Goal: Task Accomplishment & Management: Complete application form

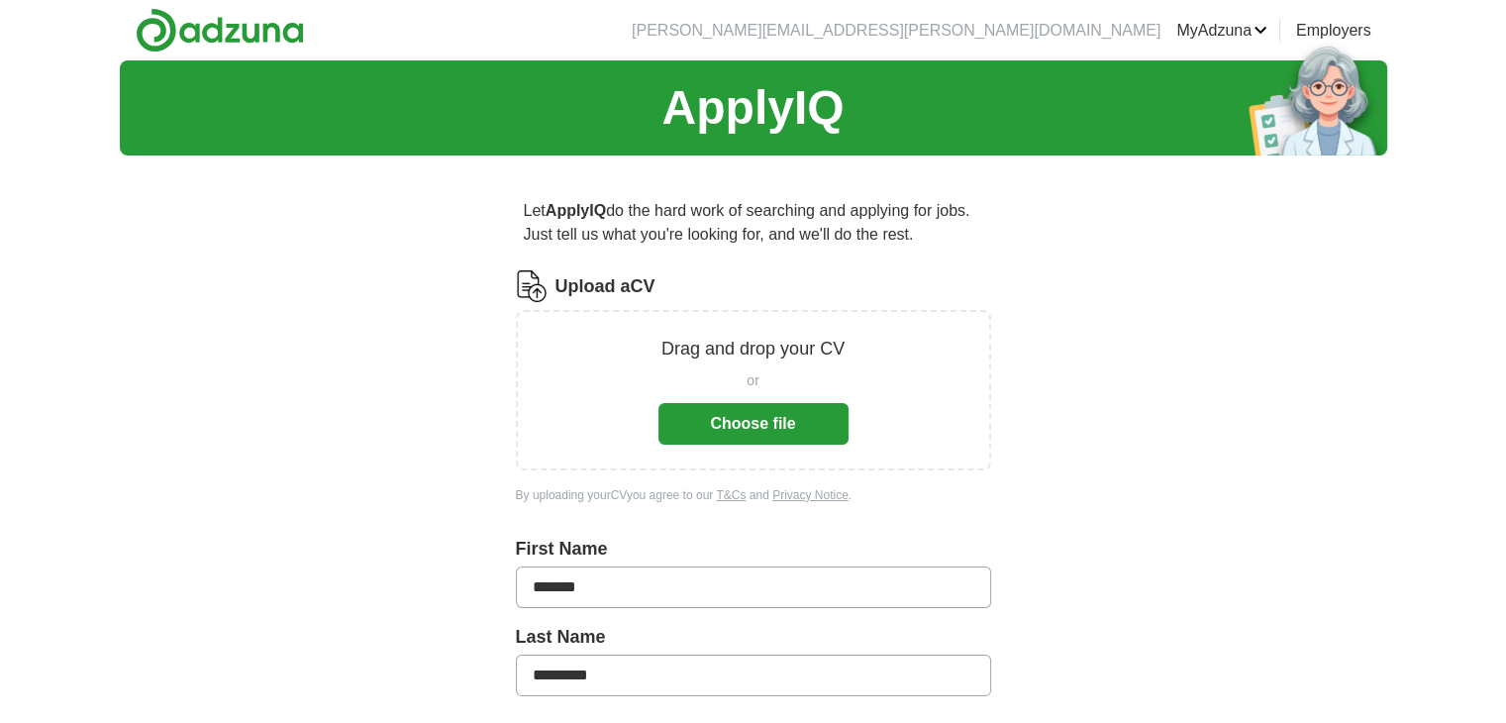
click at [741, 427] on button "Choose file" at bounding box center [753, 424] width 190 height 42
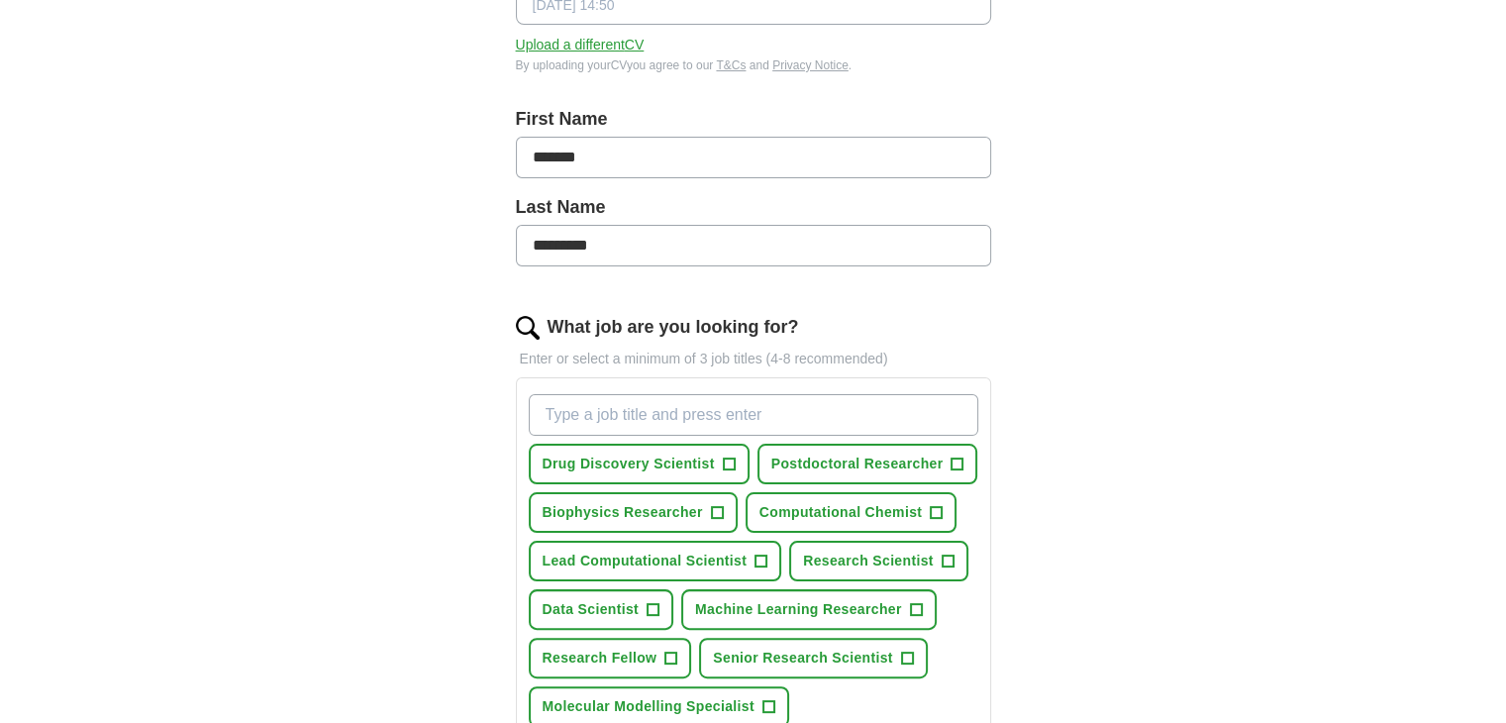
scroll to position [396, 0]
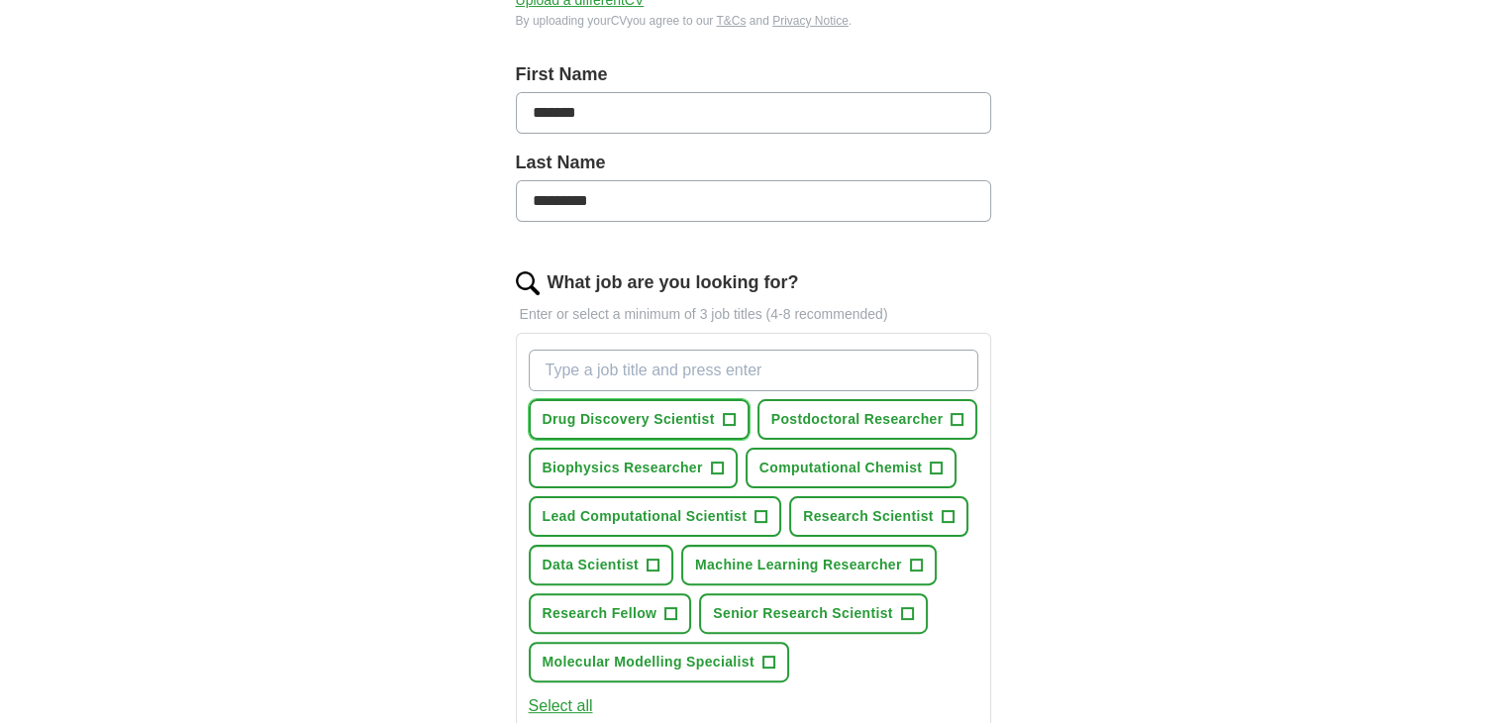
click at [723, 413] on span "+" at bounding box center [729, 420] width 12 height 16
click at [934, 460] on span "+" at bounding box center [937, 468] width 12 height 16
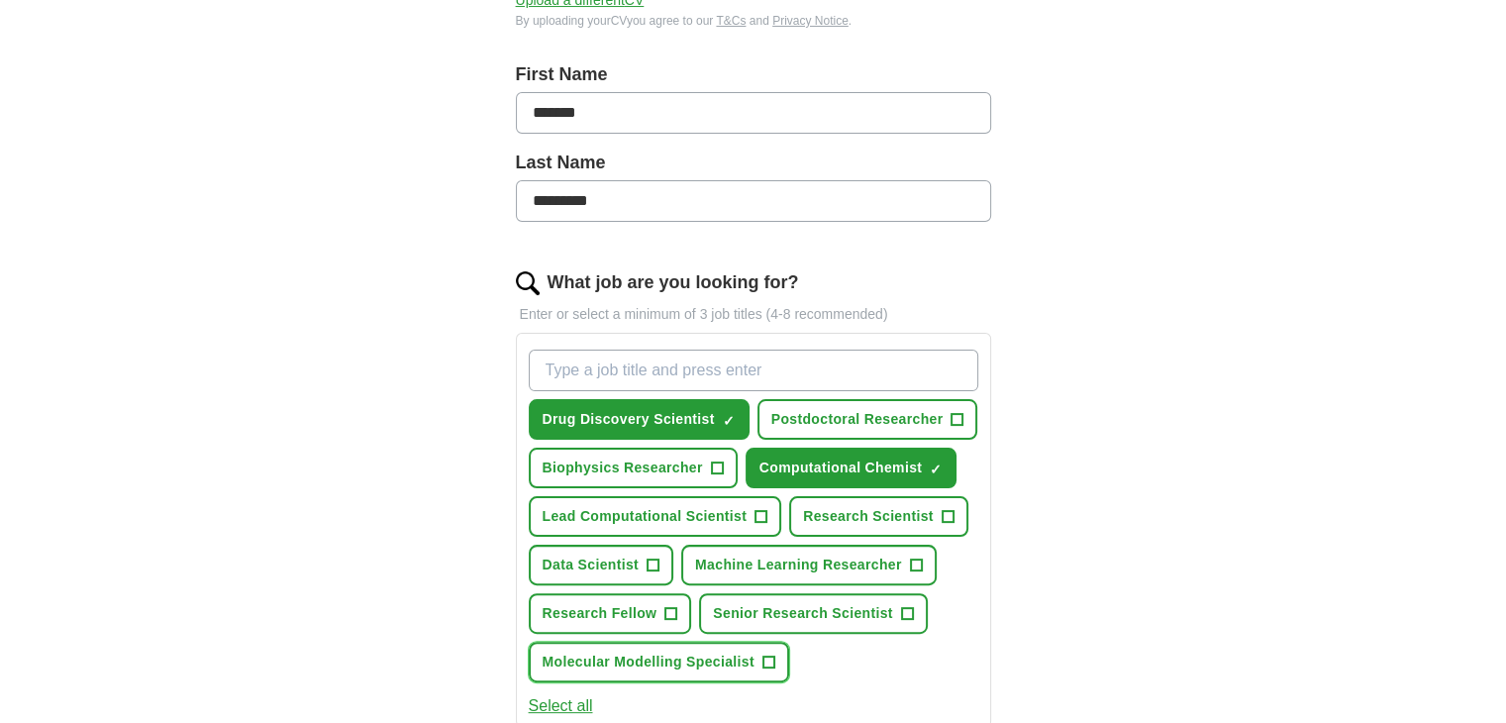
click at [765, 654] on span "+" at bounding box center [768, 662] width 12 height 16
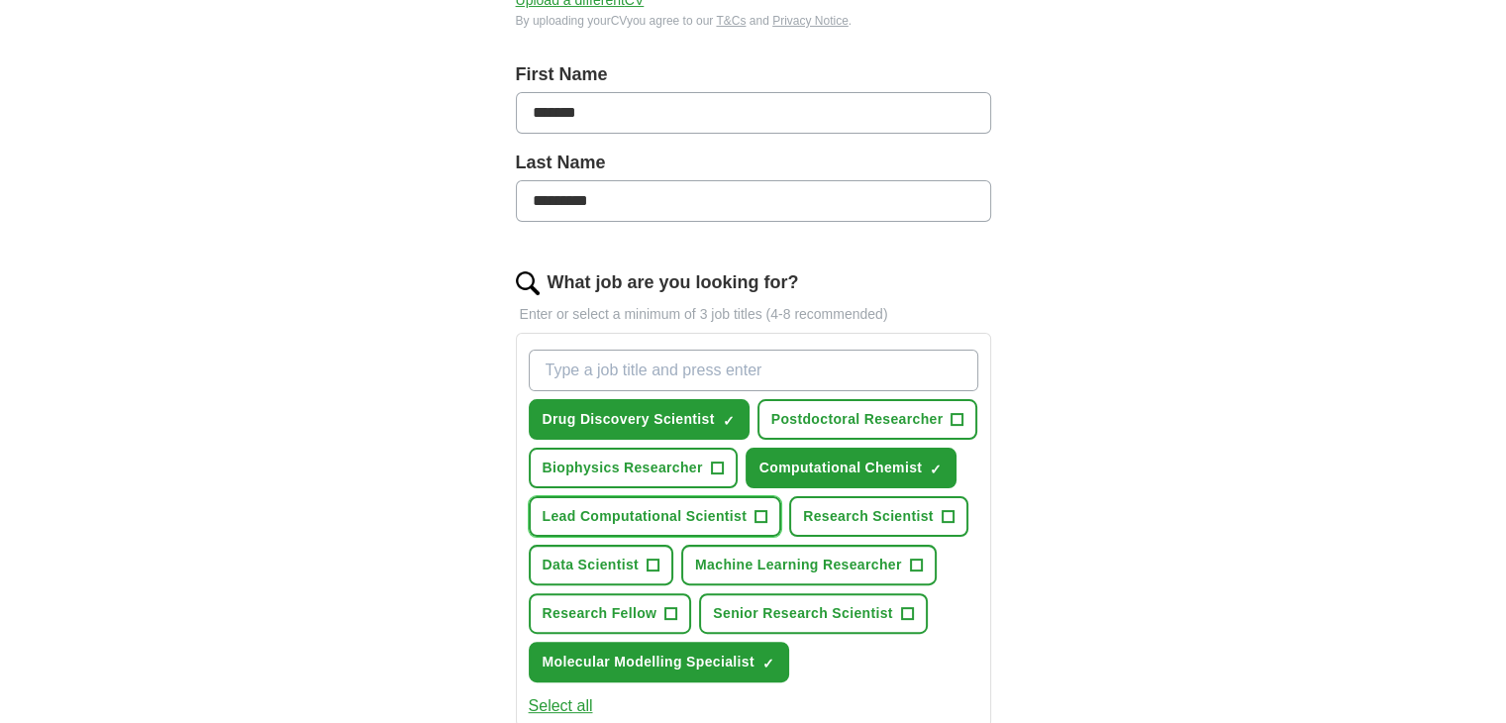
click at [755, 509] on span "+" at bounding box center [761, 517] width 12 height 16
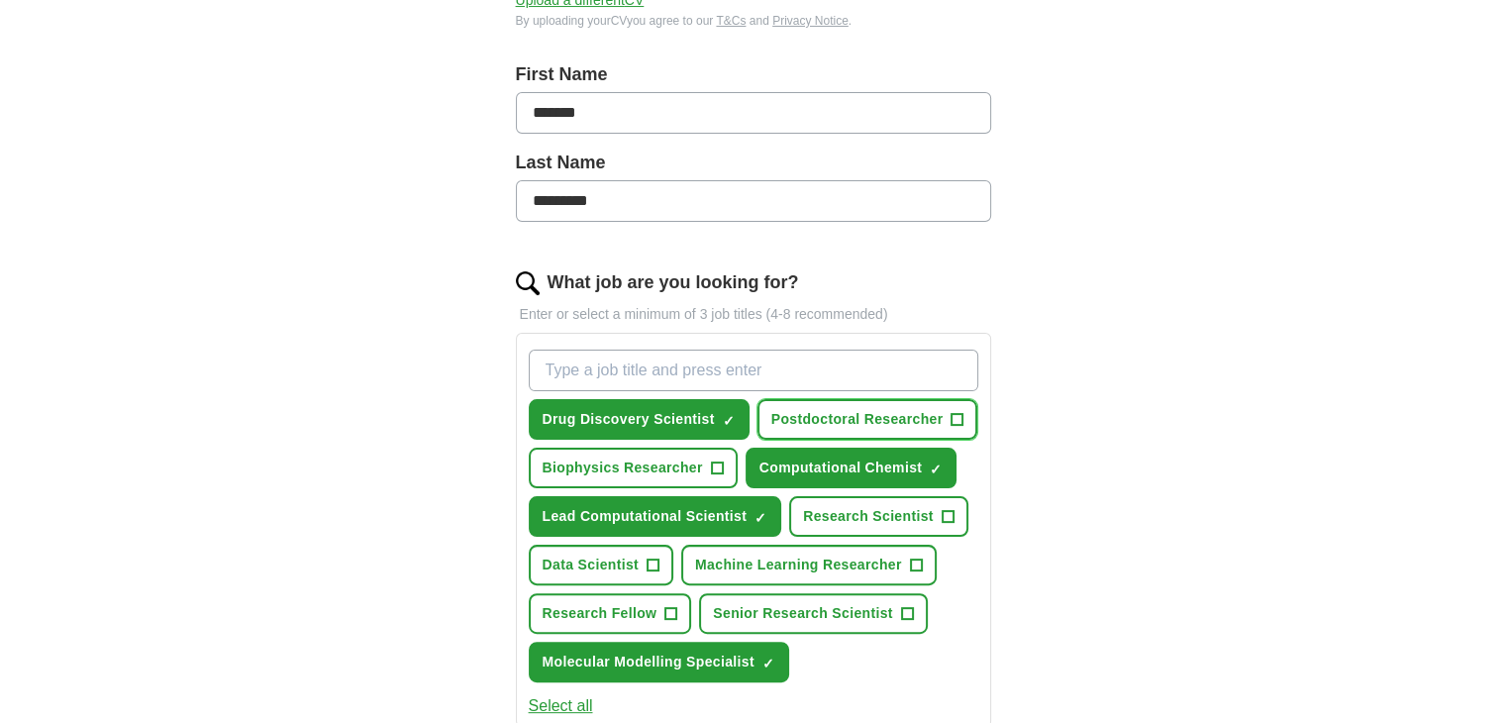
click at [954, 416] on span "+" at bounding box center [958, 420] width 12 height 16
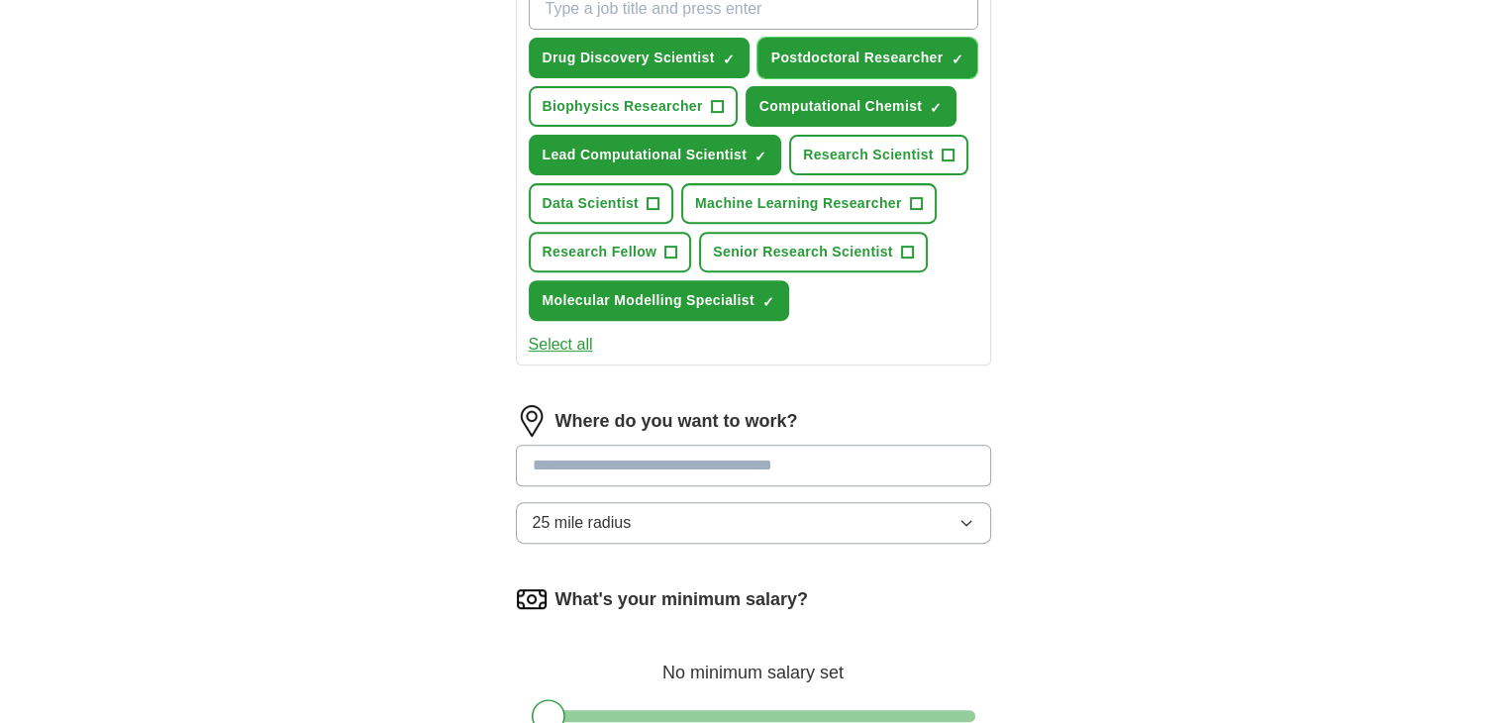
scroll to position [792, 0]
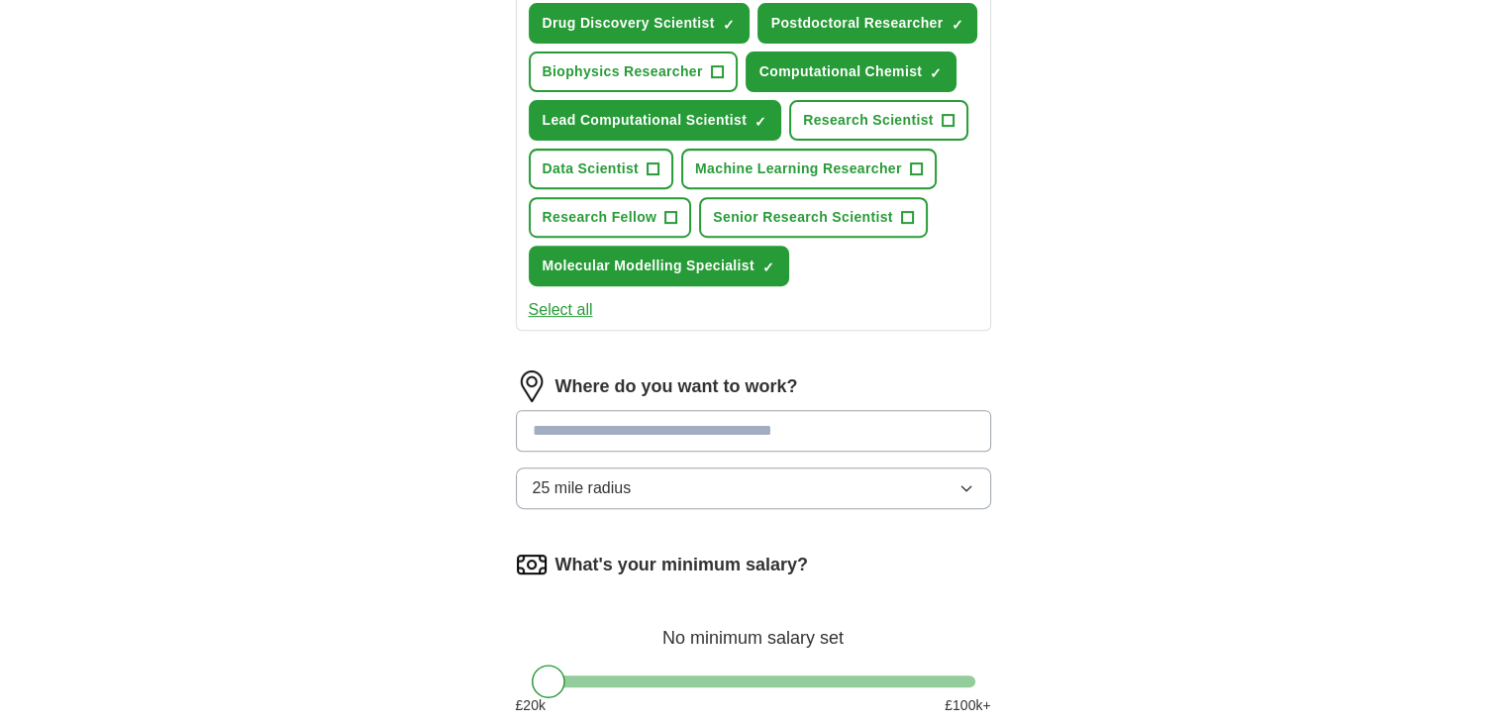
click at [974, 480] on button "25 mile radius" at bounding box center [753, 488] width 475 height 42
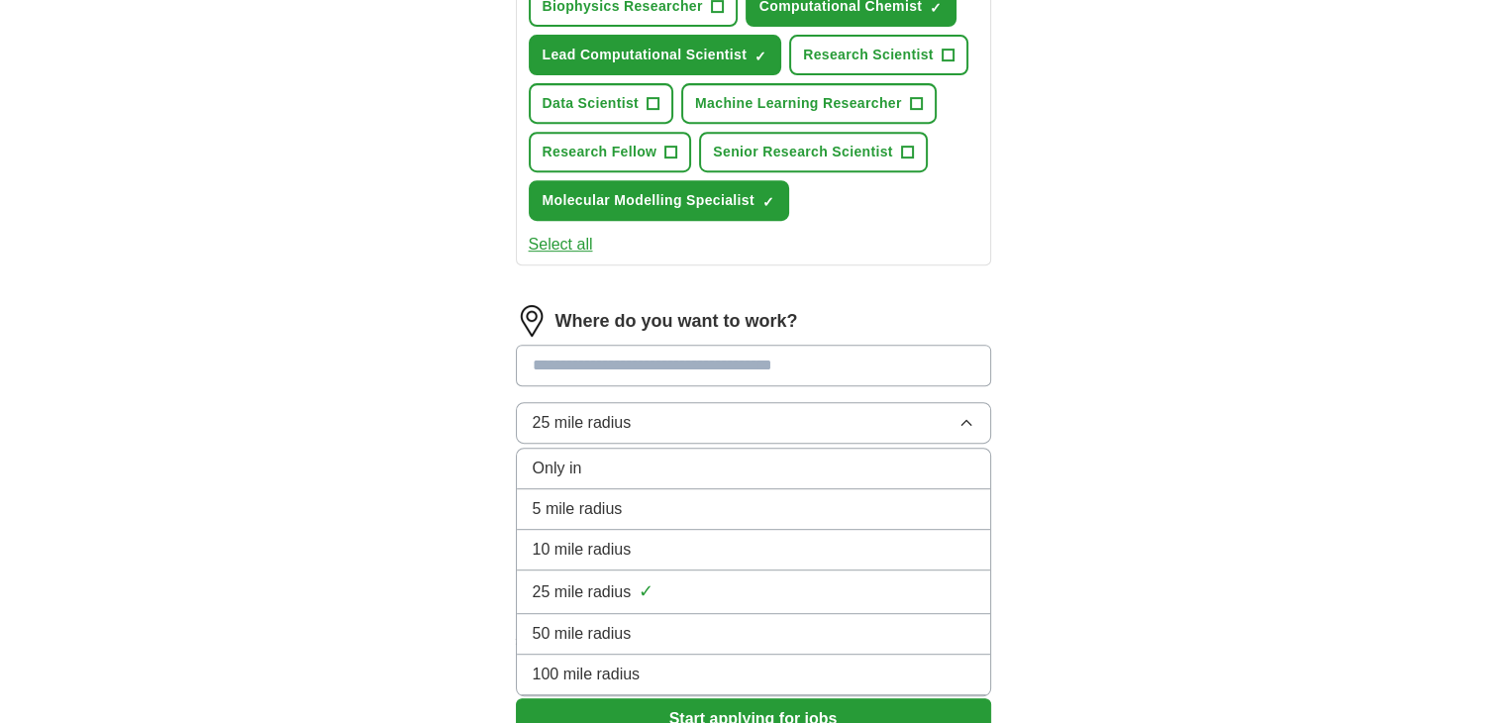
scroll to position [891, 0]
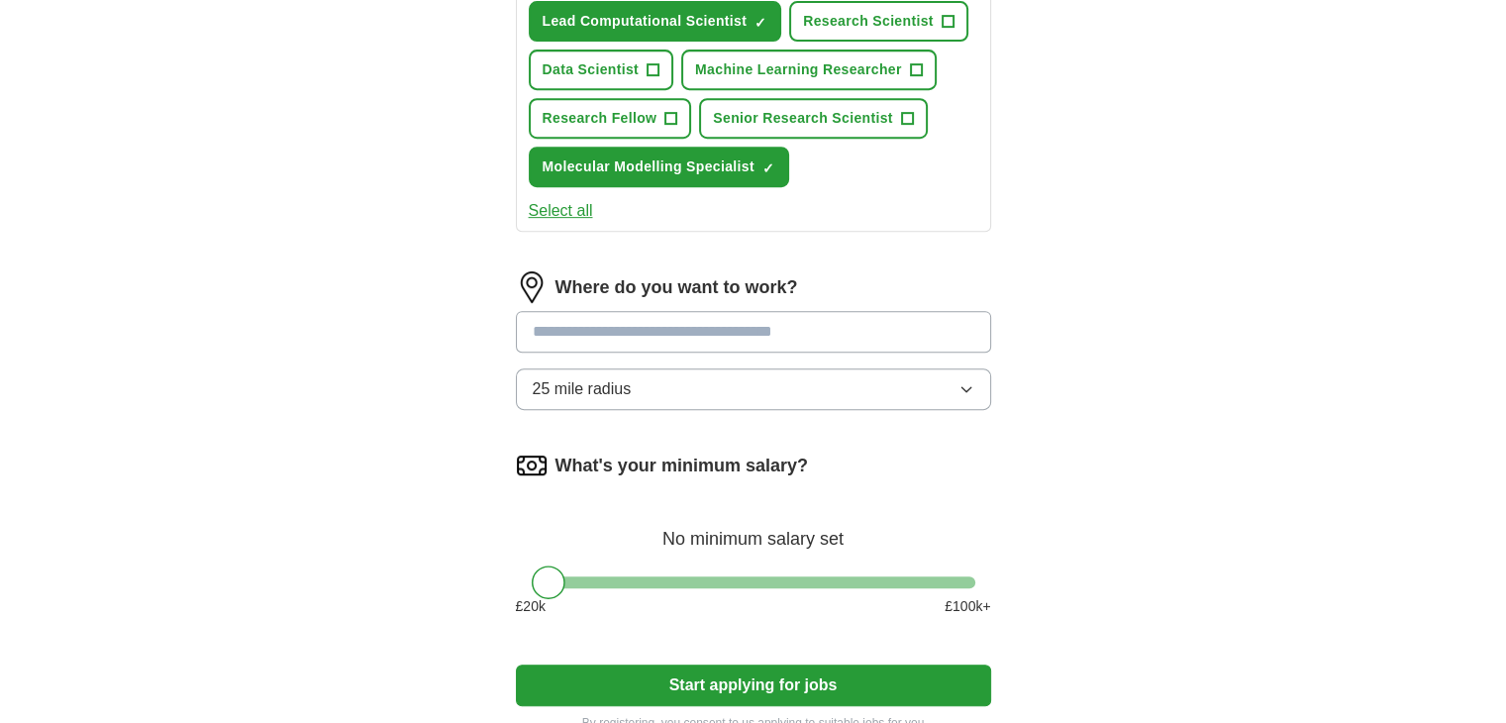
click at [811, 322] on input at bounding box center [753, 332] width 475 height 42
click at [778, 321] on input at bounding box center [753, 332] width 475 height 42
click at [759, 322] on input "******" at bounding box center [753, 332] width 475 height 42
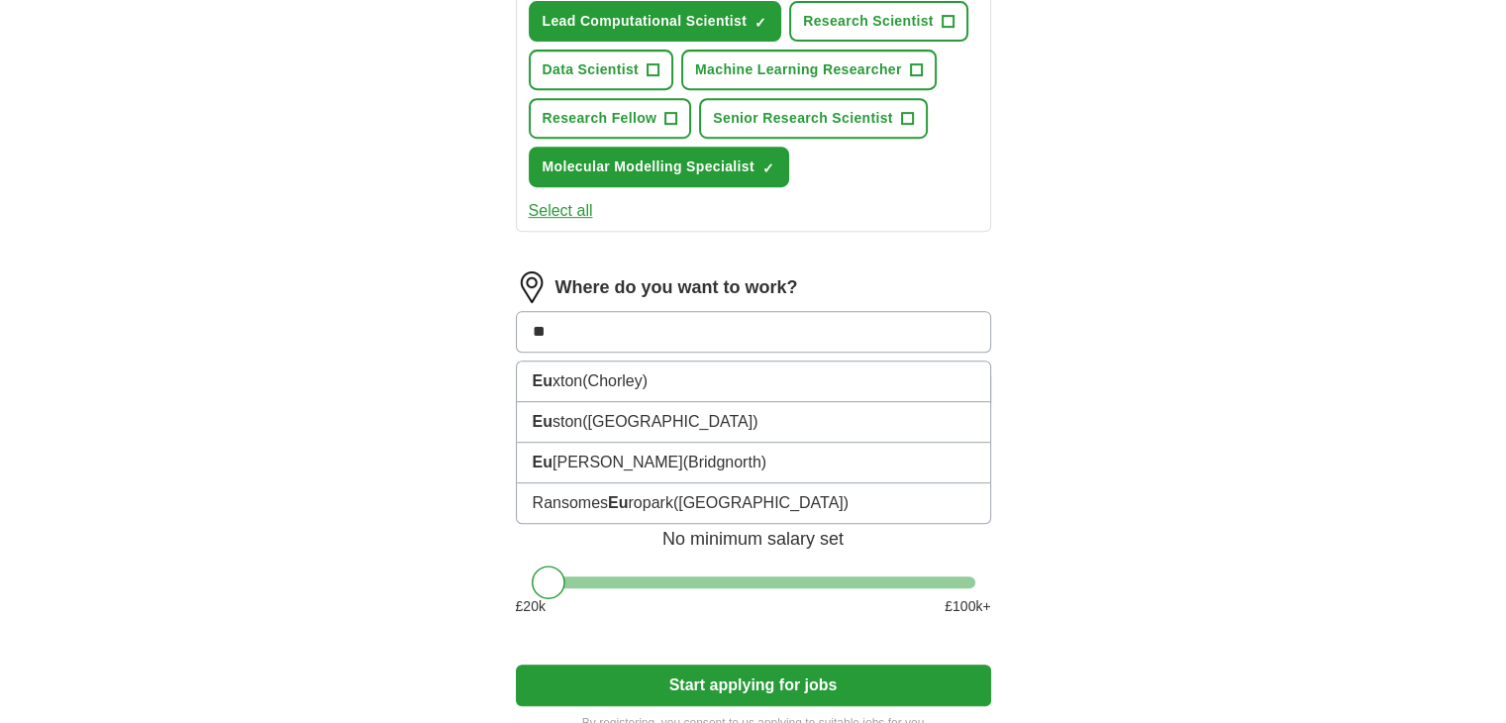
type input "*"
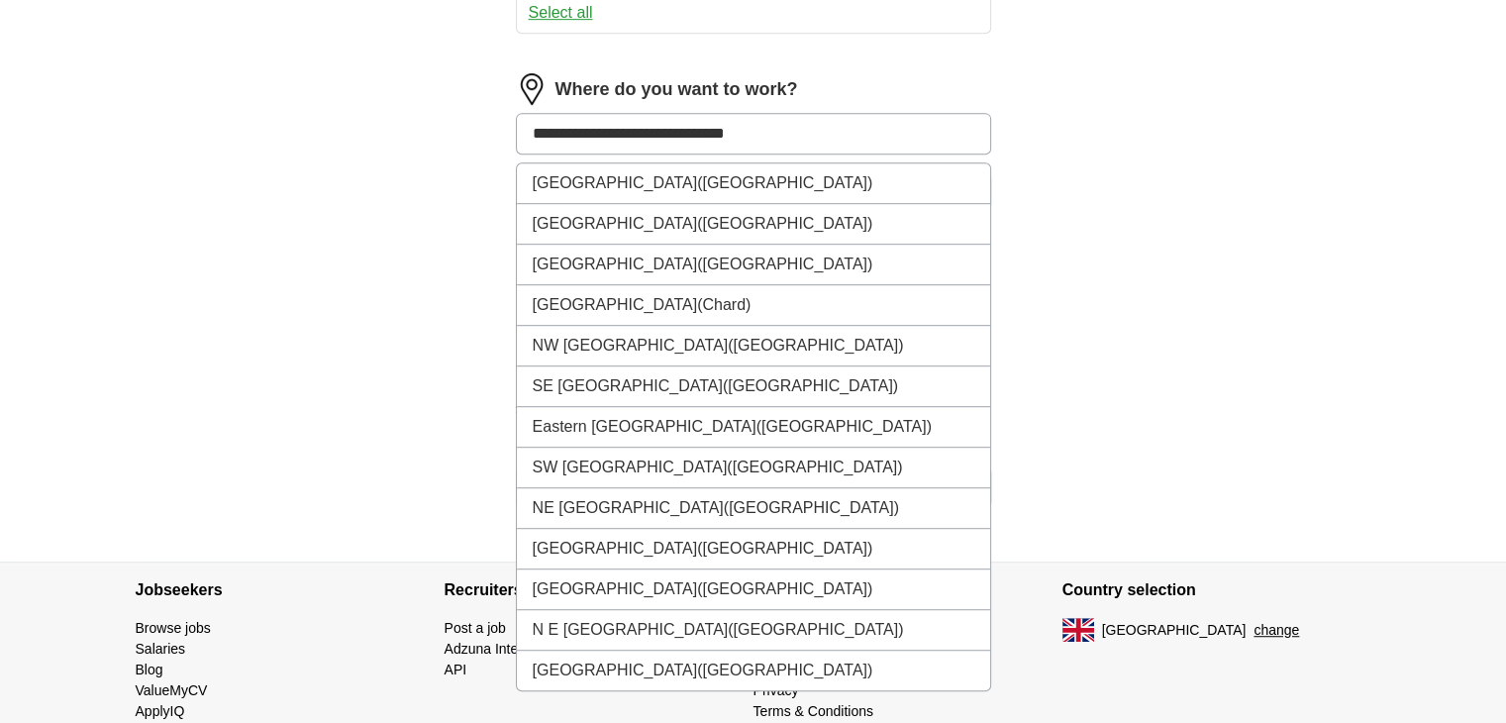
scroll to position [990, 0]
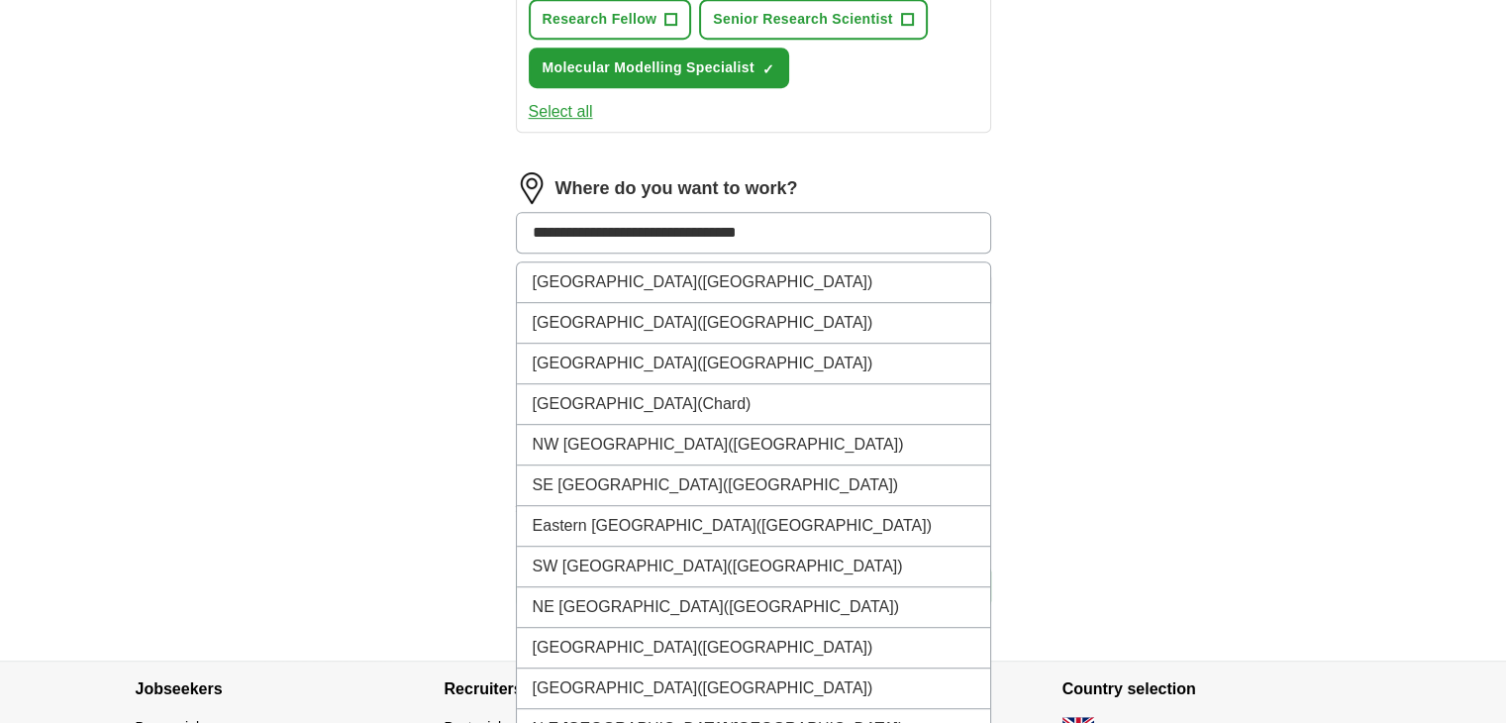
click at [741, 222] on input "**********" at bounding box center [753, 233] width 475 height 42
click at [815, 233] on input "**********" at bounding box center [753, 233] width 475 height 42
type input "**********"
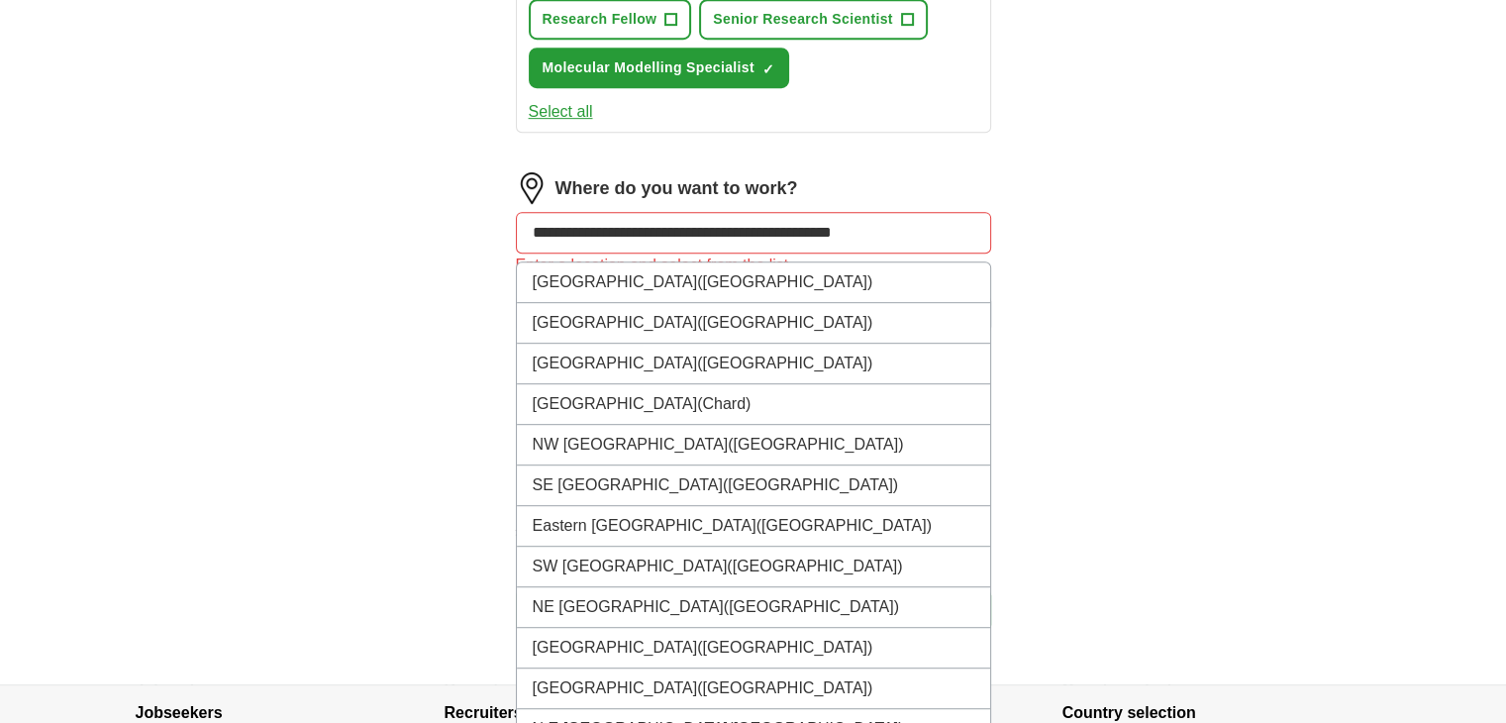
click at [963, 224] on input "**********" at bounding box center [753, 233] width 475 height 42
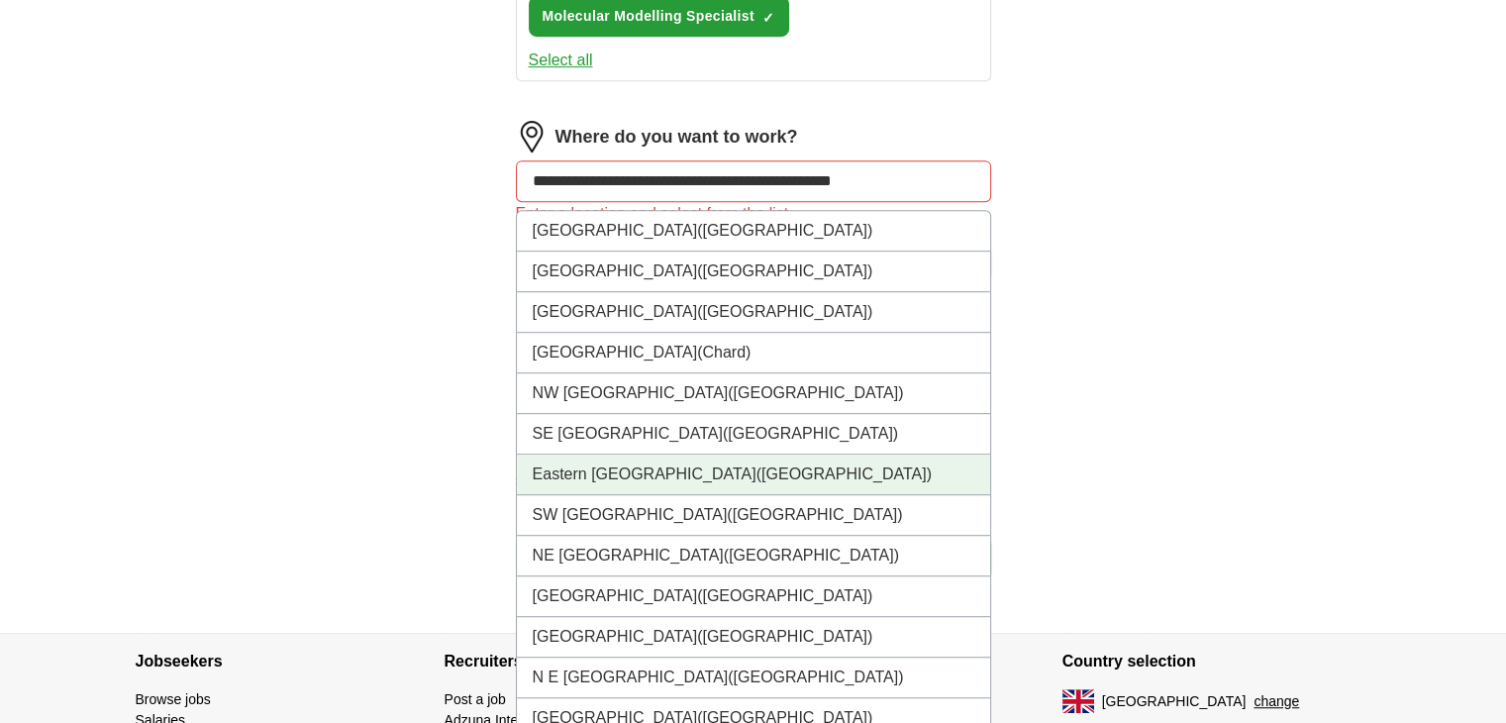
scroll to position [1089, 0]
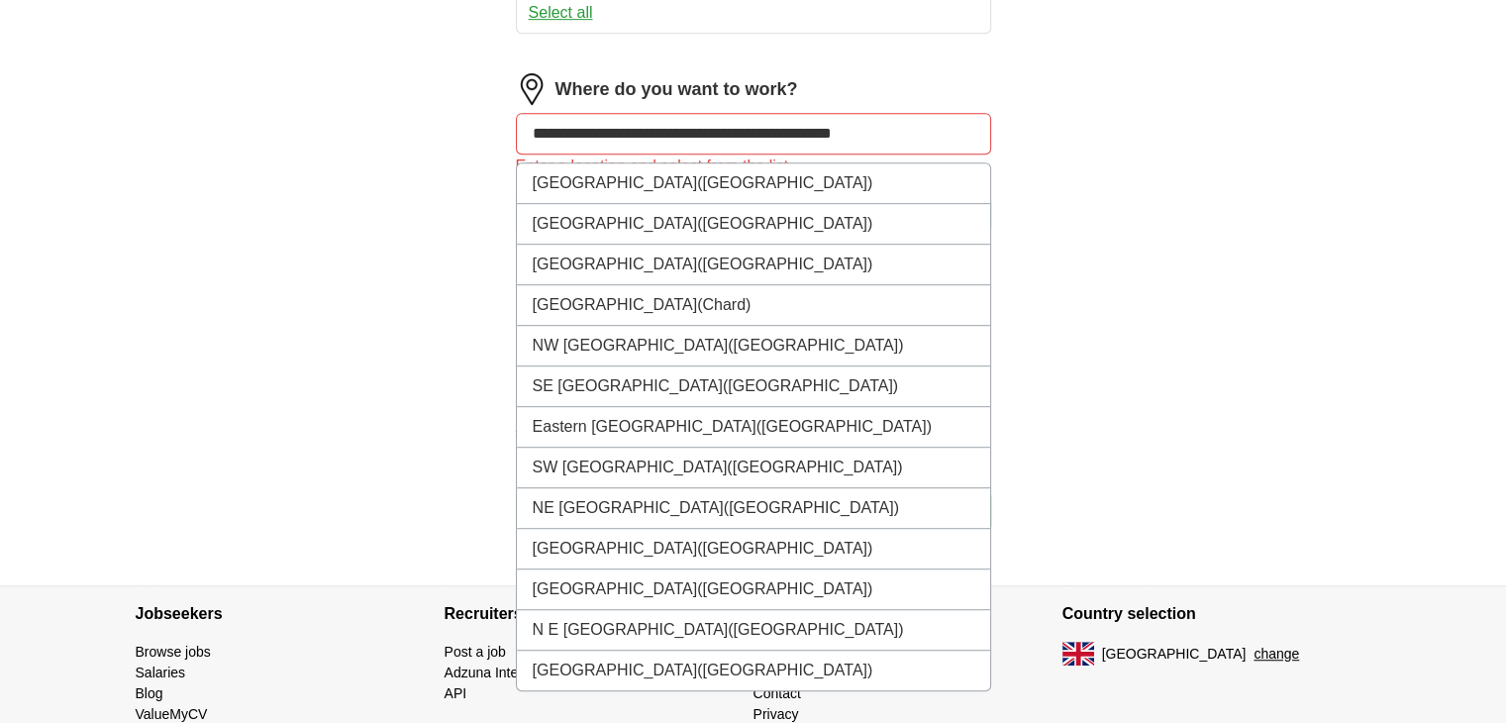
drag, startPoint x: 932, startPoint y: 128, endPoint x: 455, endPoint y: 128, distance: 476.3
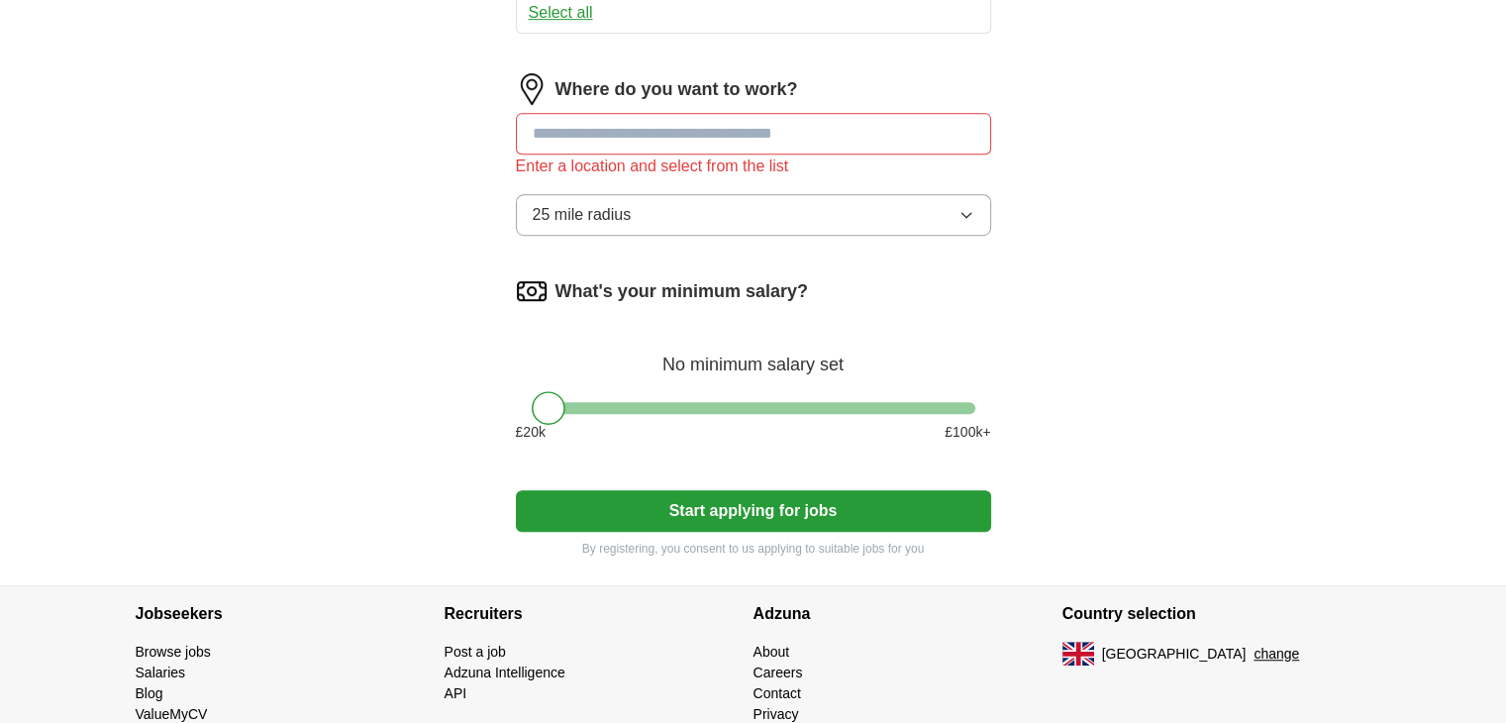
click at [591, 207] on span "25 mile radius" at bounding box center [582, 215] width 99 height 24
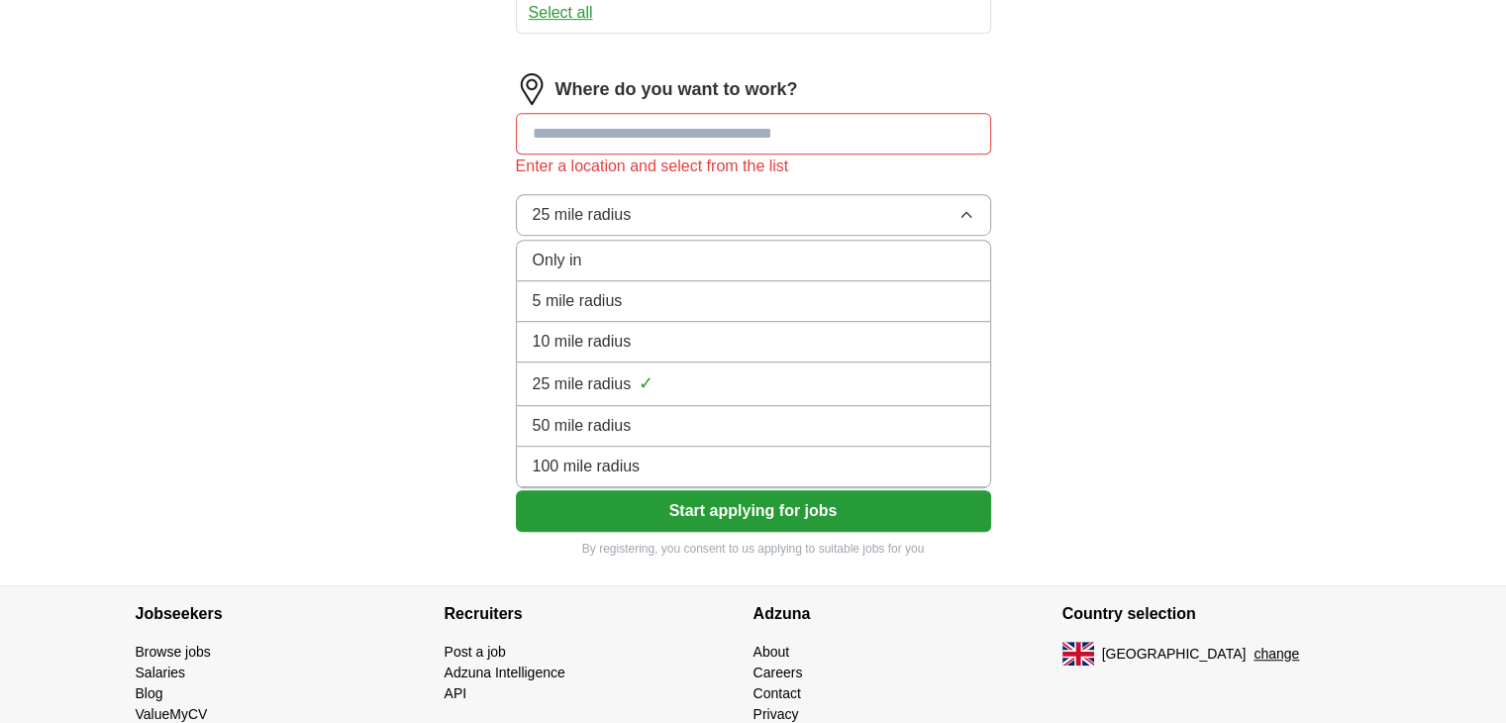
click at [584, 454] on span "100 mile radius" at bounding box center [587, 466] width 108 height 24
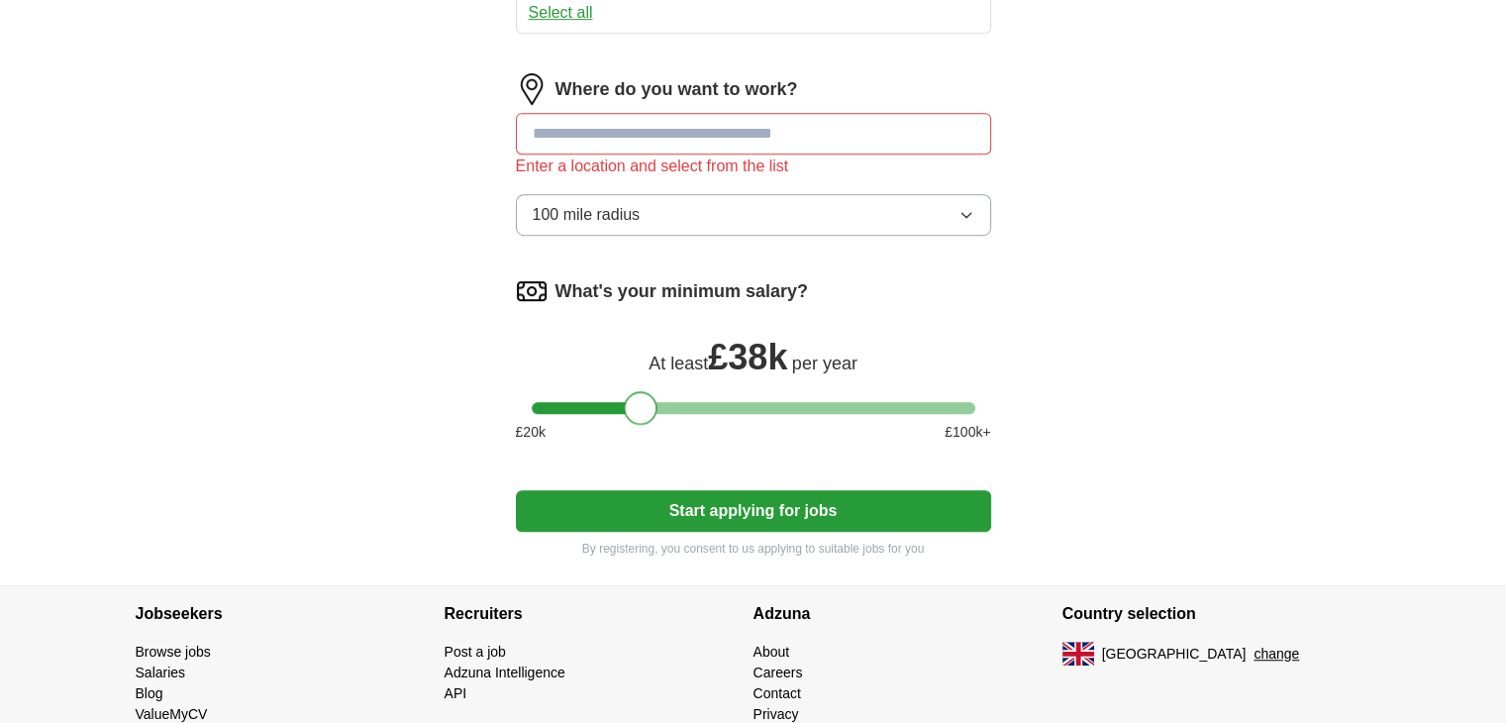
drag, startPoint x: 552, startPoint y: 405, endPoint x: 646, endPoint y: 397, distance: 93.4
click at [646, 397] on div at bounding box center [641, 408] width 34 height 34
click at [650, 497] on button "Start applying for jobs" at bounding box center [753, 511] width 475 height 42
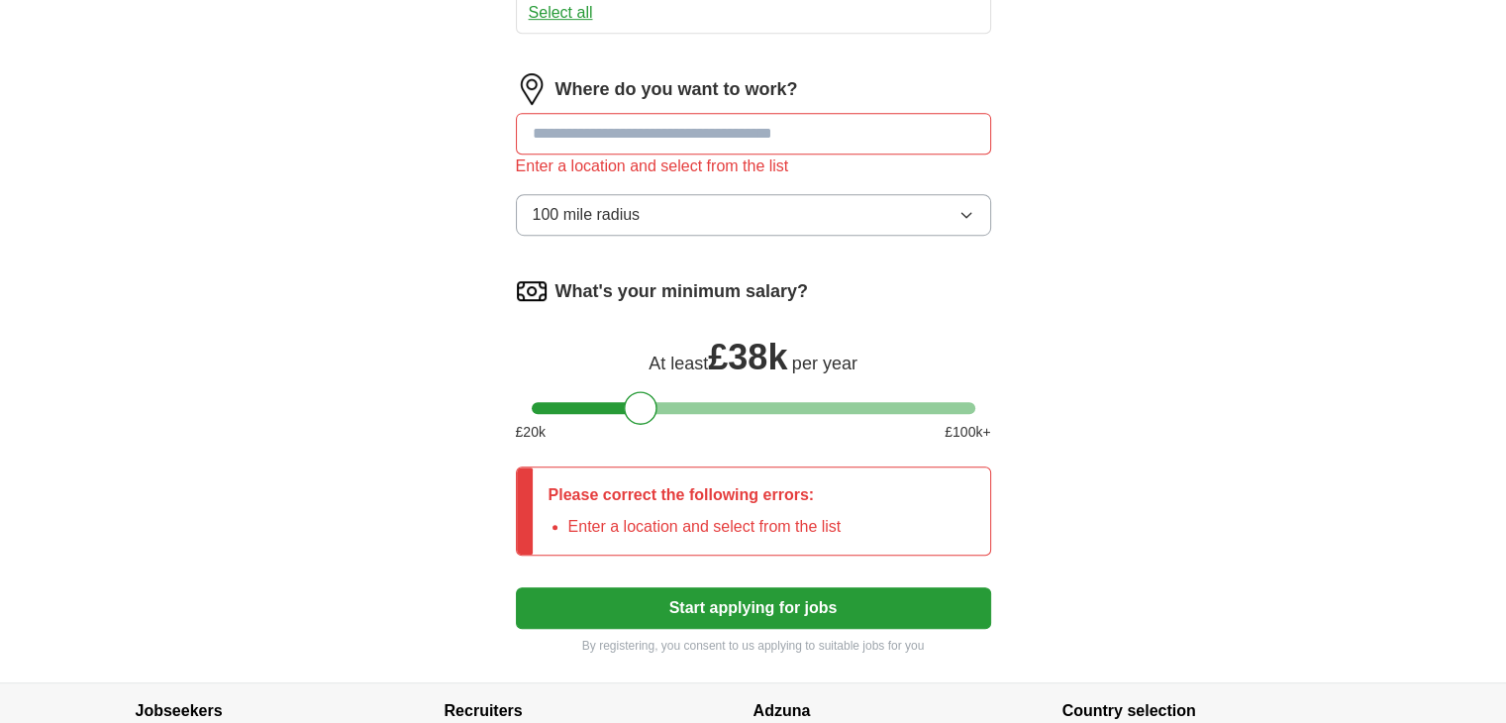
click at [680, 129] on input at bounding box center [753, 134] width 475 height 42
click at [646, 128] on input at bounding box center [753, 134] width 475 height 42
click at [539, 123] on input at bounding box center [753, 134] width 475 height 42
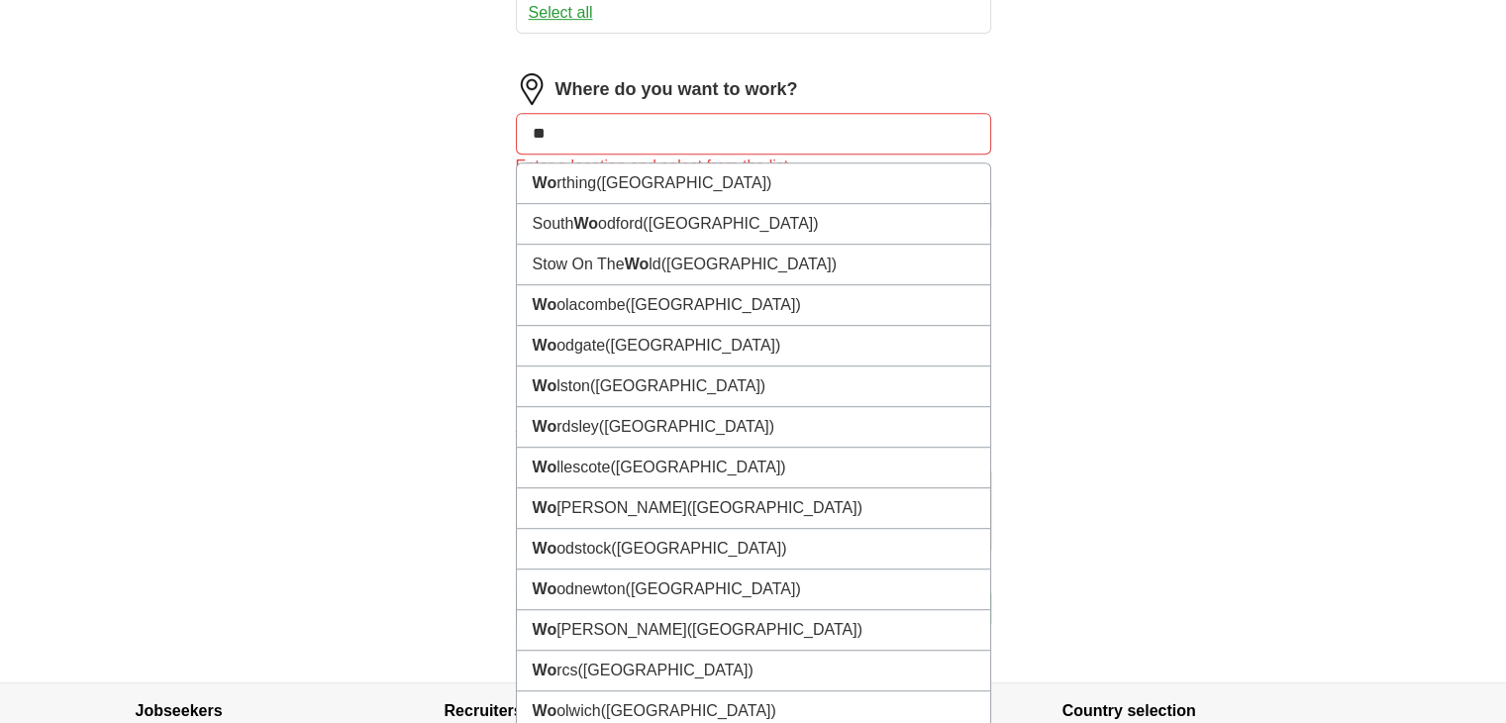
type input "*"
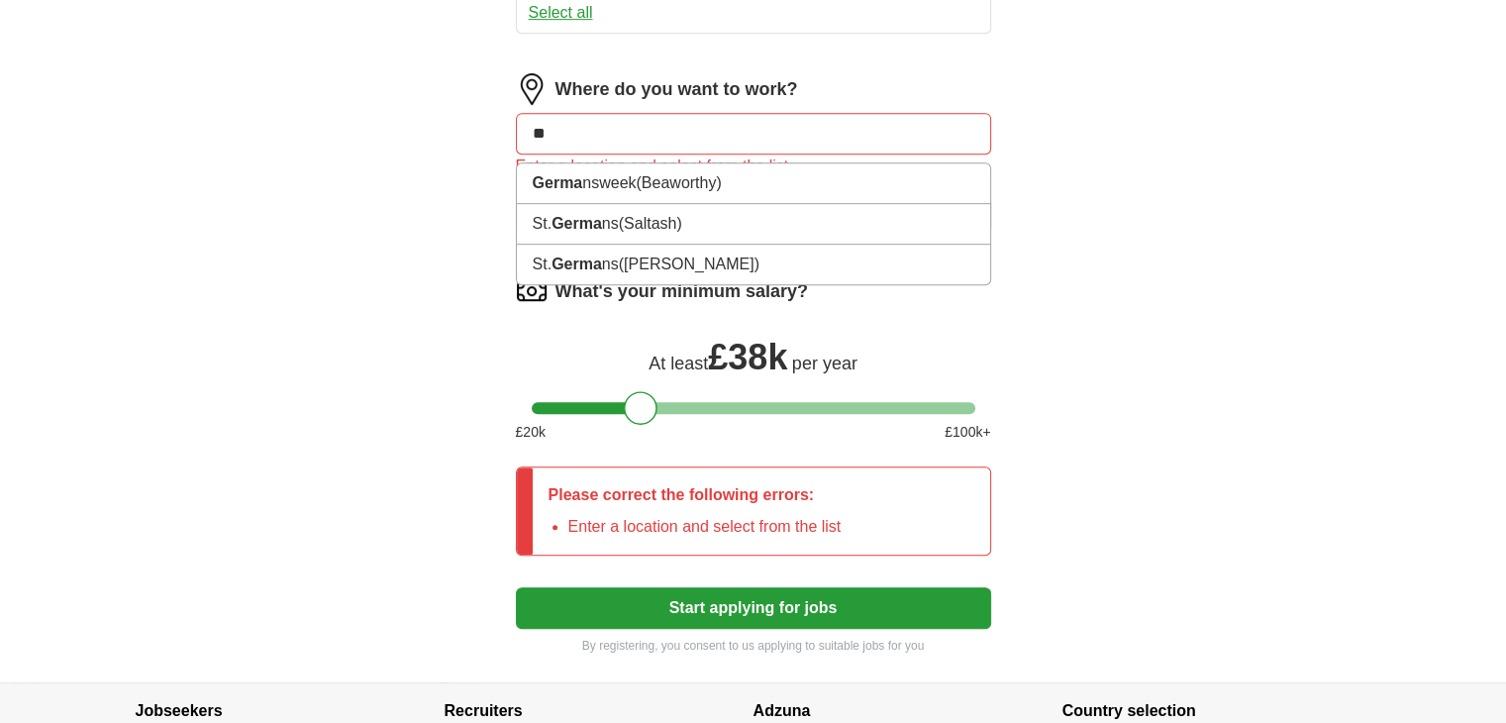
type input "*"
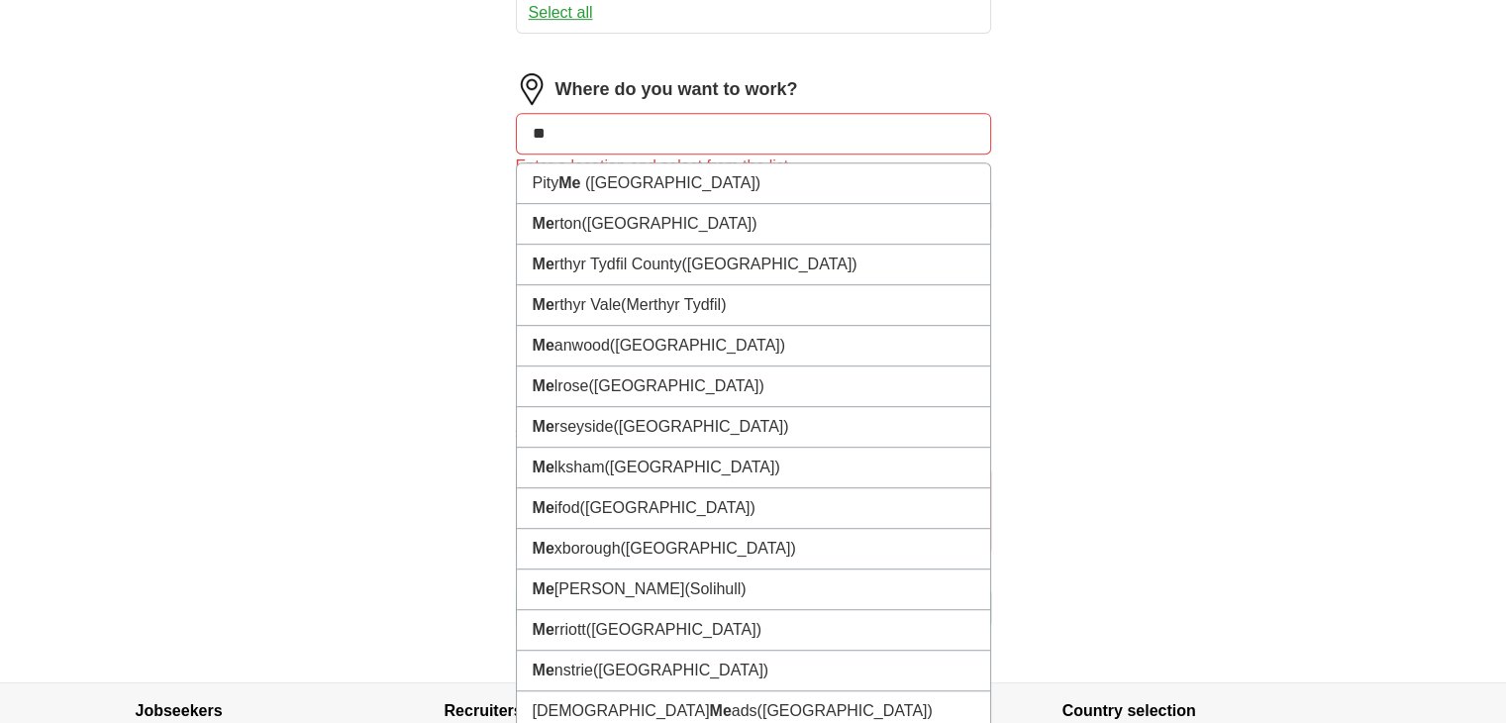
type input "*"
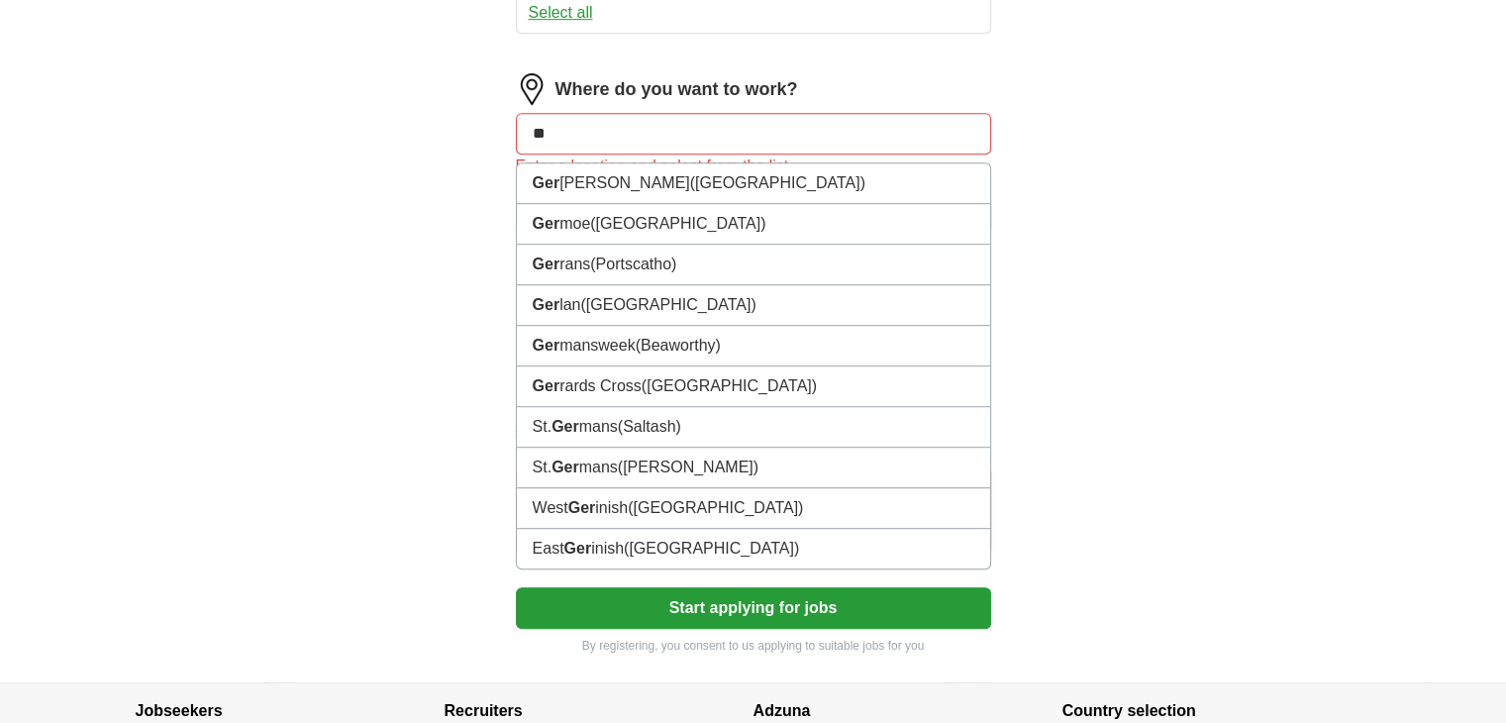
type input "*"
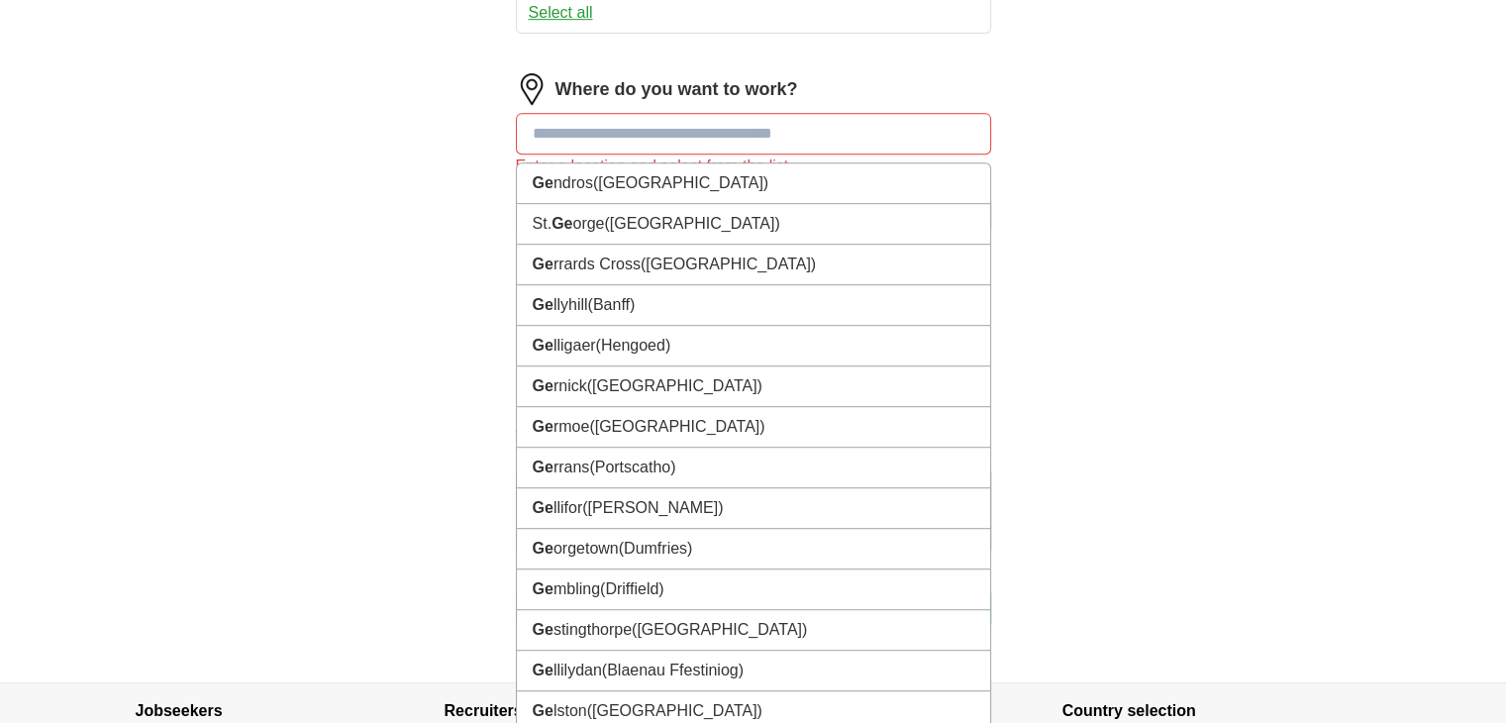
type input "*"
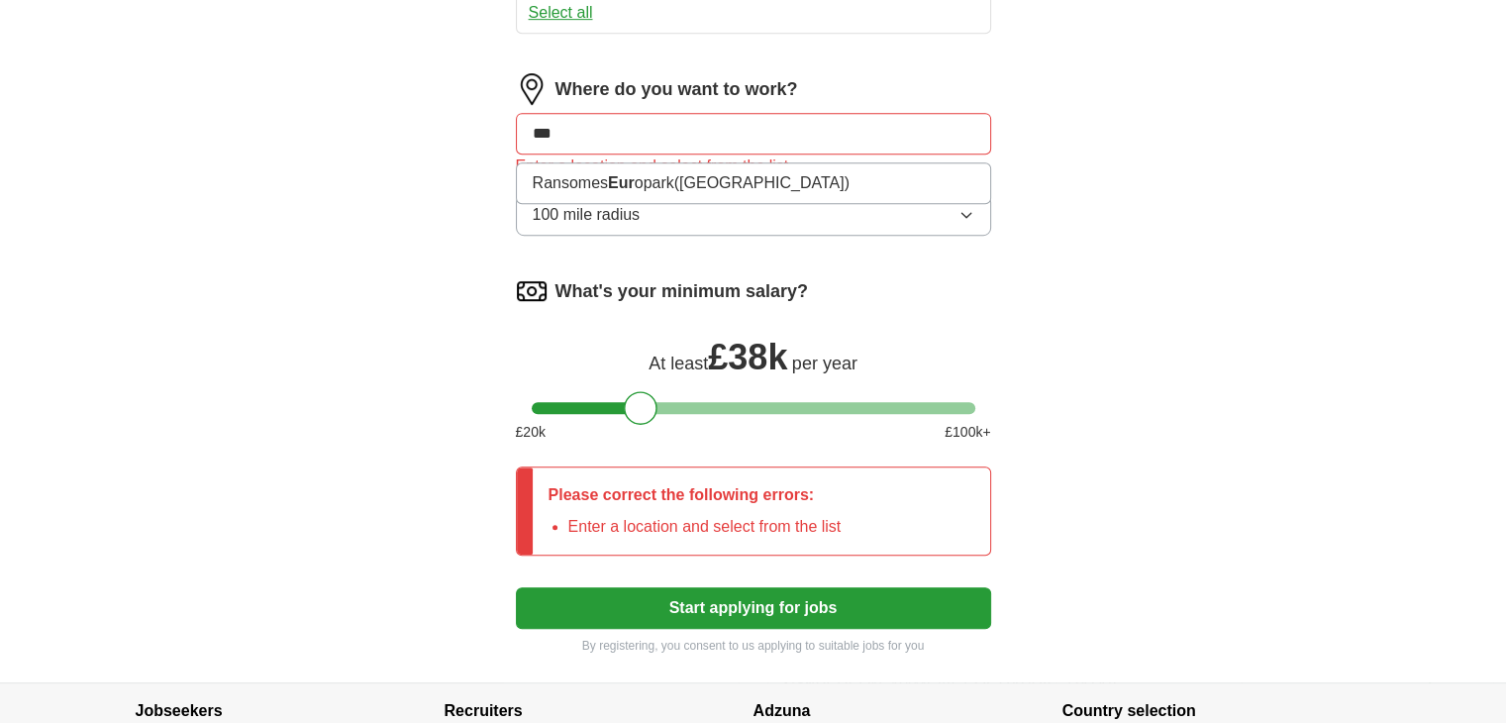
type input "**"
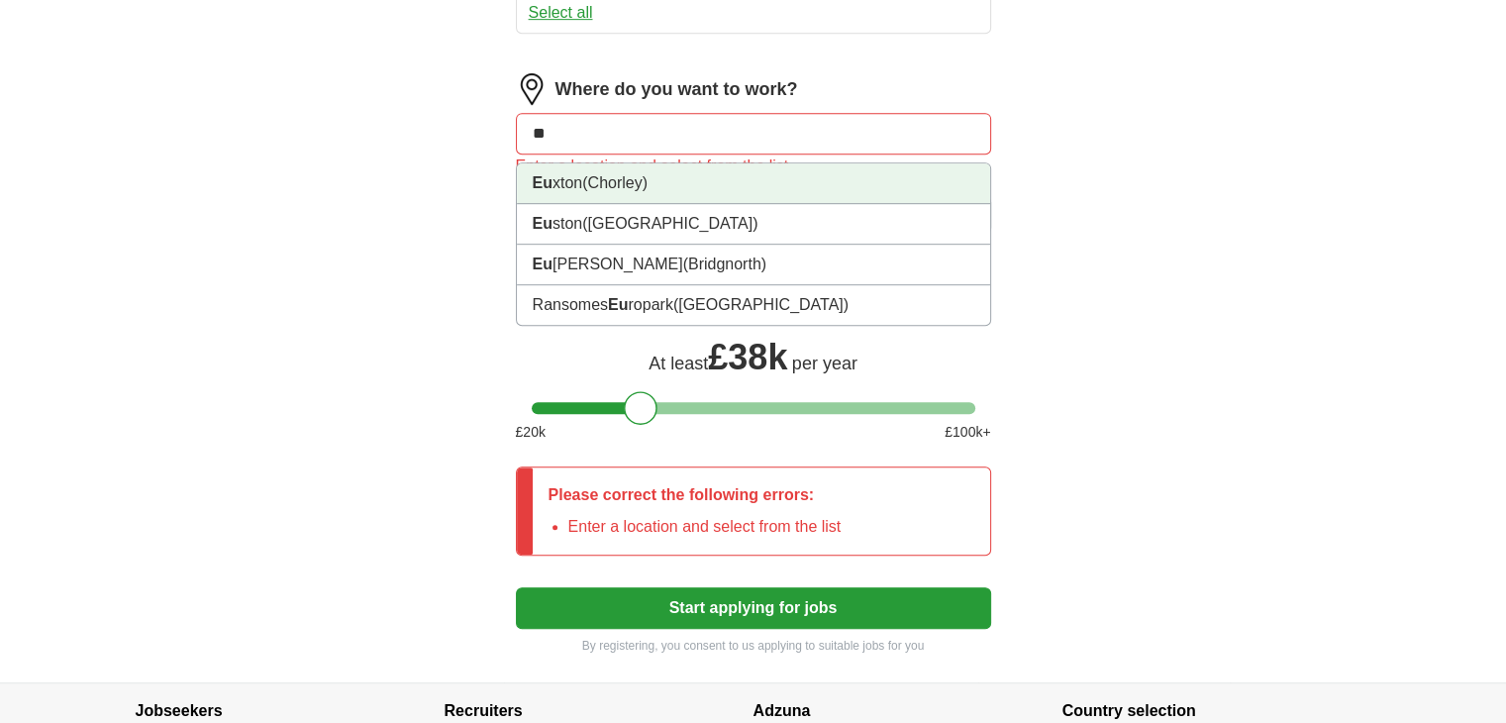
click at [564, 177] on li "Eu xton (Chorley)" at bounding box center [753, 183] width 473 height 41
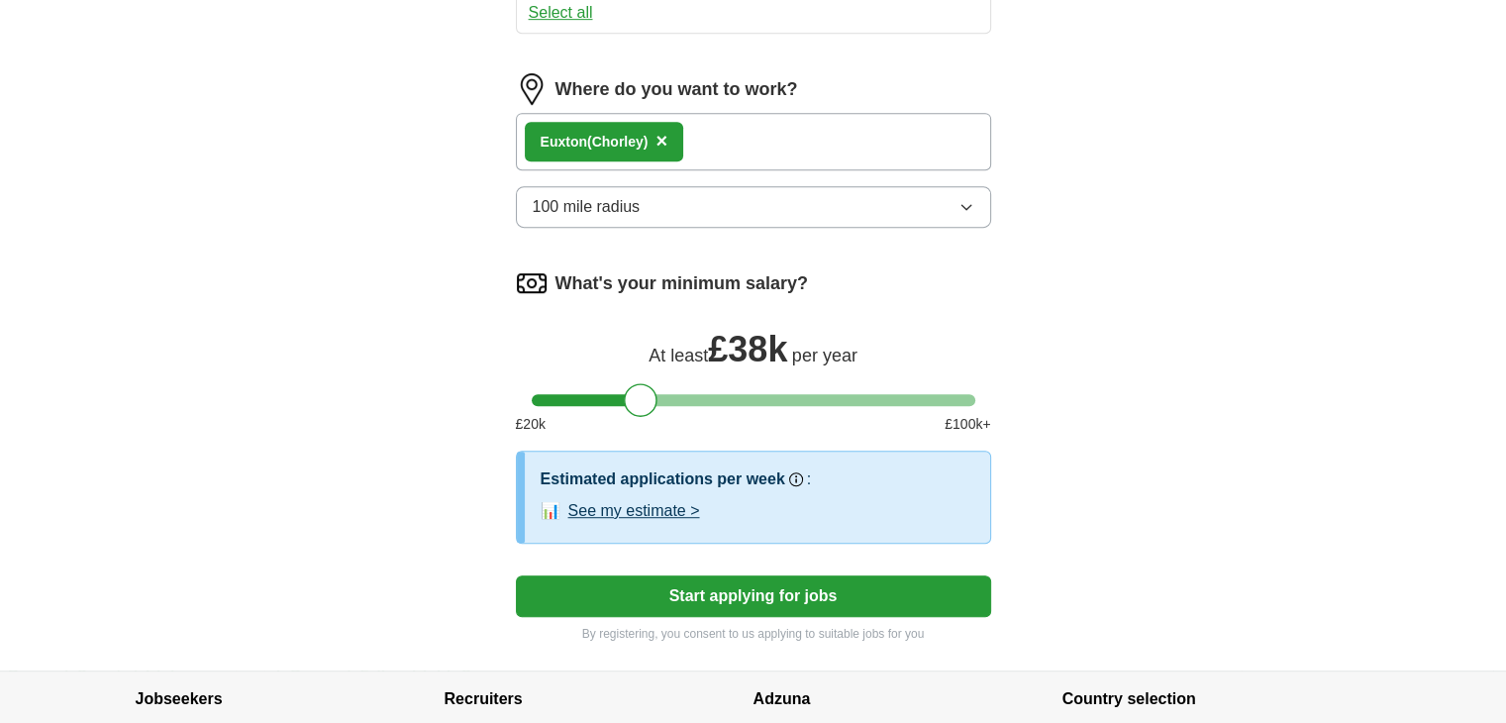
click at [707, 132] on div "Eu xton (Chorley) ×" at bounding box center [753, 141] width 475 height 57
click at [697, 131] on div "Eu xton (Chorley) ×" at bounding box center [753, 141] width 475 height 57
click at [697, 130] on div "Eu xton (Chorley) ×" at bounding box center [753, 141] width 475 height 57
click at [721, 116] on div "Eu xton (Chorley) ×" at bounding box center [753, 141] width 475 height 57
click at [721, 137] on div "Eu xton (Chorley) ×" at bounding box center [753, 141] width 475 height 57
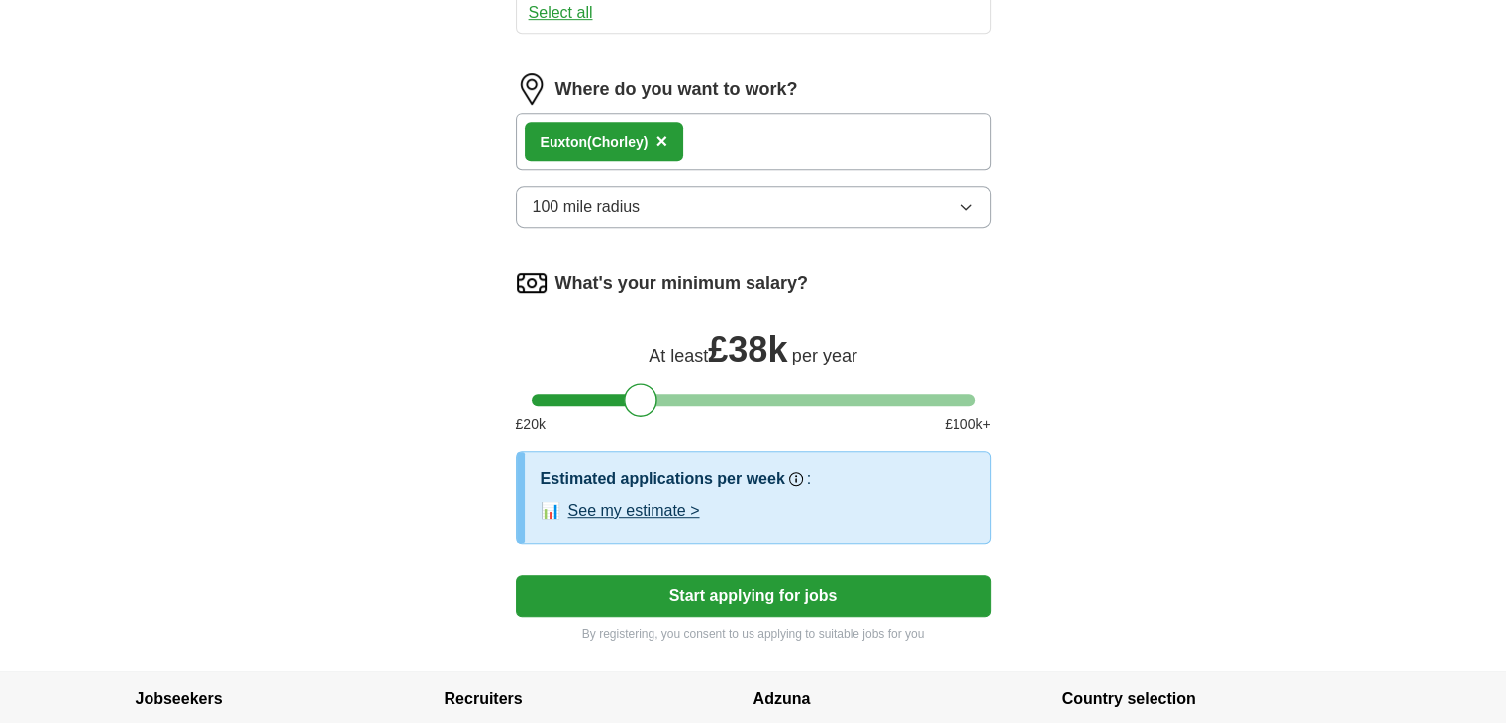
click at [721, 132] on div "Eu xton (Chorley) ×" at bounding box center [753, 141] width 475 height 57
click at [664, 130] on span "×" at bounding box center [661, 141] width 12 height 22
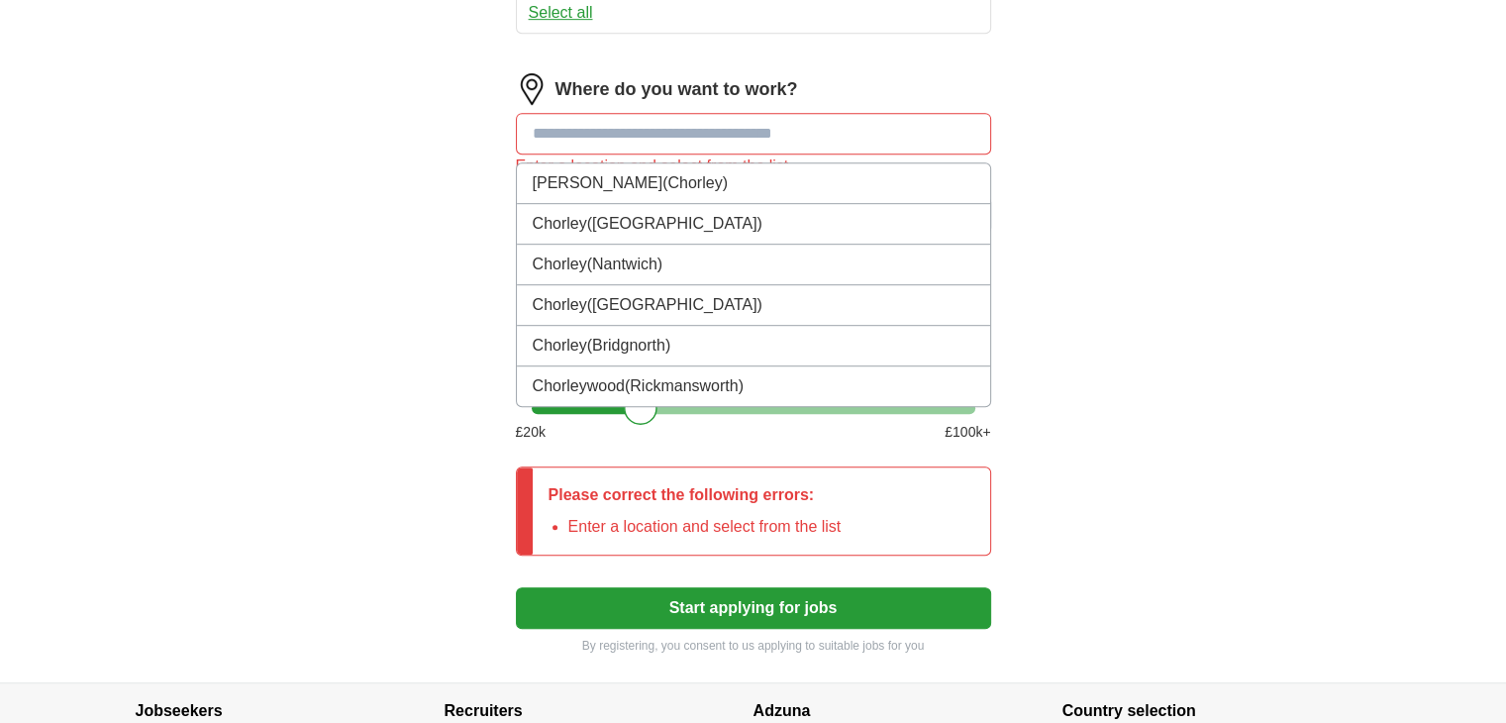
click at [665, 120] on input at bounding box center [753, 134] width 475 height 42
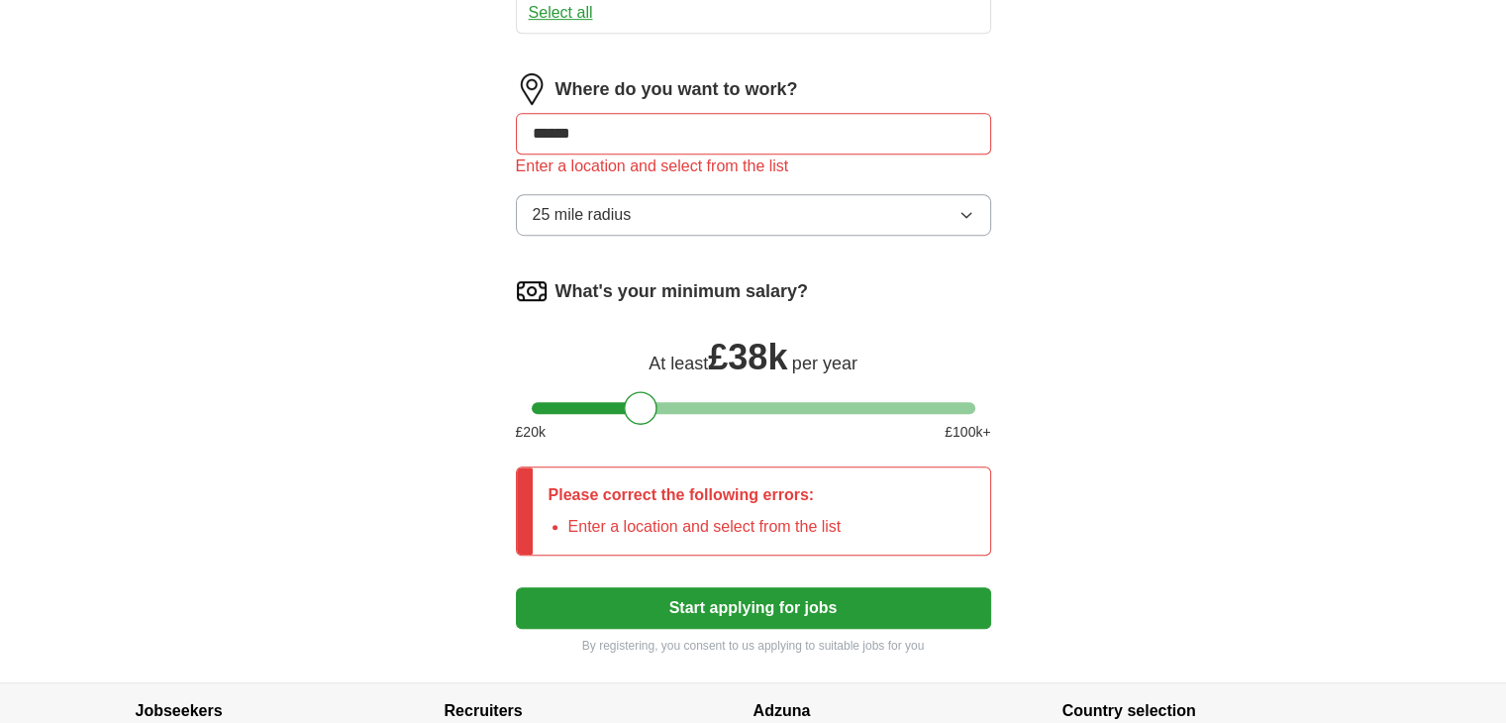
type input "*******"
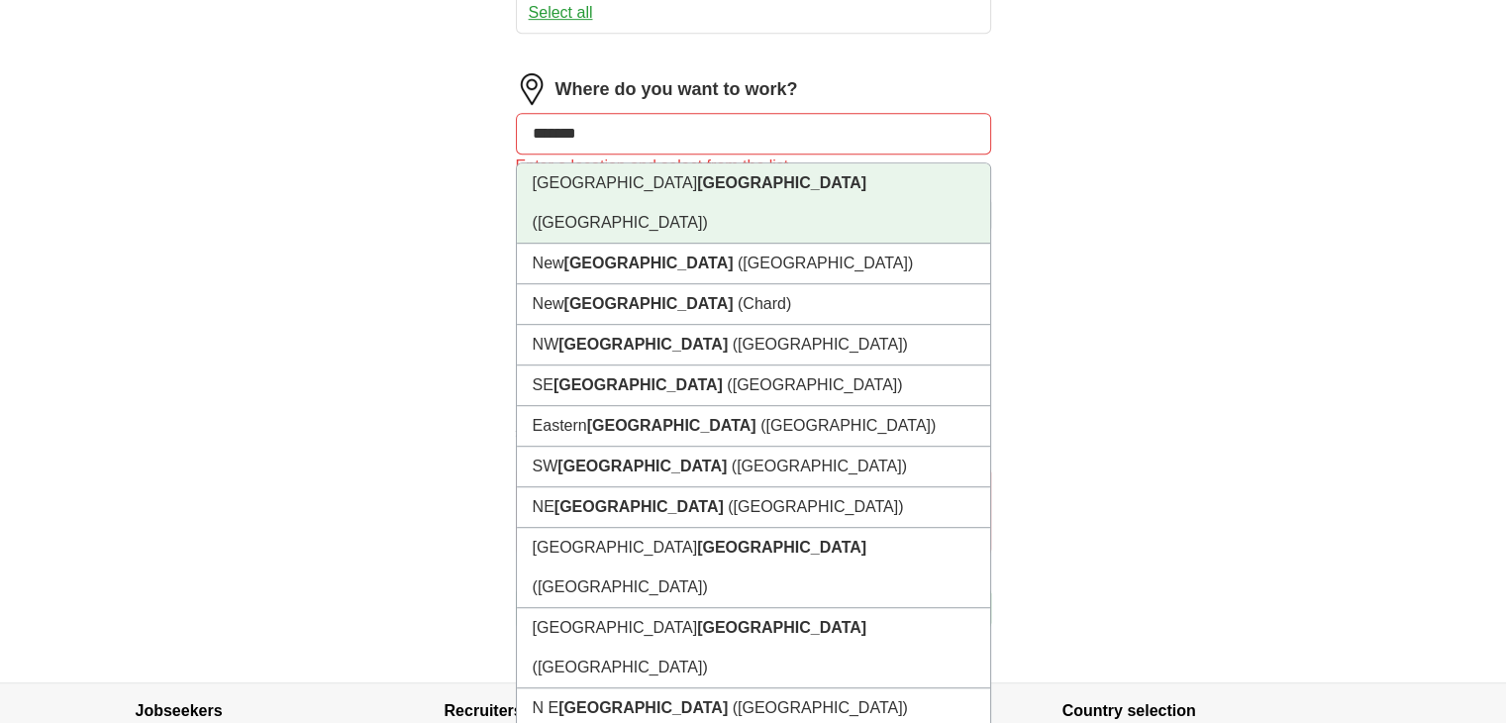
click at [697, 174] on strong "[GEOGRAPHIC_DATA]" at bounding box center [781, 182] width 169 height 17
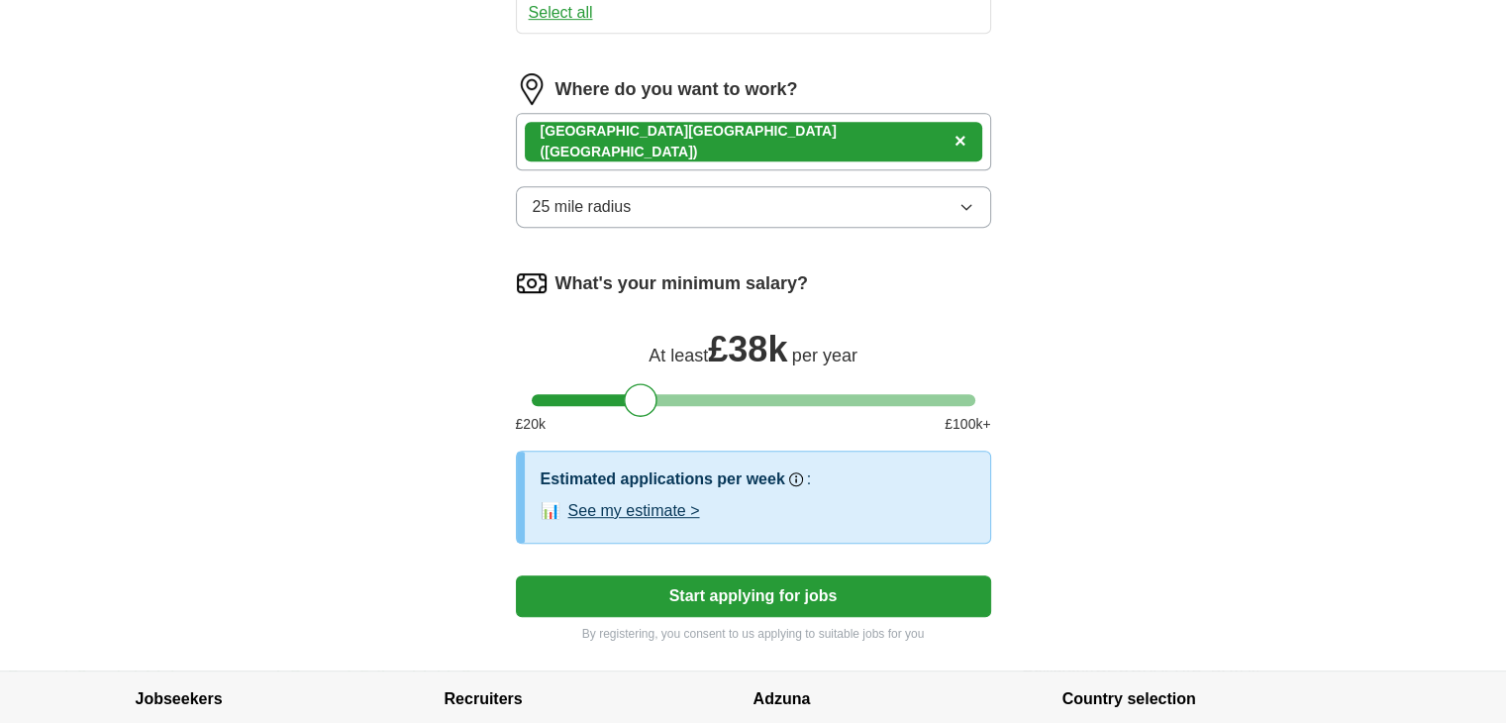
click at [760, 140] on div "[GEOGRAPHIC_DATA] ([GEOGRAPHIC_DATA]) ×" at bounding box center [753, 141] width 475 height 57
click at [766, 128] on div "[GEOGRAPHIC_DATA] ([GEOGRAPHIC_DATA]) ×" at bounding box center [753, 141] width 475 height 57
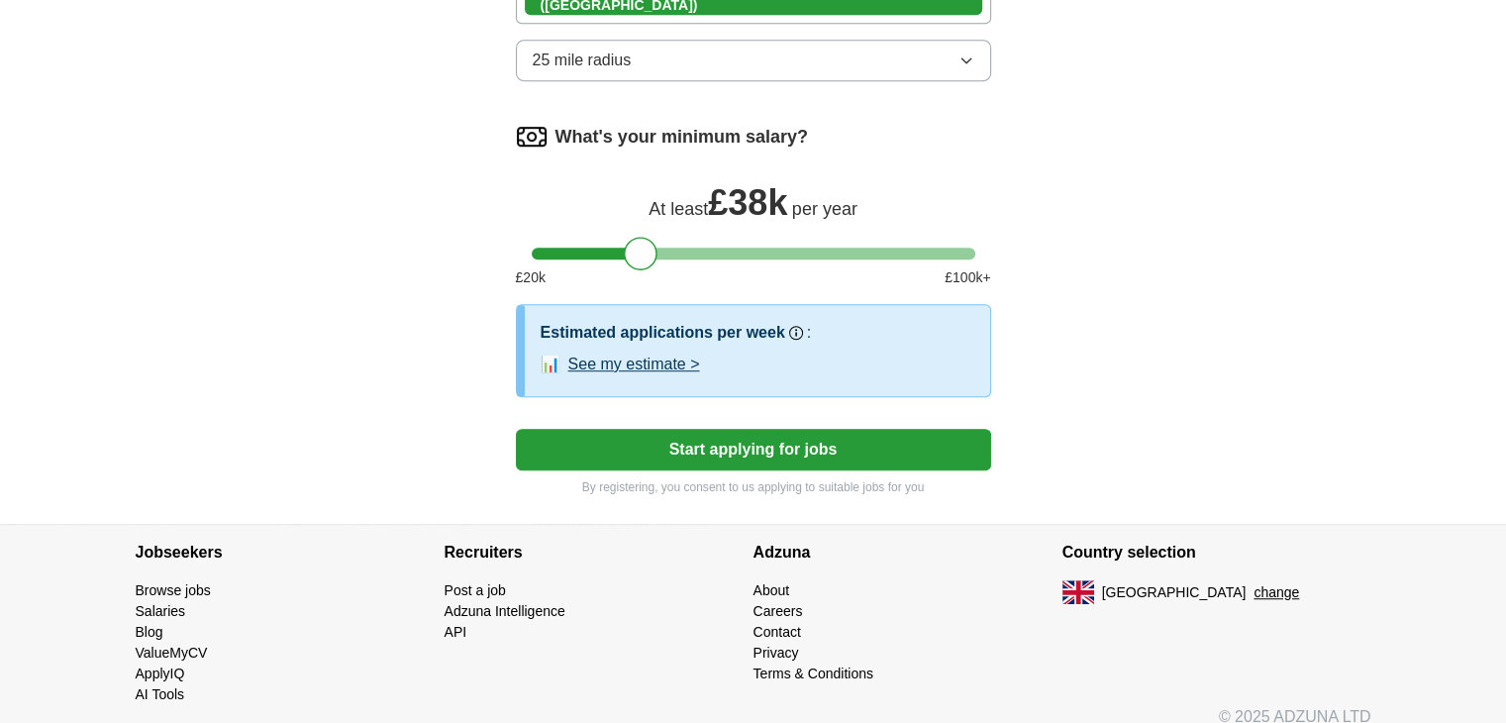
scroll to position [1249, 0]
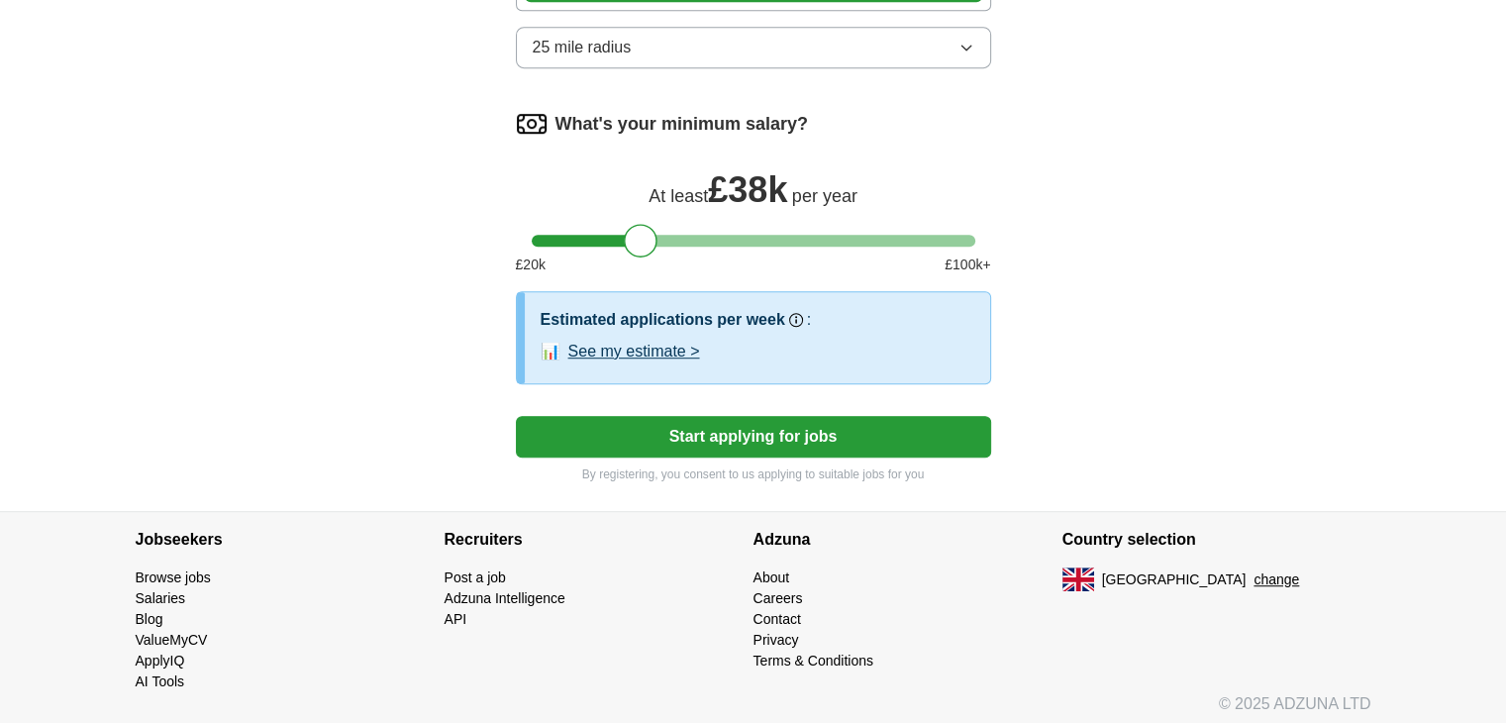
click at [662, 340] on button "See my estimate >" at bounding box center [634, 352] width 132 height 24
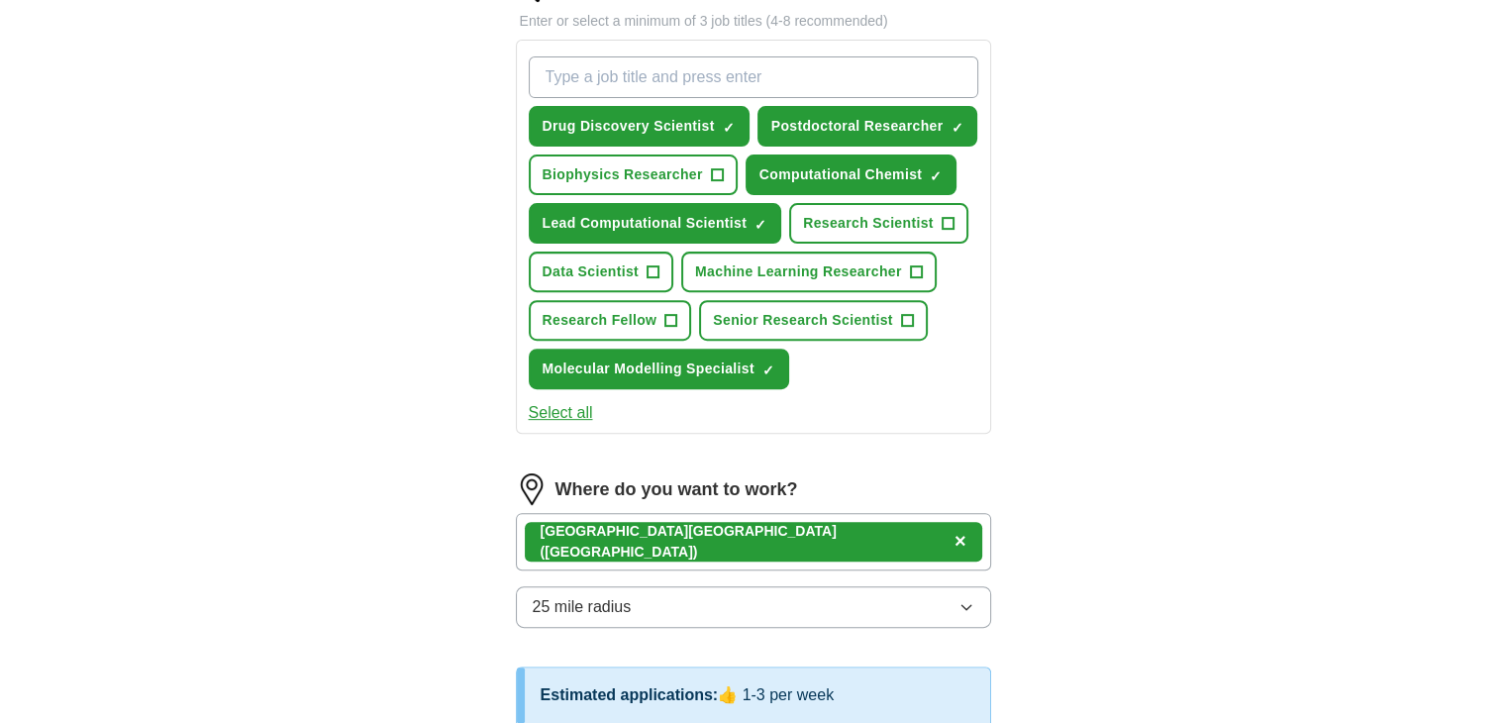
scroll to position [654, 0]
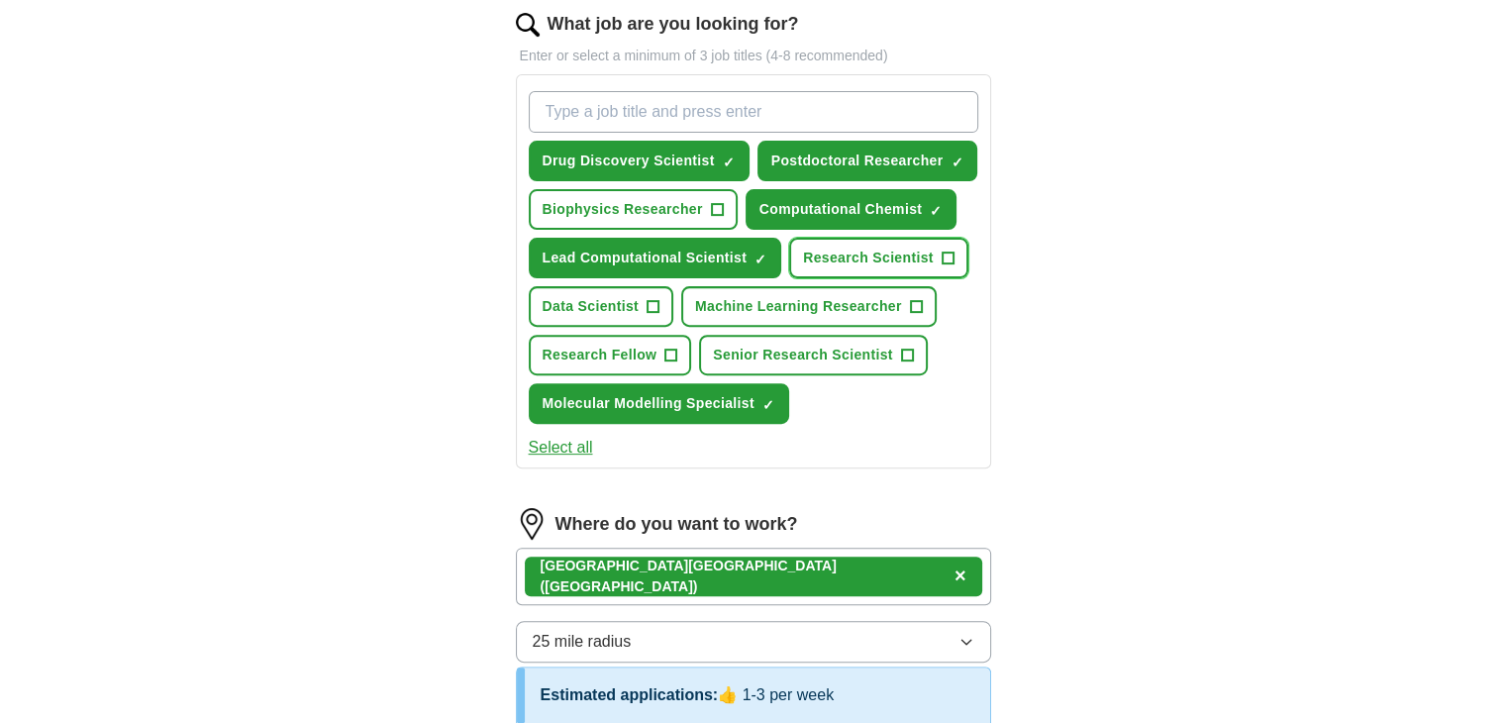
click at [943, 251] on span "+" at bounding box center [948, 259] width 12 height 16
click at [669, 348] on span "+" at bounding box center [671, 356] width 12 height 16
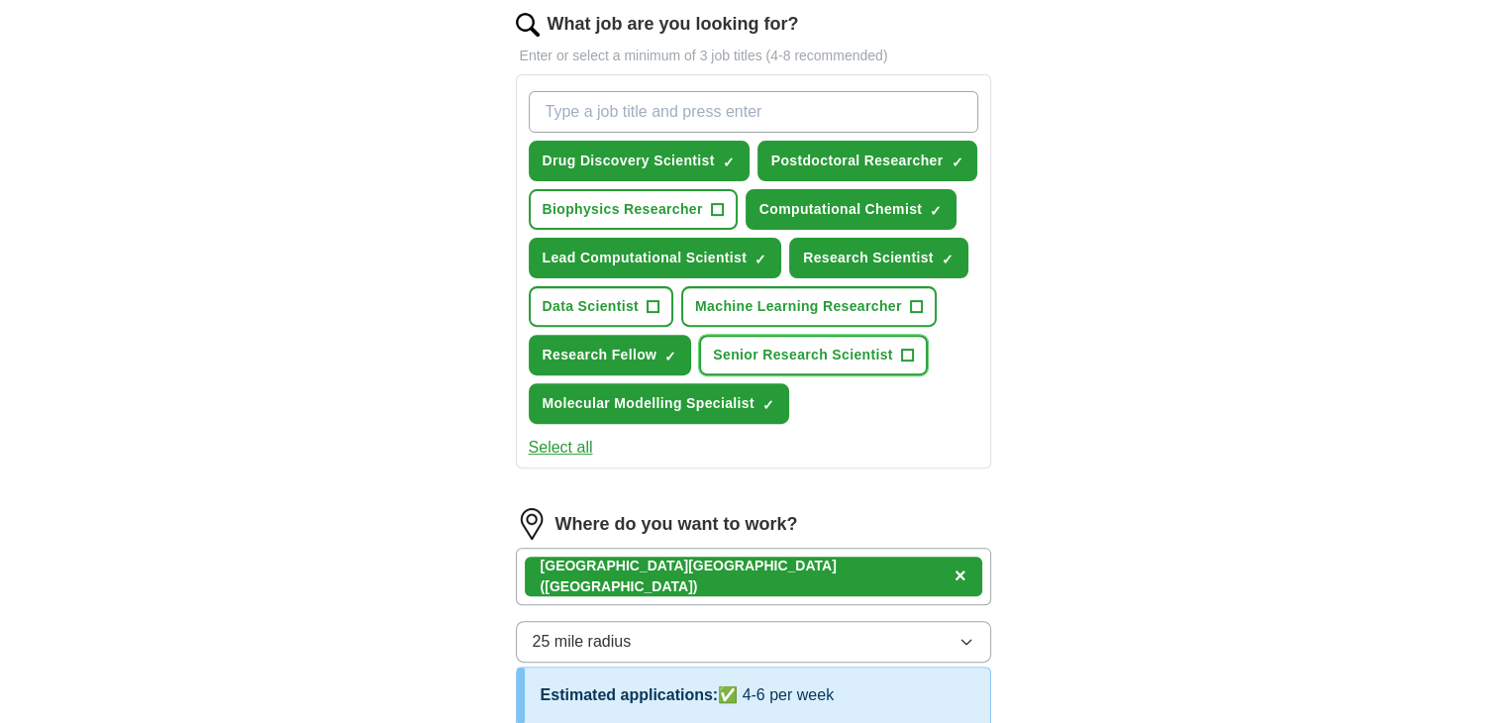
click at [908, 350] on span "+" at bounding box center [907, 356] width 12 height 16
click at [715, 204] on span "+" at bounding box center [717, 210] width 12 height 16
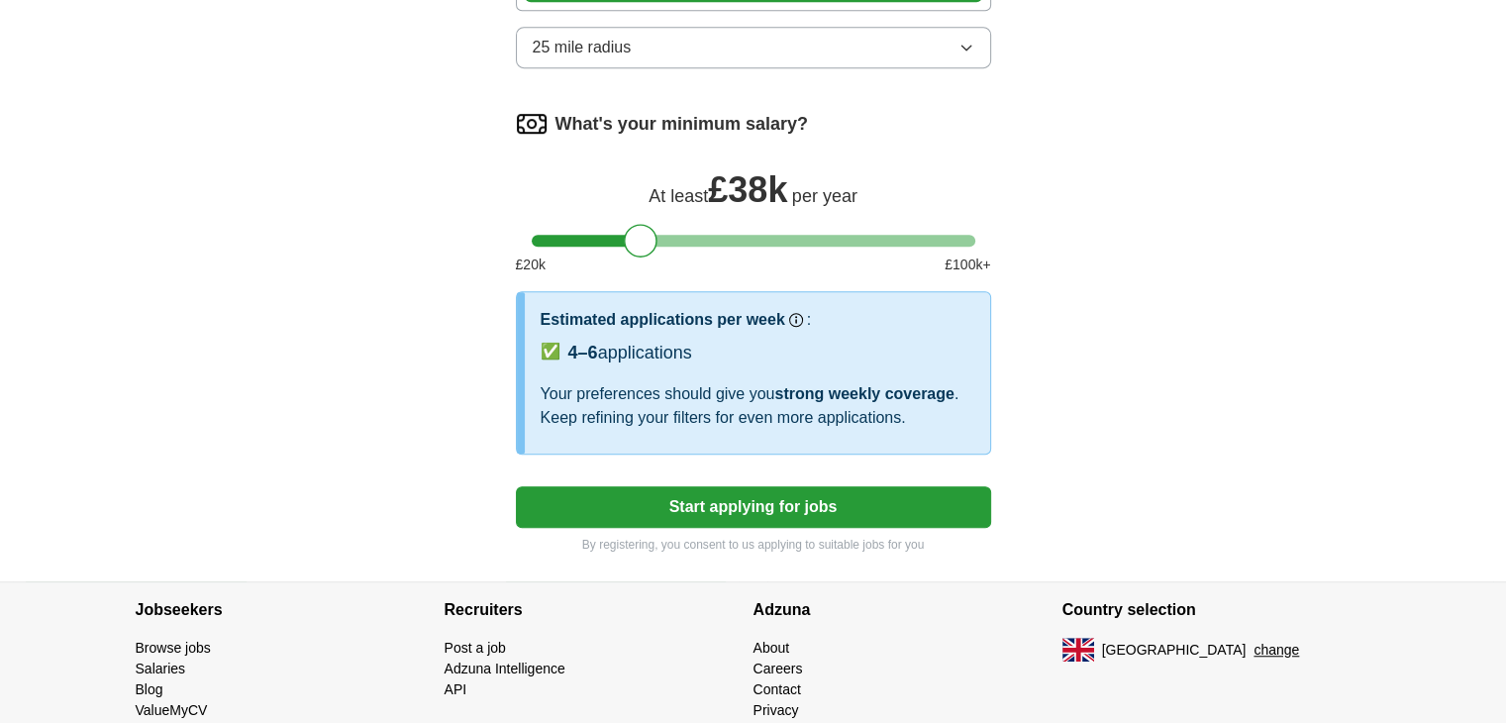
scroll to position [1150, 0]
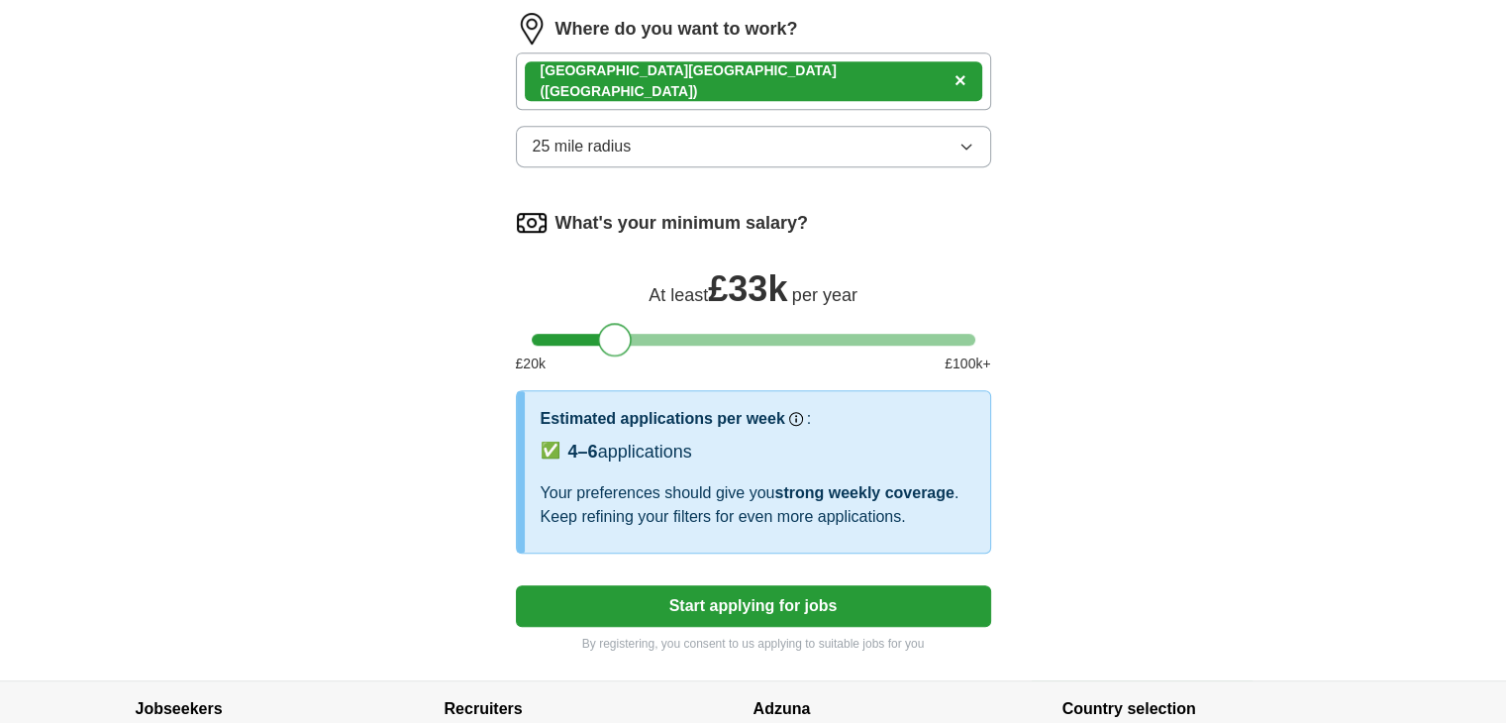
drag, startPoint x: 644, startPoint y: 342, endPoint x: 619, endPoint y: 336, distance: 25.5
click at [619, 336] on div at bounding box center [615, 340] width 34 height 34
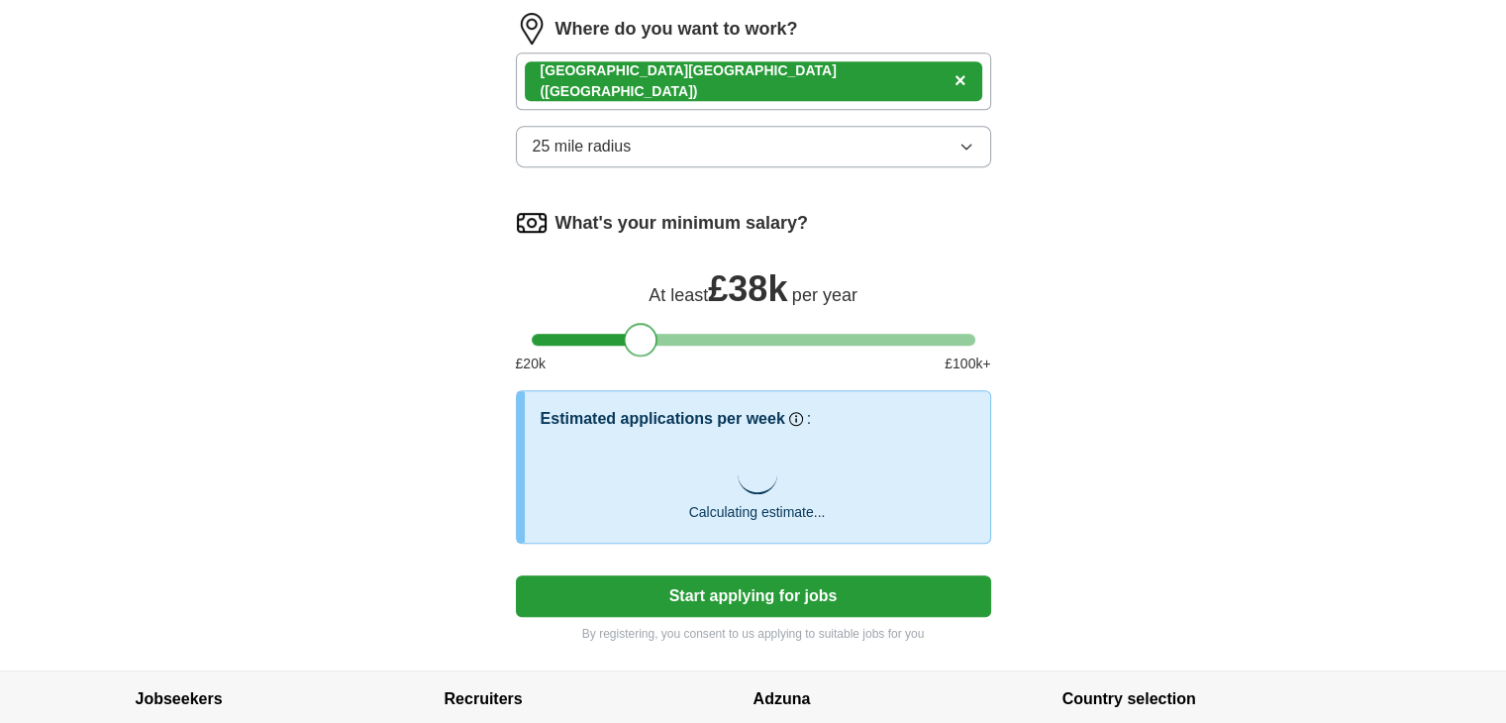
drag, startPoint x: 618, startPoint y: 336, endPoint x: 646, endPoint y: 335, distance: 27.7
click at [646, 335] on div at bounding box center [641, 340] width 34 height 34
drag, startPoint x: 646, startPoint y: 335, endPoint x: 657, endPoint y: 335, distance: 11.9
click at [657, 335] on div at bounding box center [651, 340] width 34 height 34
click at [647, 333] on div at bounding box center [641, 340] width 34 height 34
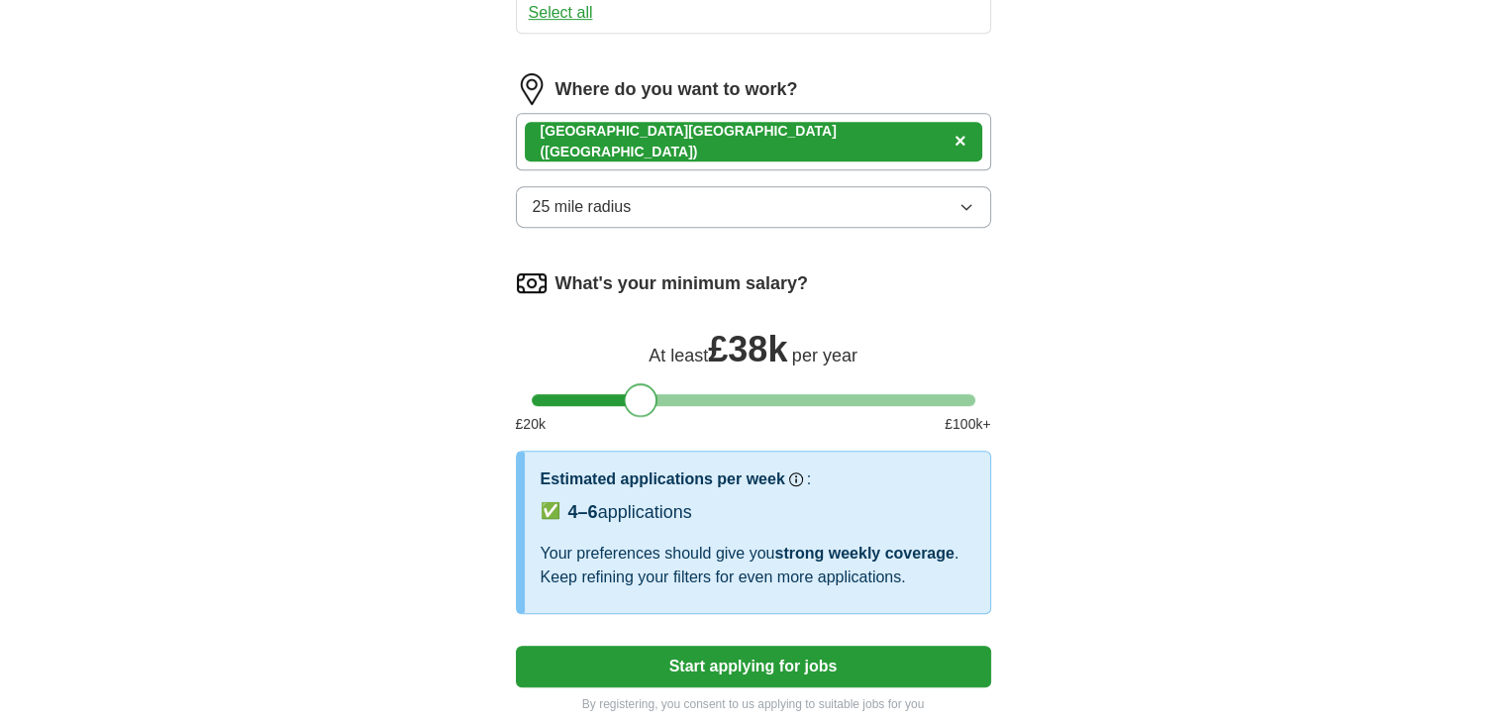
scroll to position [1287, 0]
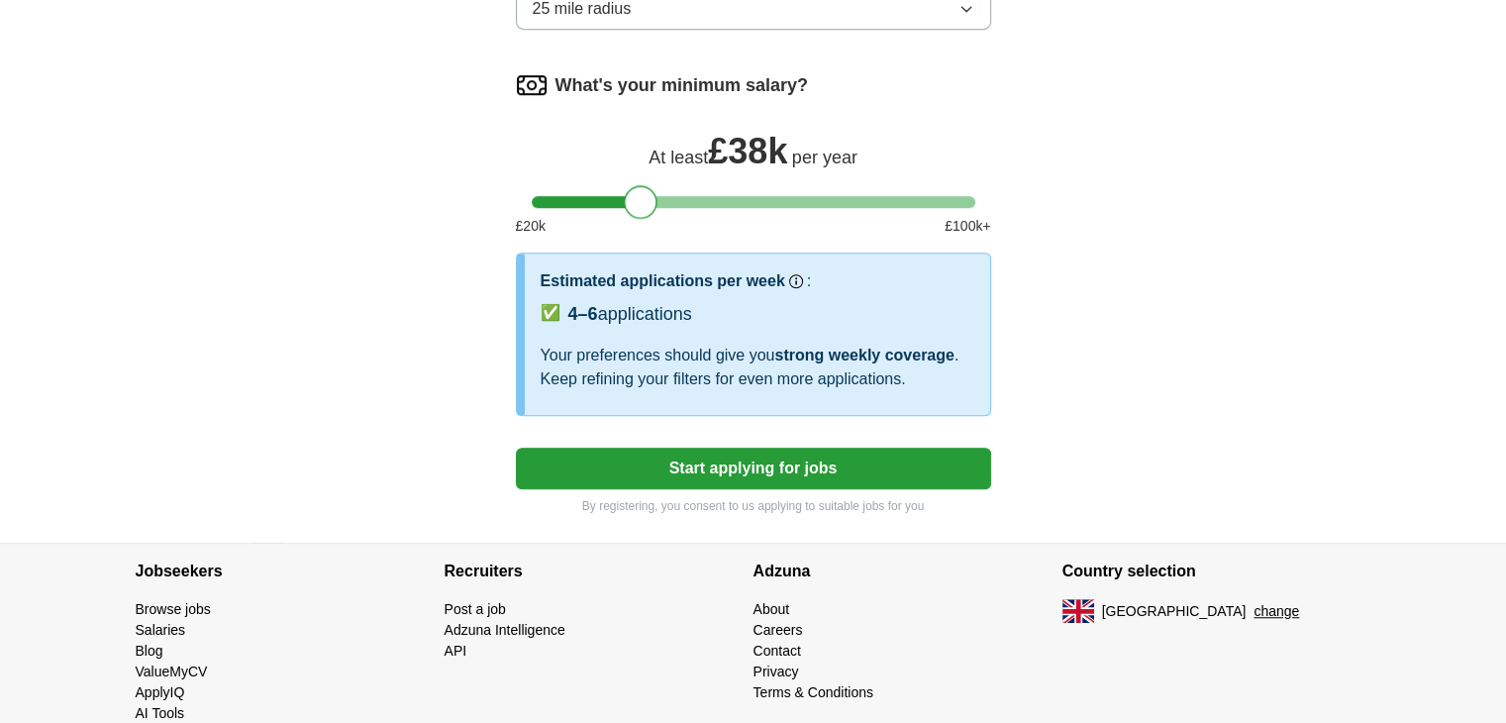
click at [709, 456] on button "Start applying for jobs" at bounding box center [753, 469] width 475 height 42
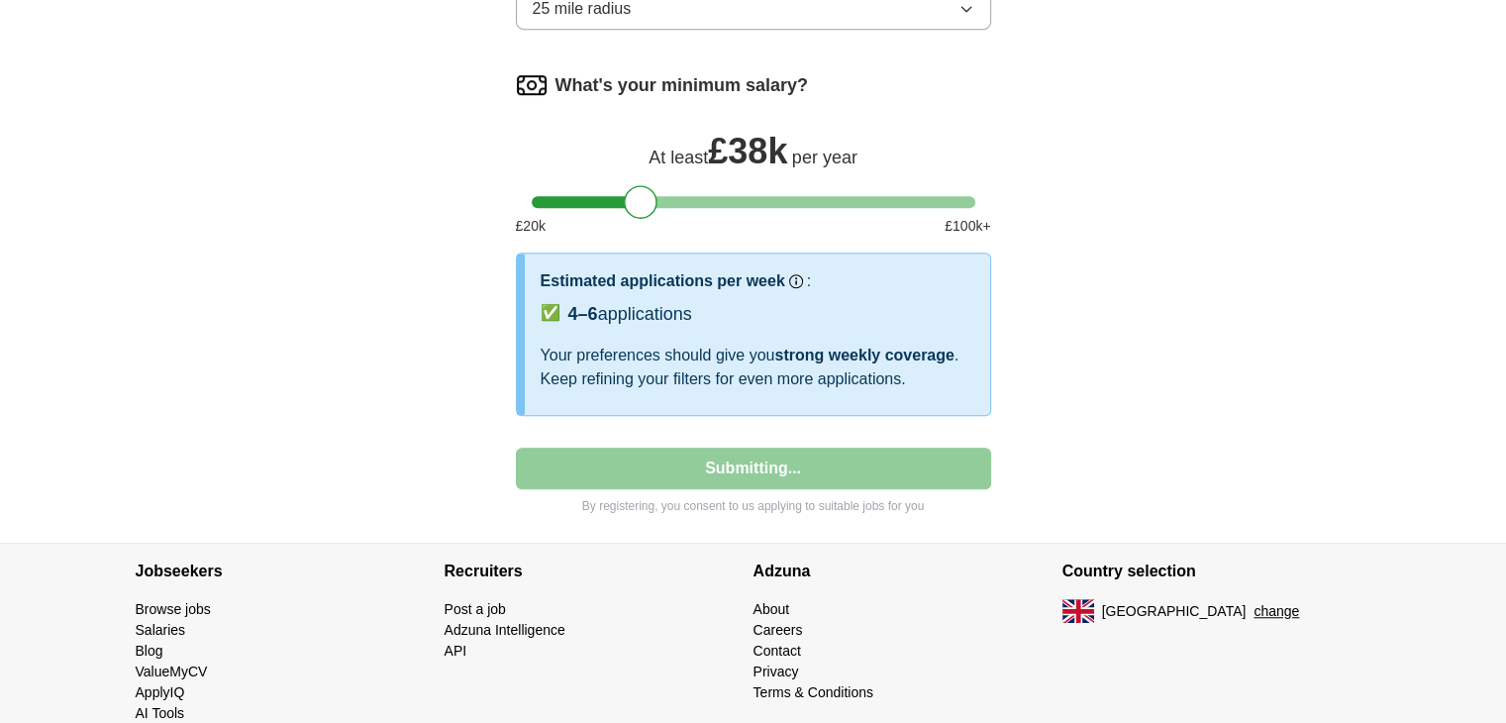
select select "**"
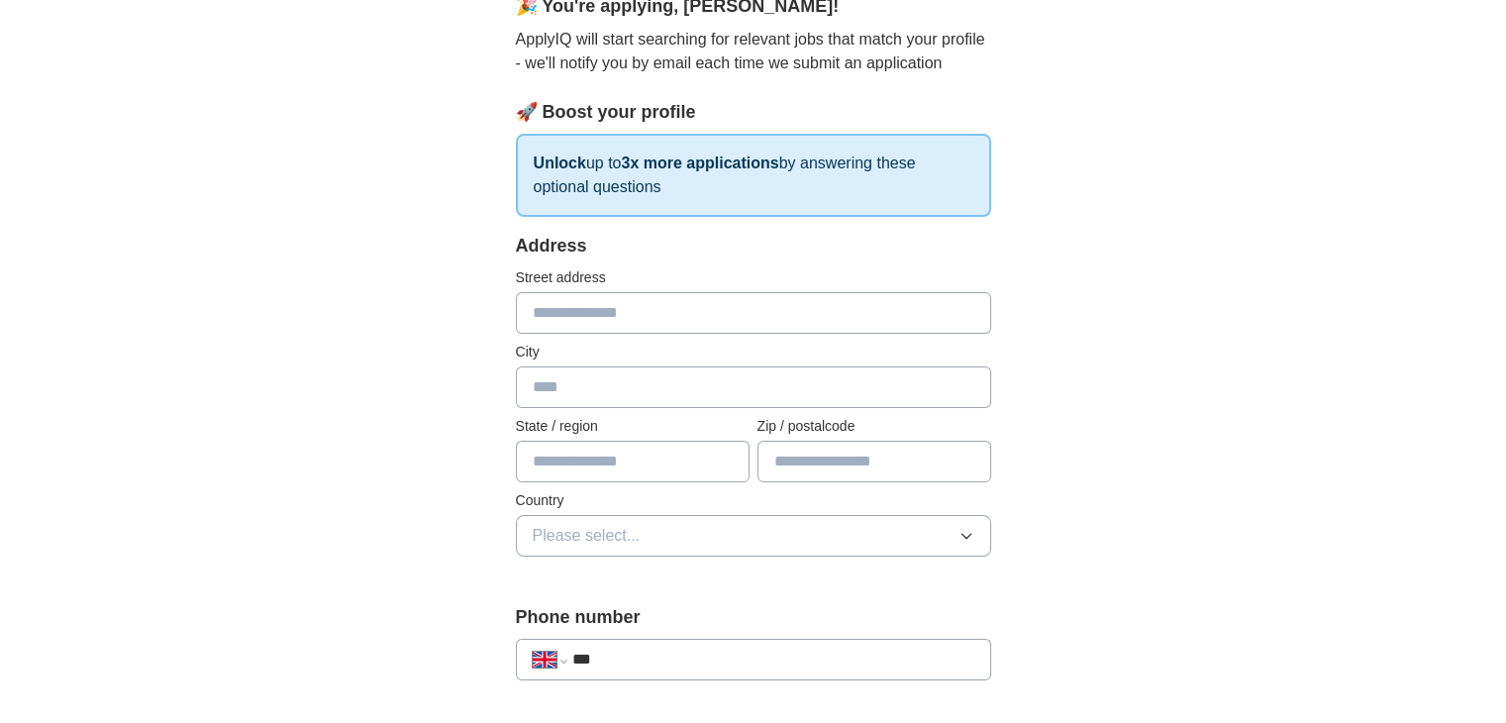
scroll to position [99, 0]
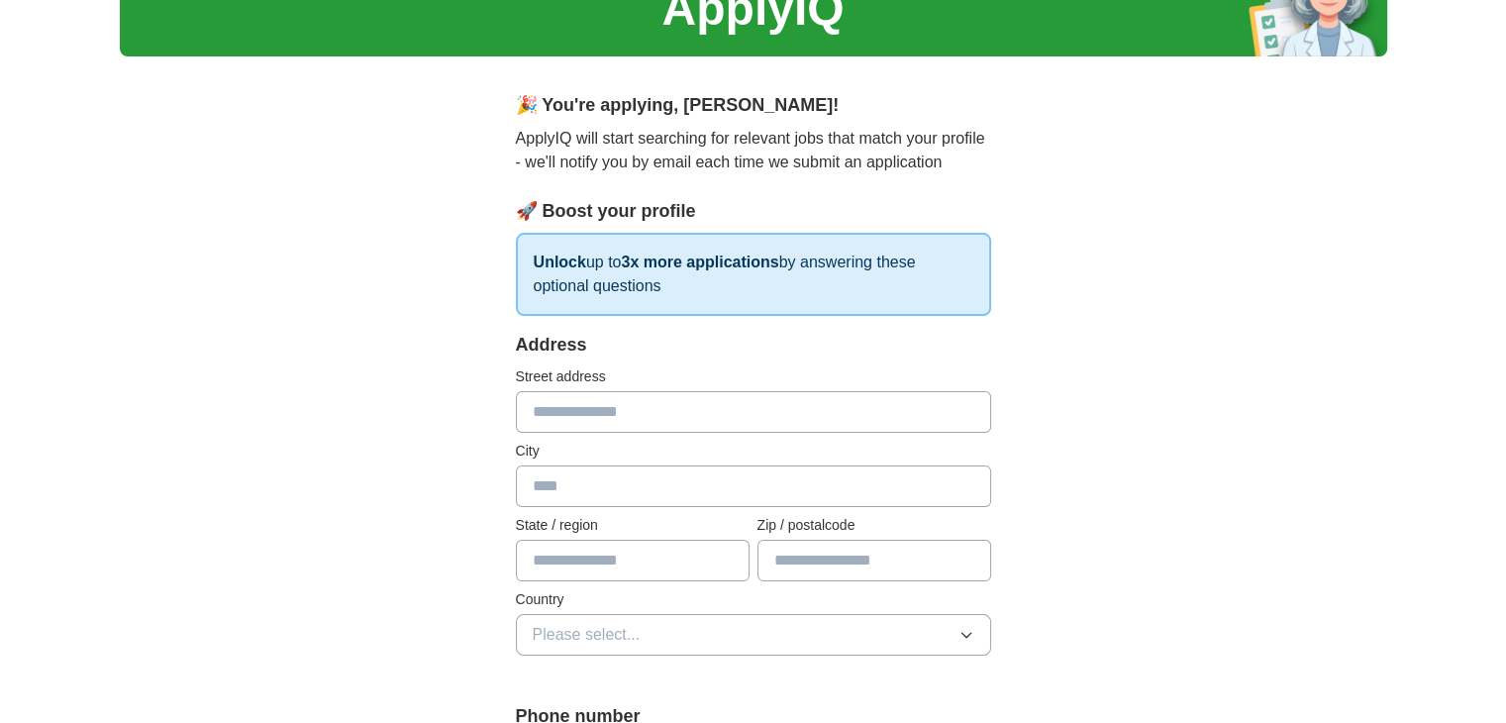
click at [641, 411] on input "text" at bounding box center [753, 412] width 475 height 42
type input "**********"
type input "******"
type input "*****"
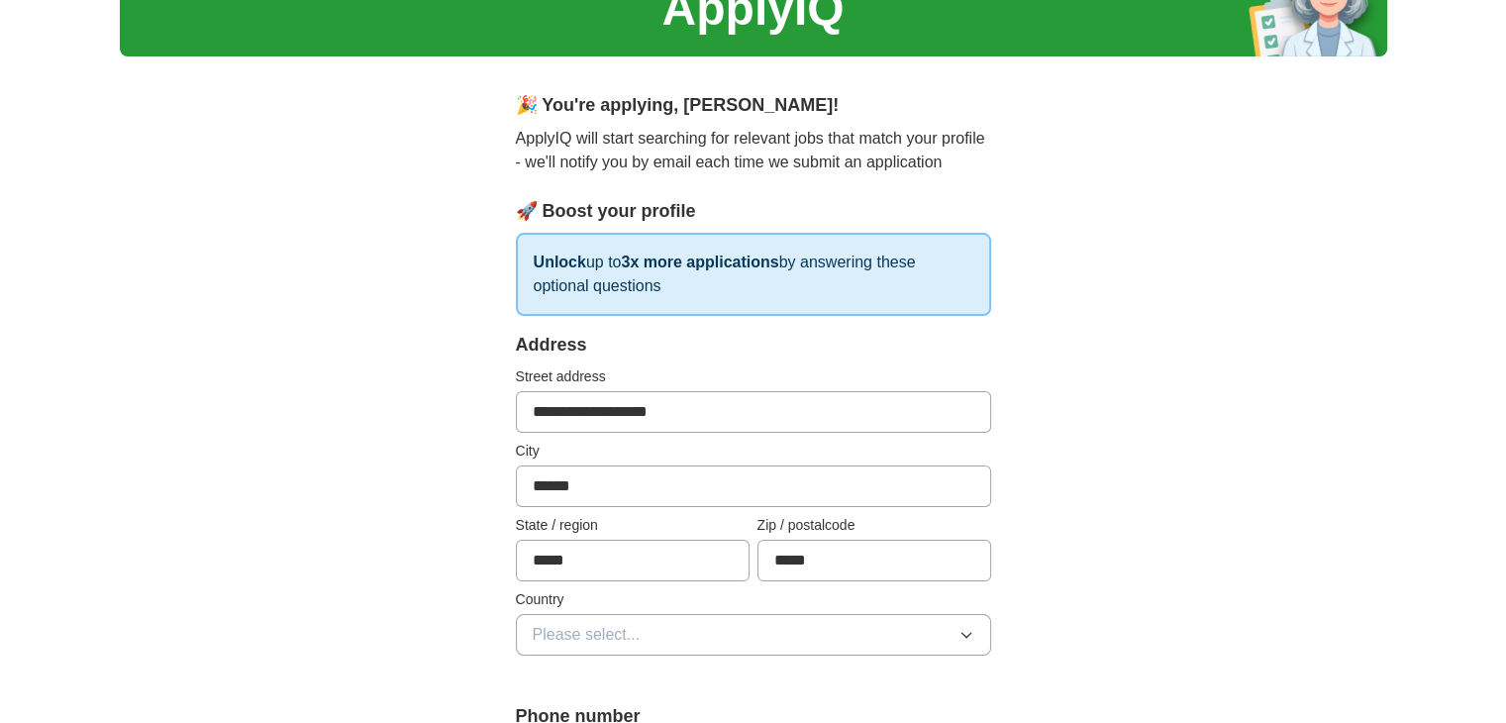
select select "**"
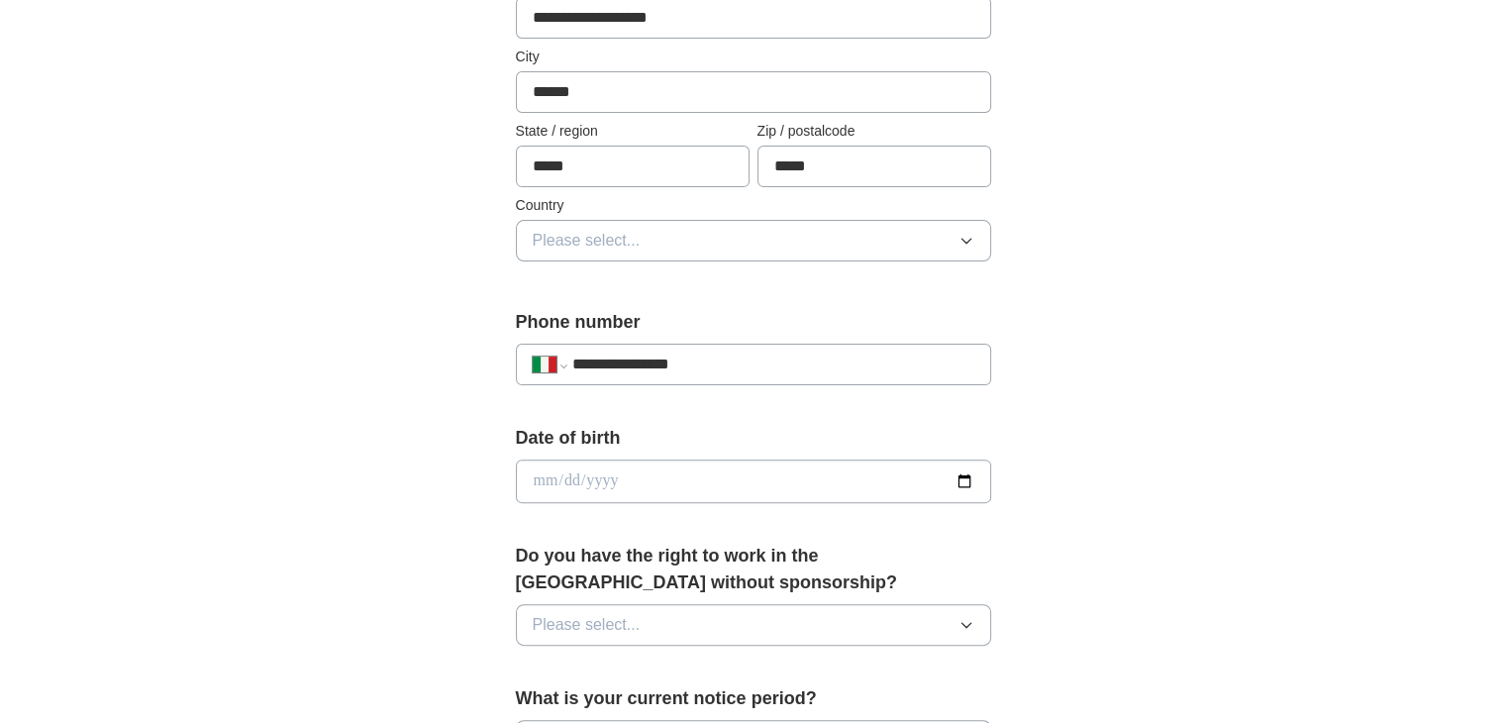
type input "**********"
click at [676, 476] on input "date" at bounding box center [753, 481] width 475 height 44
click at [959, 480] on input "date" at bounding box center [753, 481] width 475 height 44
type input "**********"
click at [684, 237] on button "Please select..." at bounding box center [753, 241] width 475 height 42
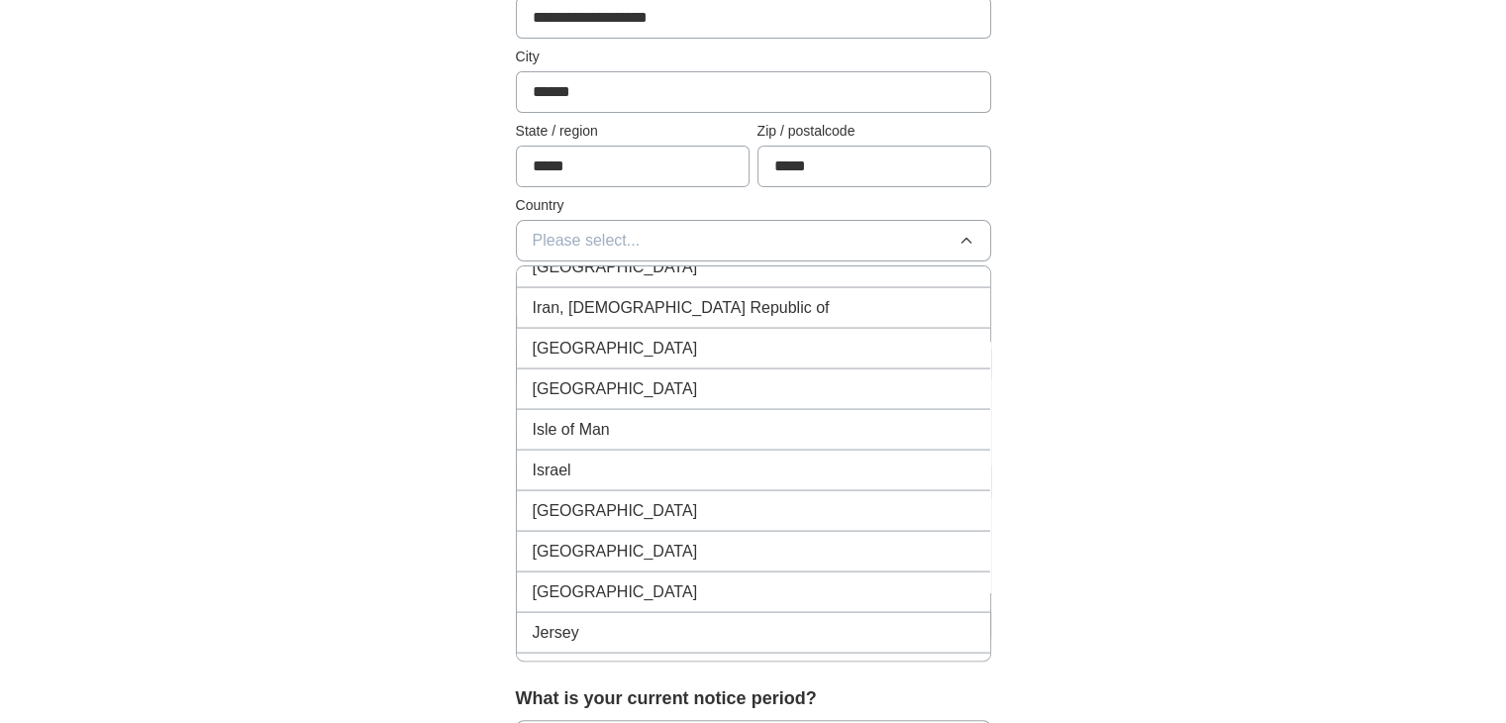
scroll to position [4258, 0]
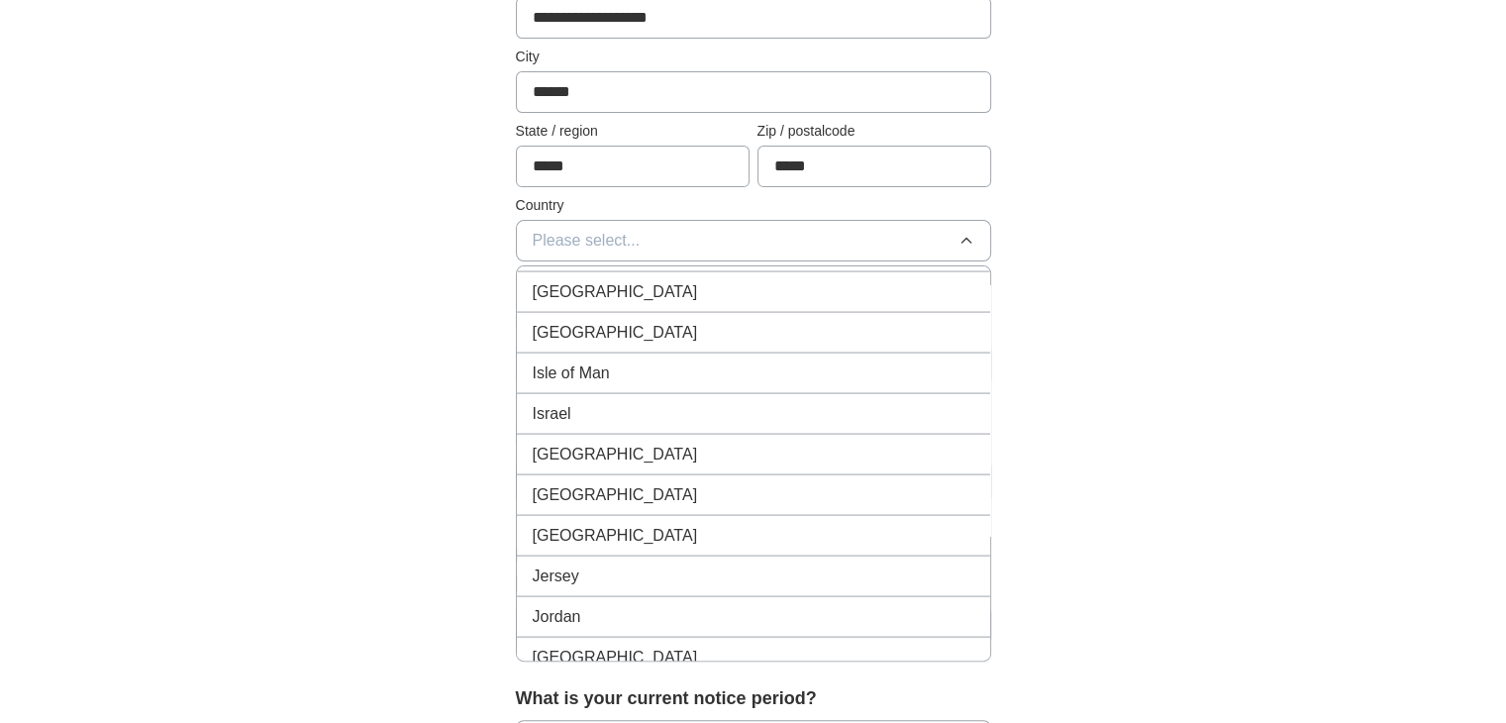
click at [559, 442] on span "[GEOGRAPHIC_DATA]" at bounding box center [615, 454] width 165 height 24
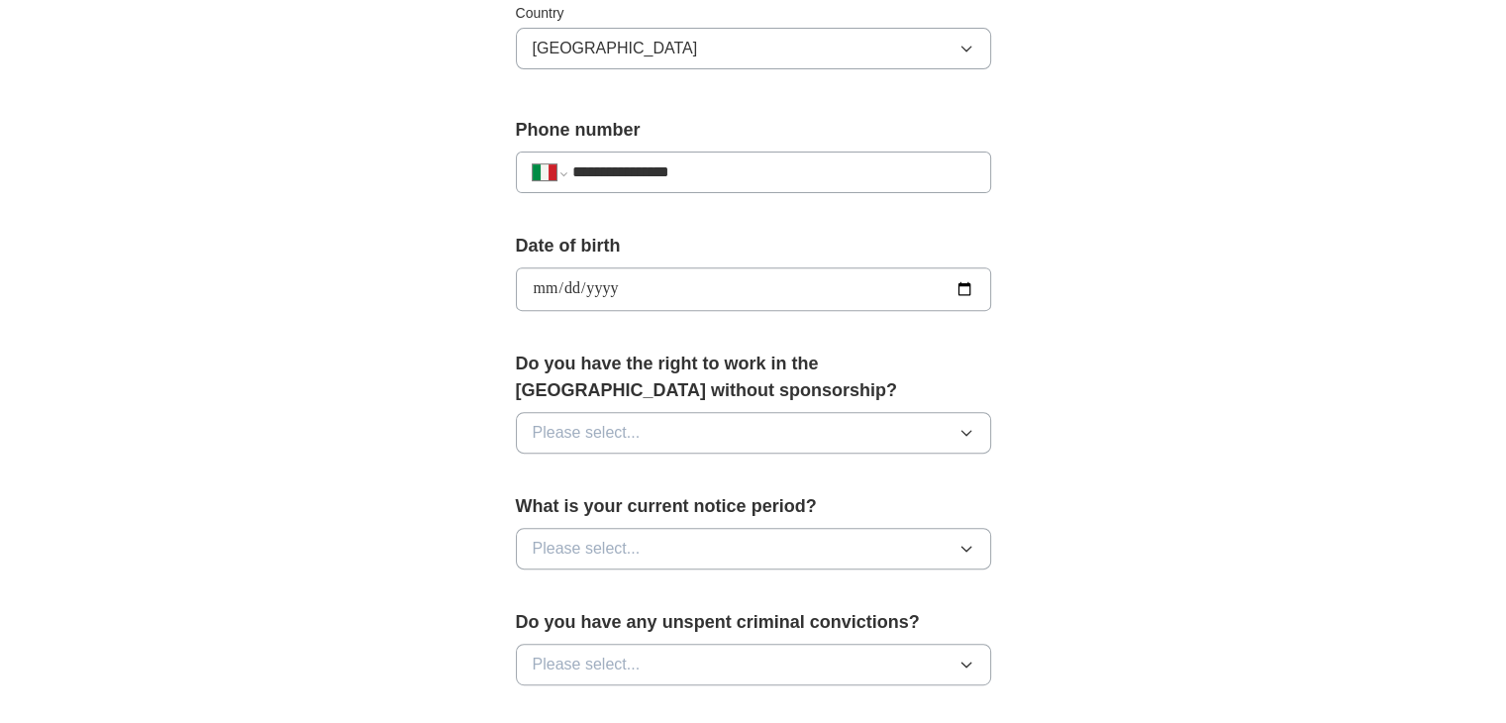
scroll to position [691, 0]
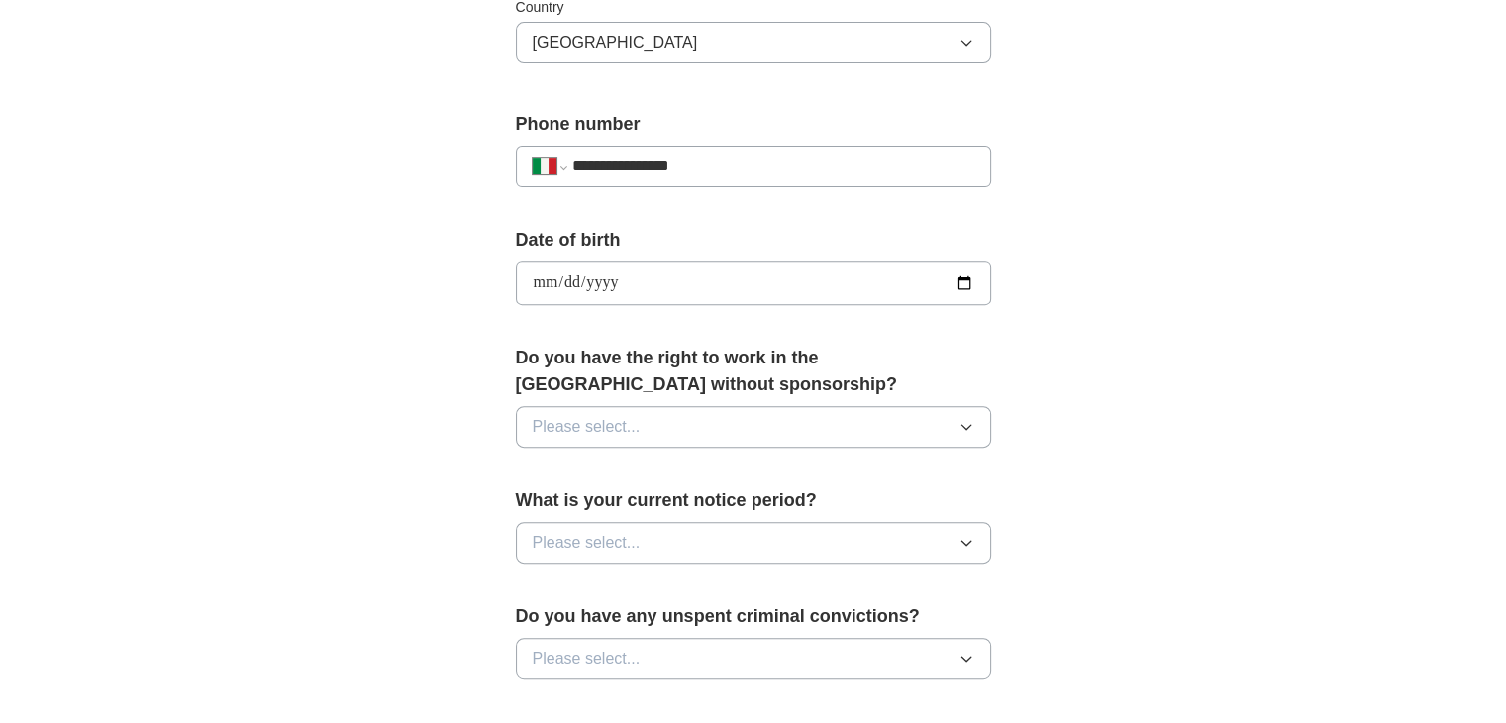
click at [697, 428] on button "Please select..." at bounding box center [753, 427] width 475 height 42
click at [659, 501] on div "No" at bounding box center [754, 513] width 442 height 24
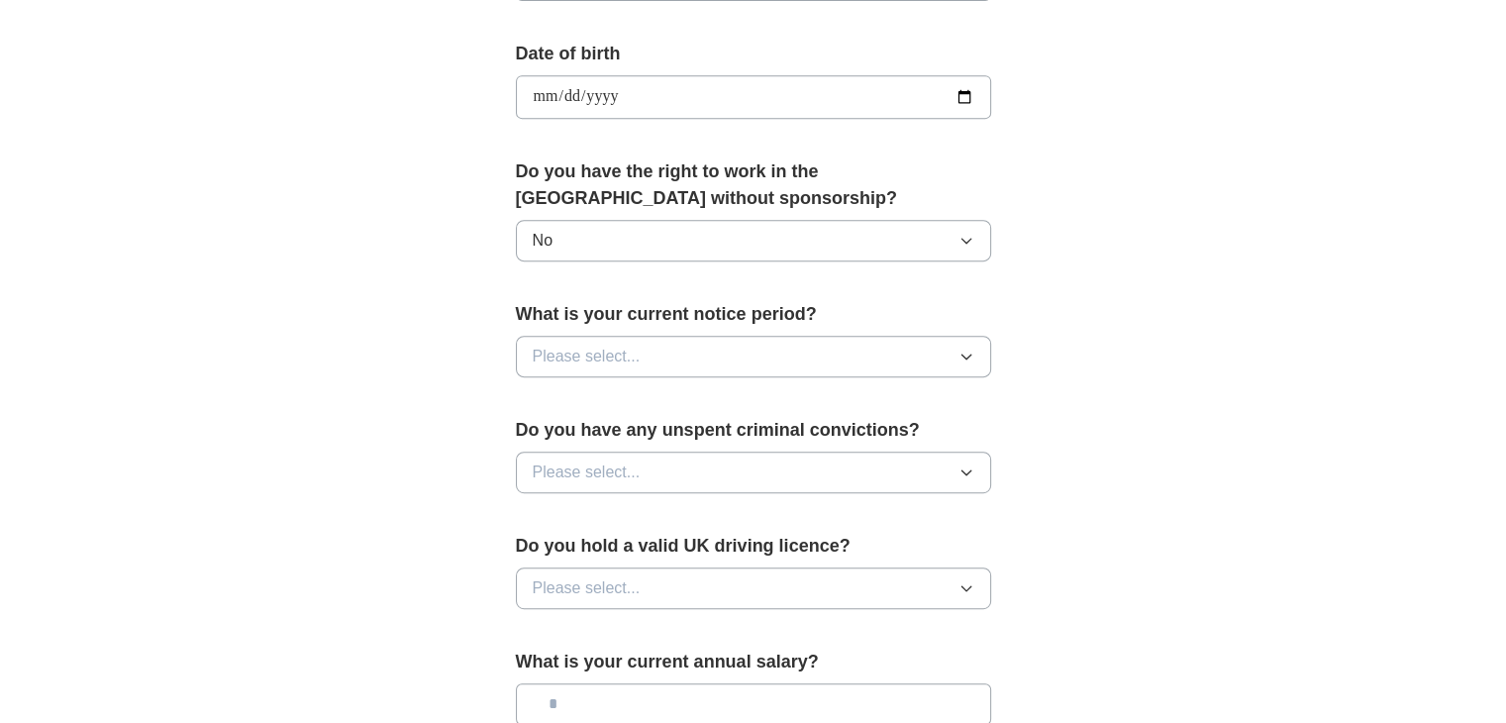
scroll to position [889, 0]
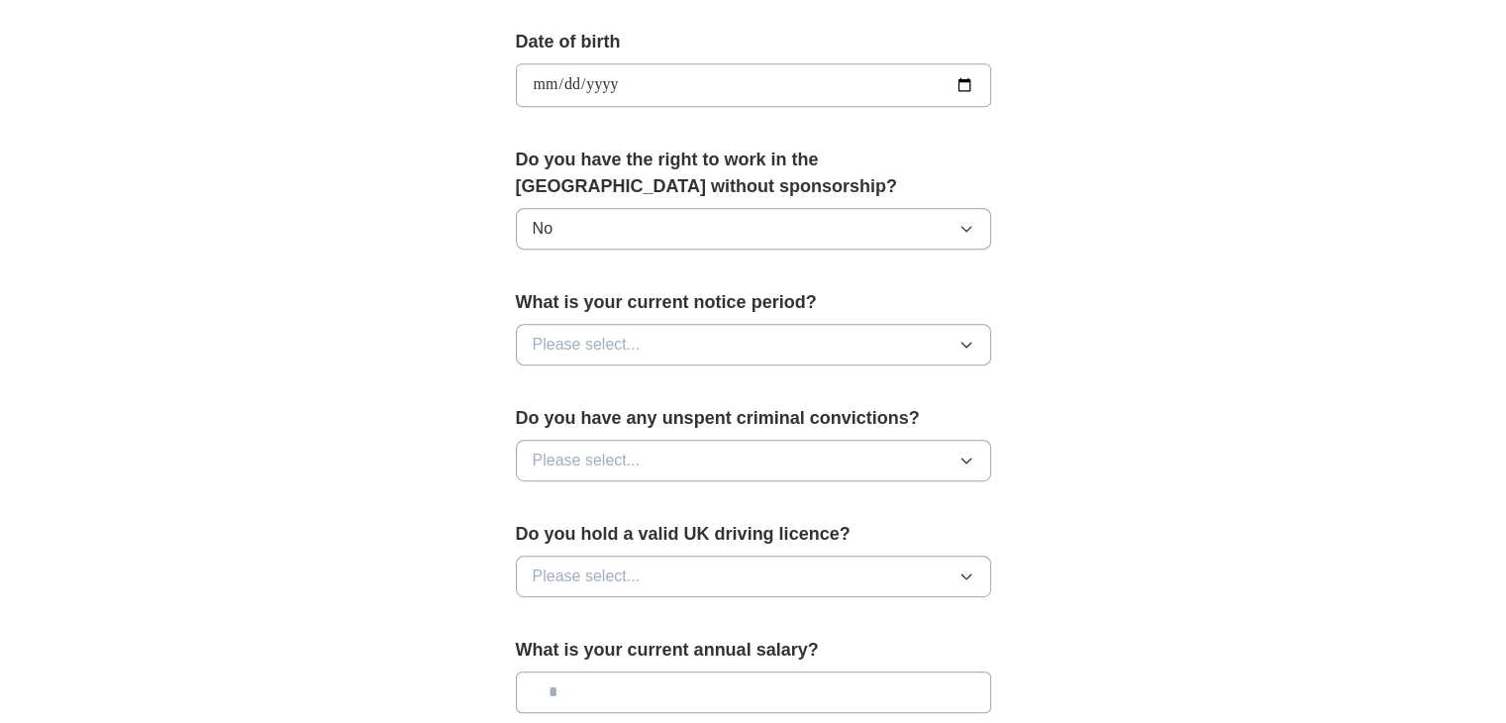
click at [650, 333] on button "Please select..." at bounding box center [753, 345] width 475 height 42
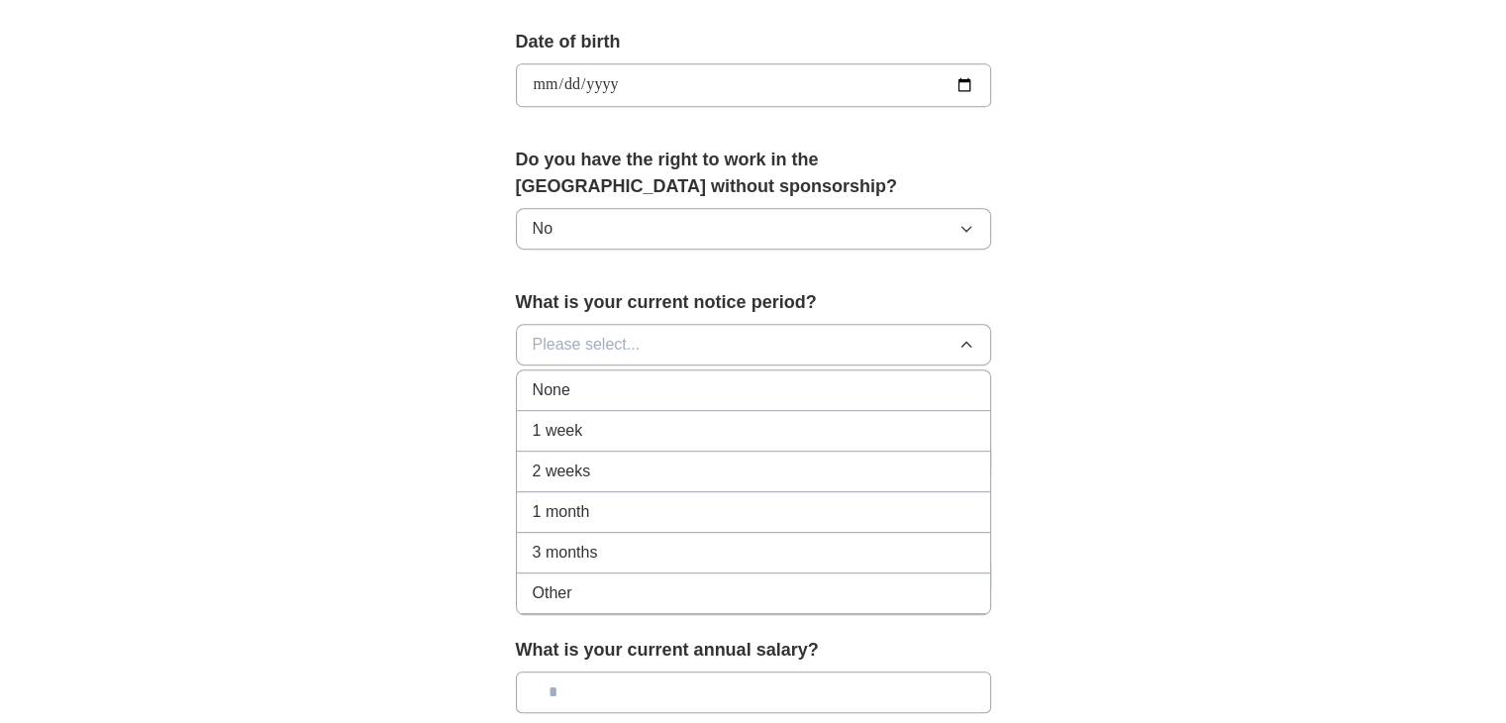
click at [614, 382] on div "None" at bounding box center [754, 390] width 442 height 24
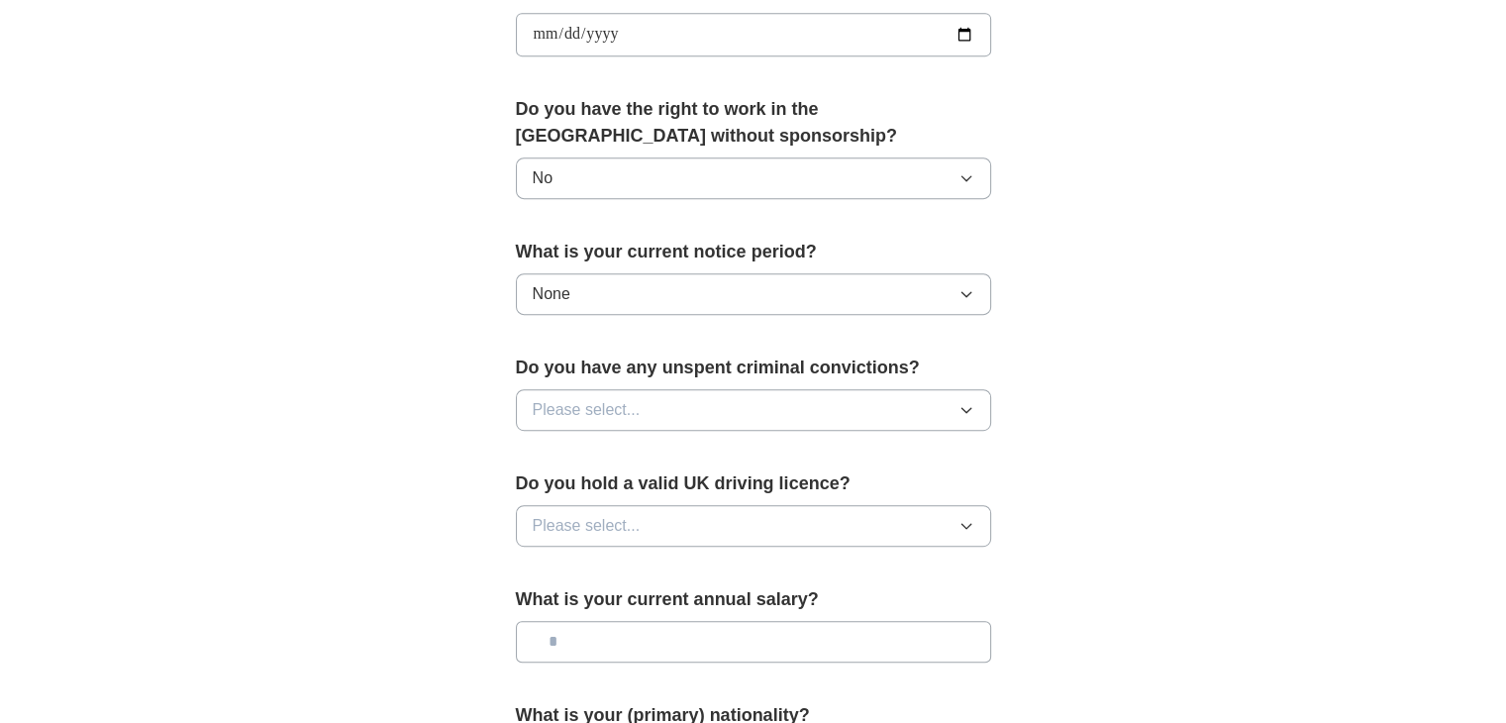
scroll to position [988, 0]
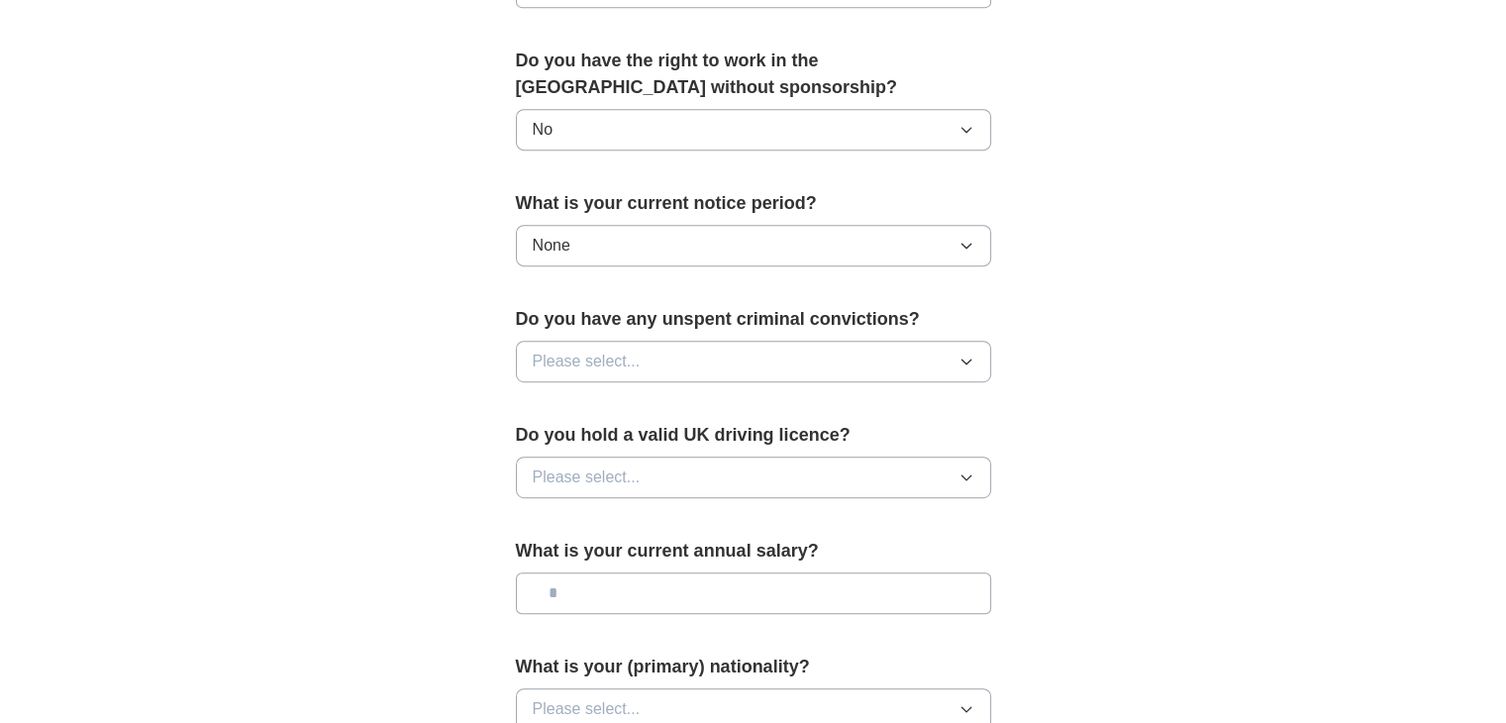
click at [652, 357] on button "Please select..." at bounding box center [753, 362] width 475 height 42
click at [620, 438] on div "No" at bounding box center [754, 448] width 442 height 24
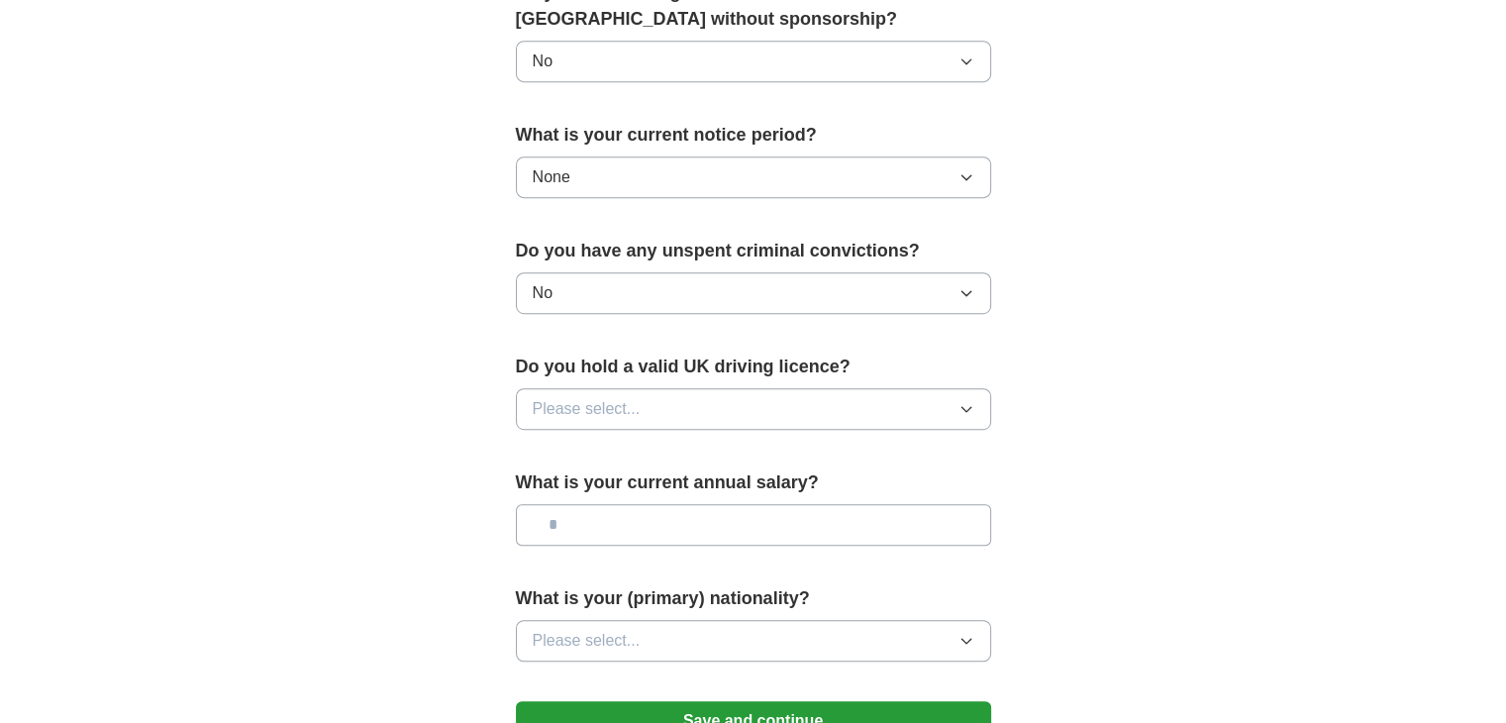
scroll to position [1087, 0]
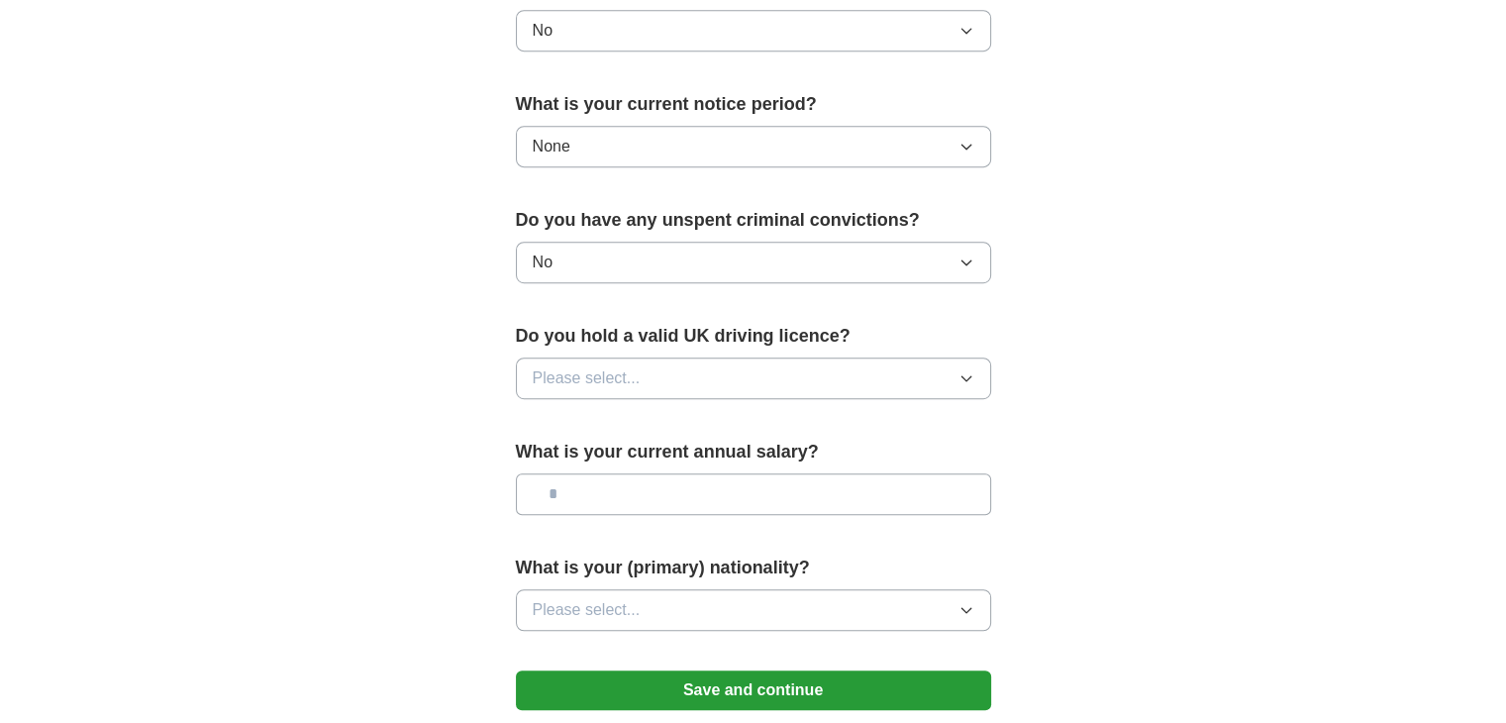
click at [634, 369] on span "Please select..." at bounding box center [587, 378] width 108 height 24
click at [627, 452] on div "No" at bounding box center [754, 464] width 442 height 24
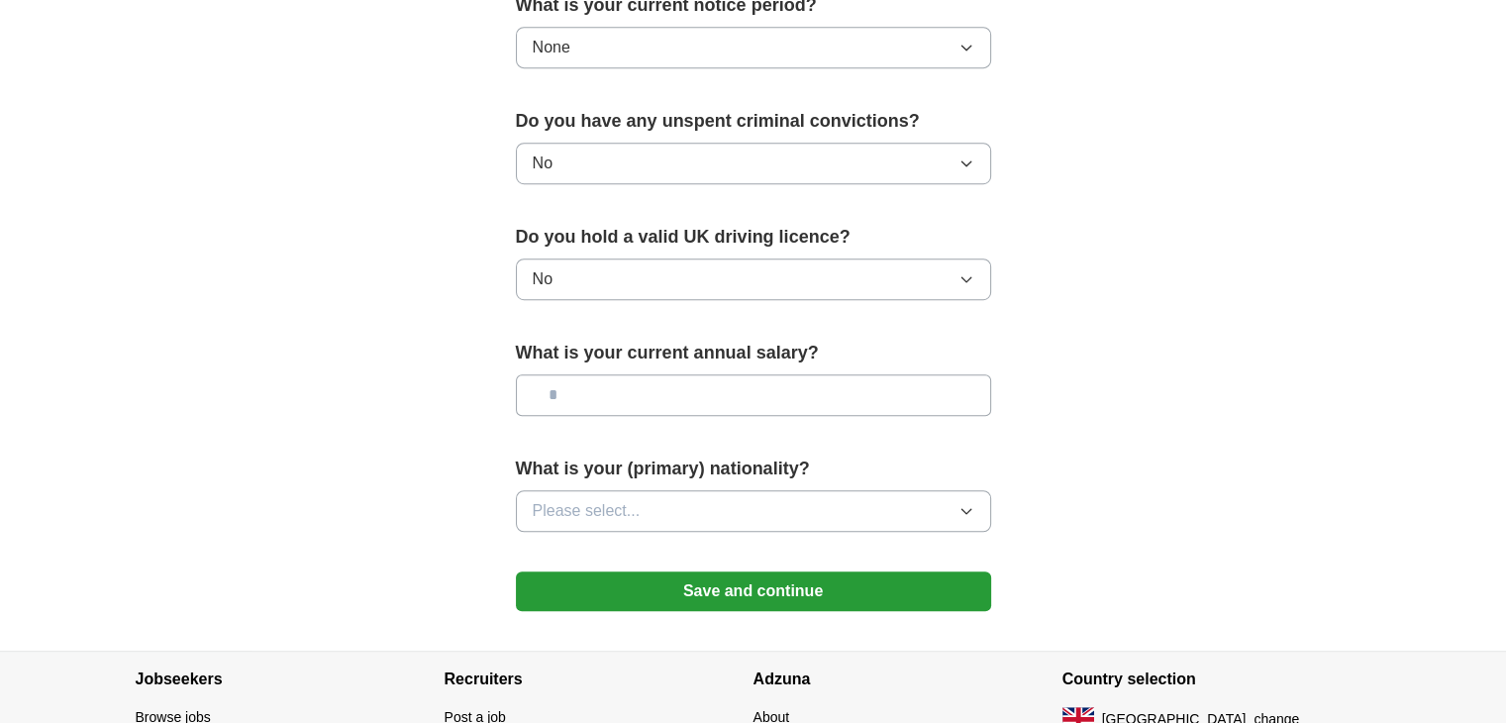
click at [643, 388] on input "text" at bounding box center [753, 395] width 475 height 42
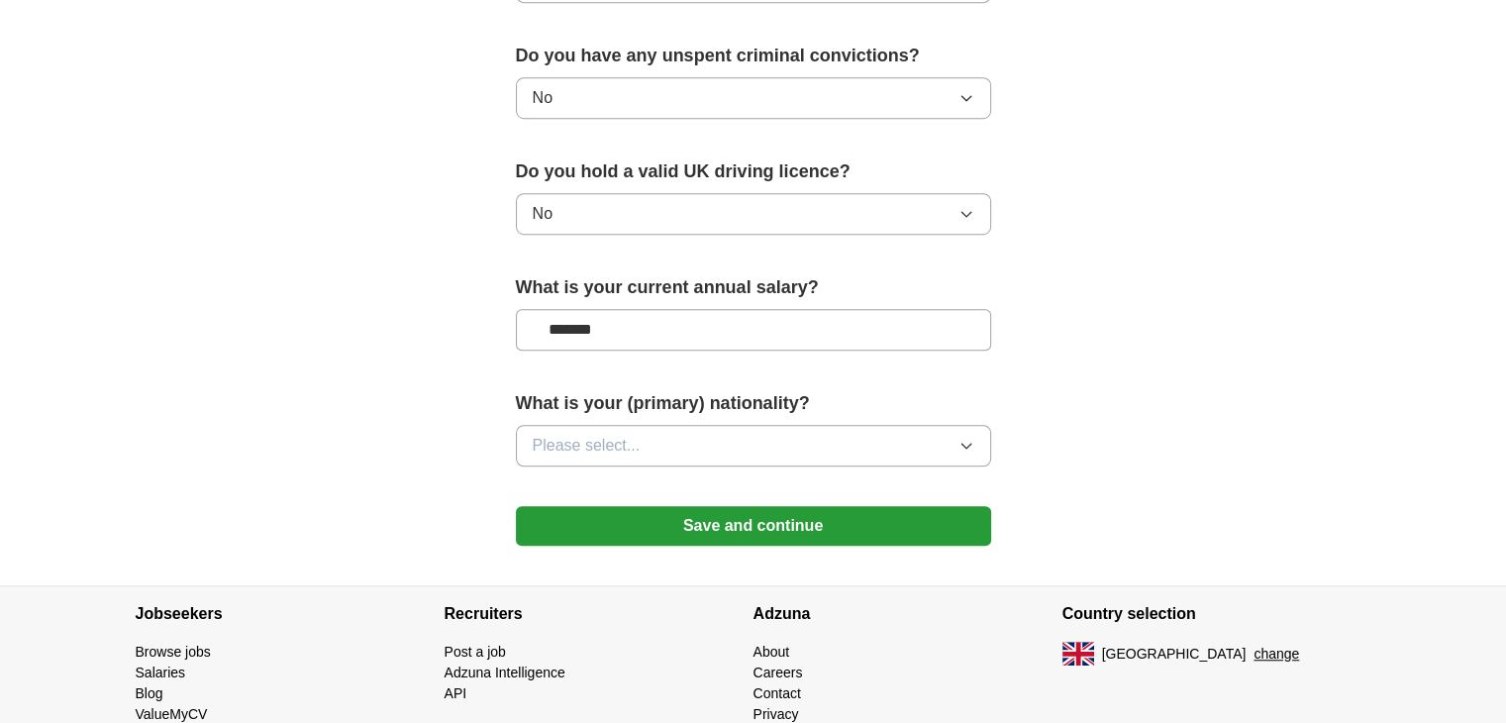
scroll to position [1329, 0]
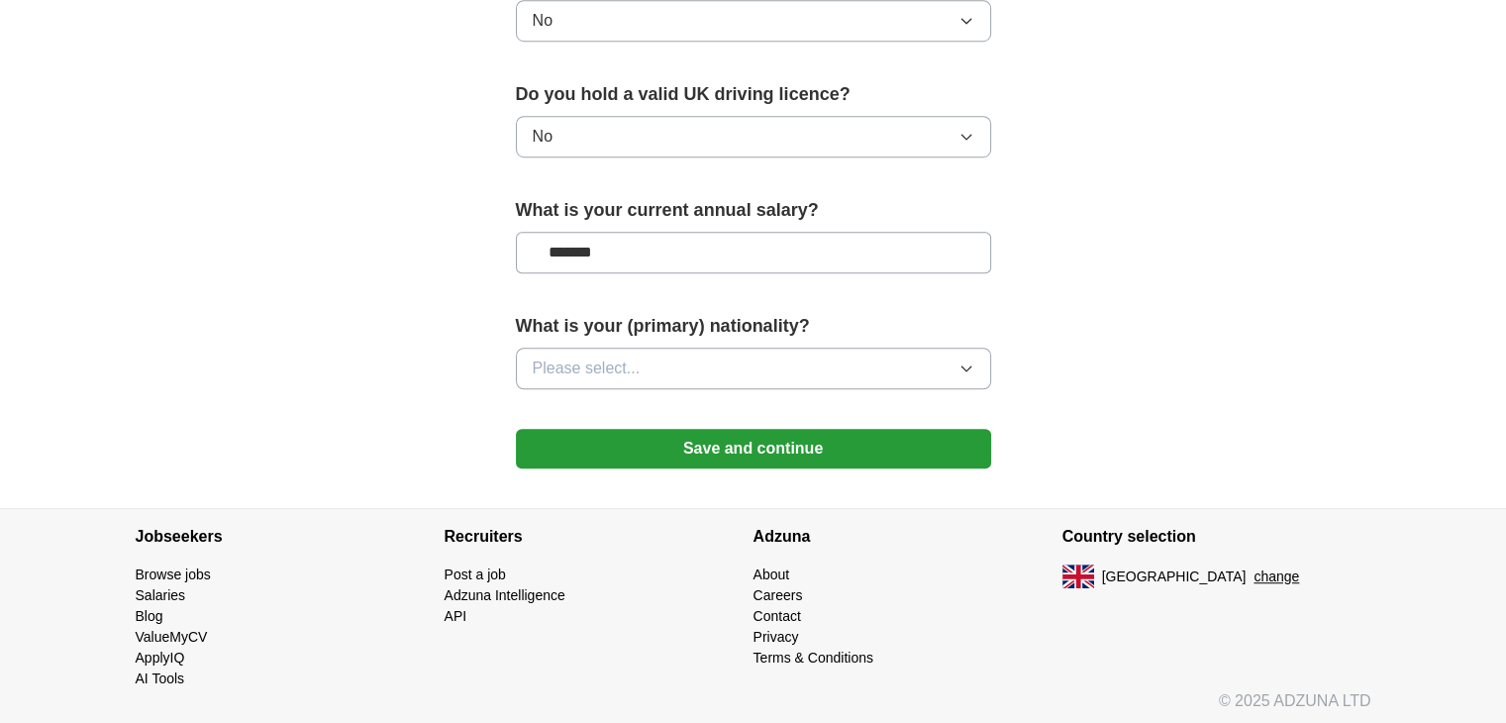
type input "*******"
click at [697, 371] on button "Please select..." at bounding box center [753, 369] width 475 height 42
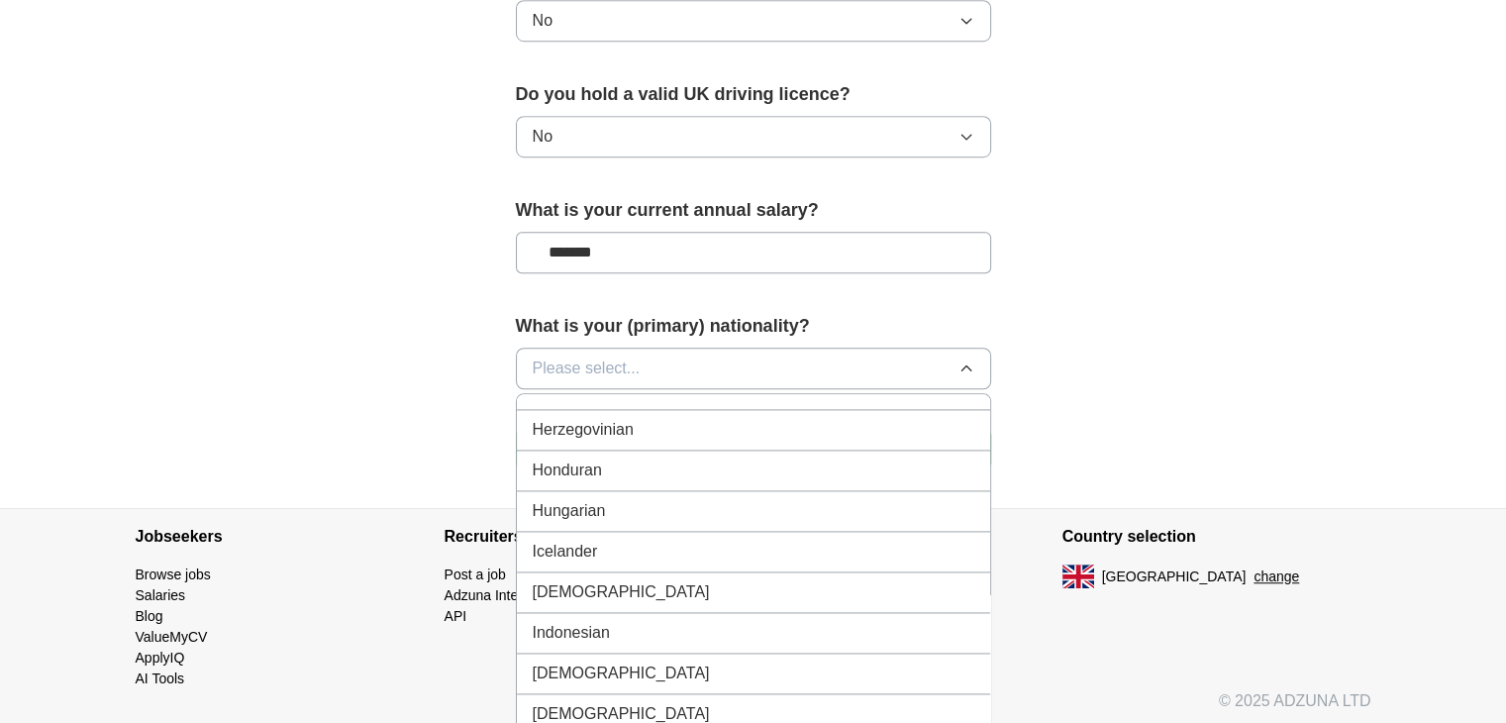
scroll to position [3267, 0]
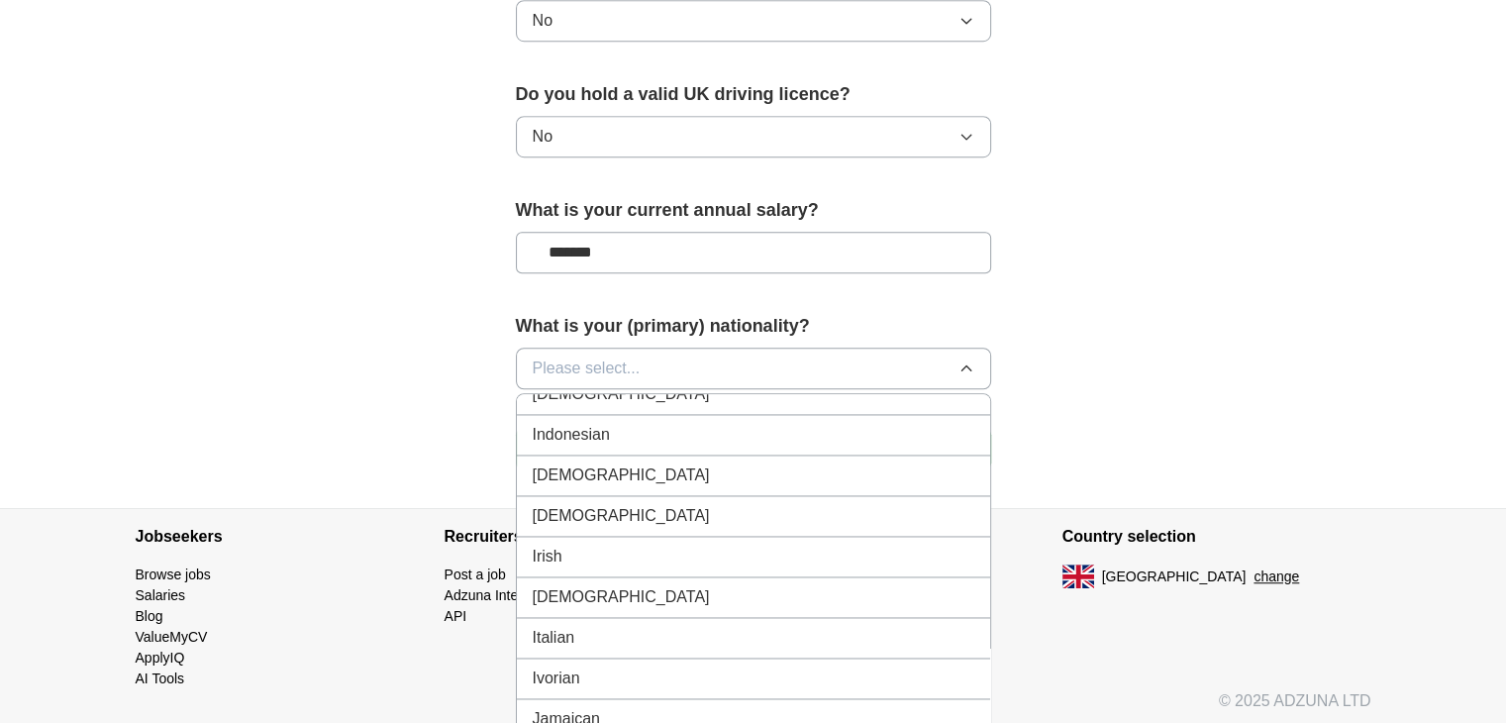
click at [565, 467] on li "[DEMOGRAPHIC_DATA]" at bounding box center [753, 475] width 473 height 41
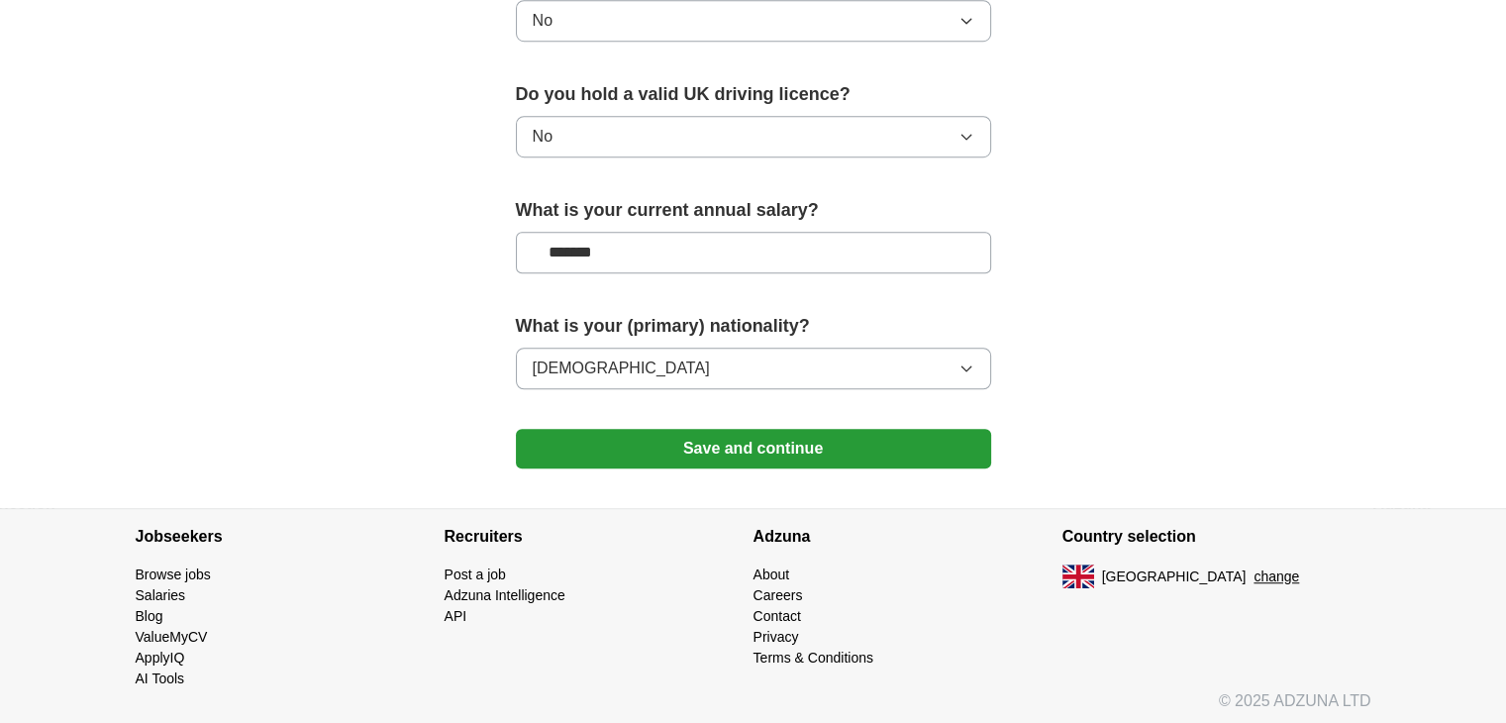
click at [653, 441] on button "Save and continue" at bounding box center [753, 449] width 475 height 40
